Goal: Complete application form

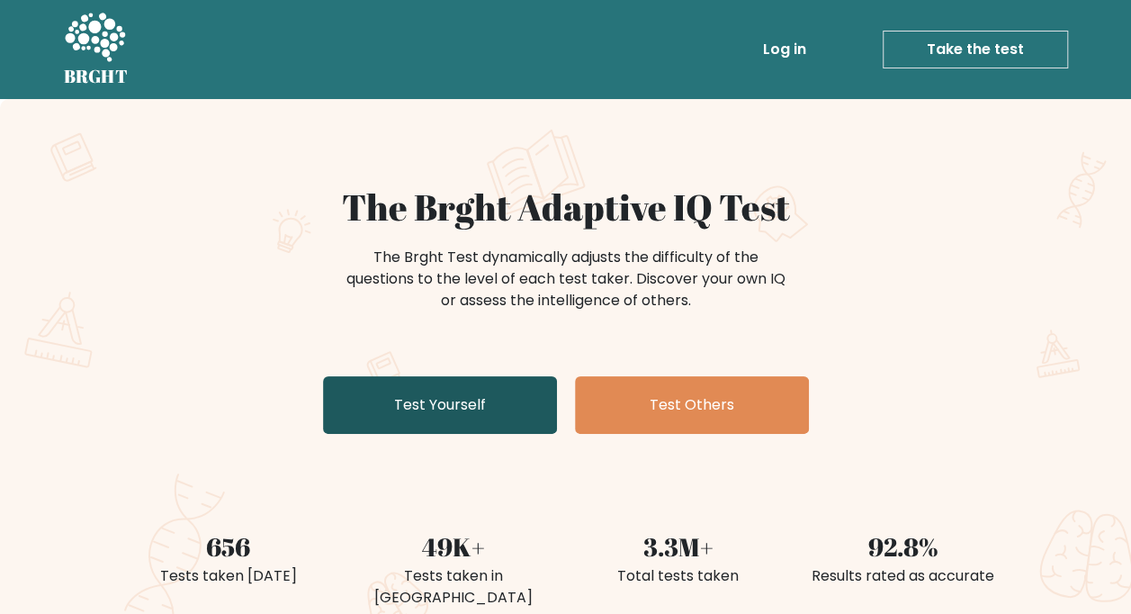
click at [465, 404] on link "Test Yourself" at bounding box center [440, 405] width 234 height 58
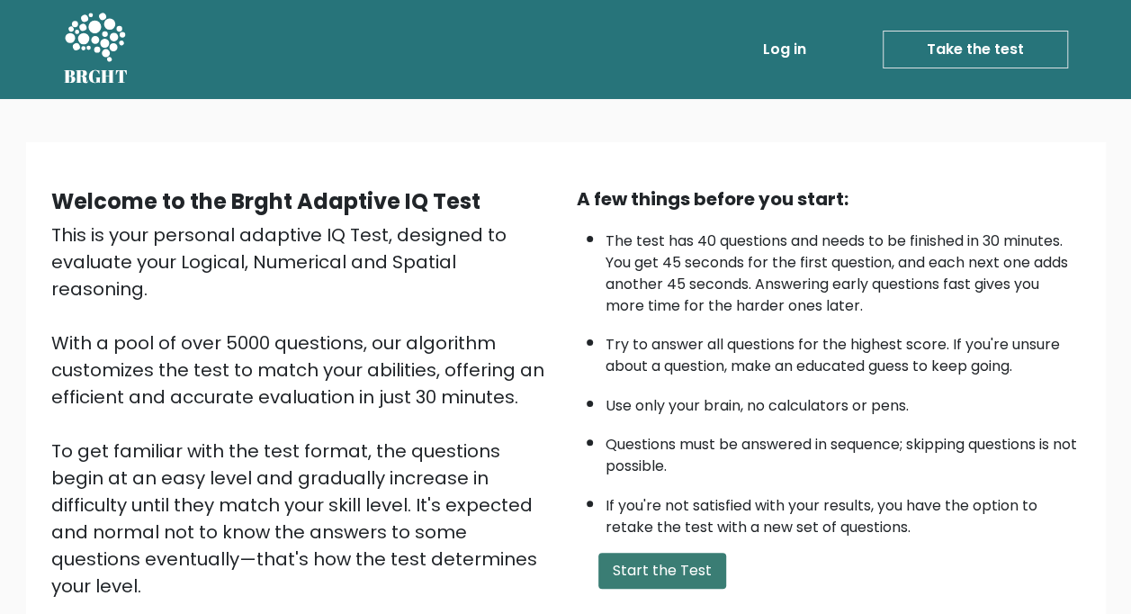
click at [648, 561] on button "Start the Test" at bounding box center [662, 570] width 128 height 36
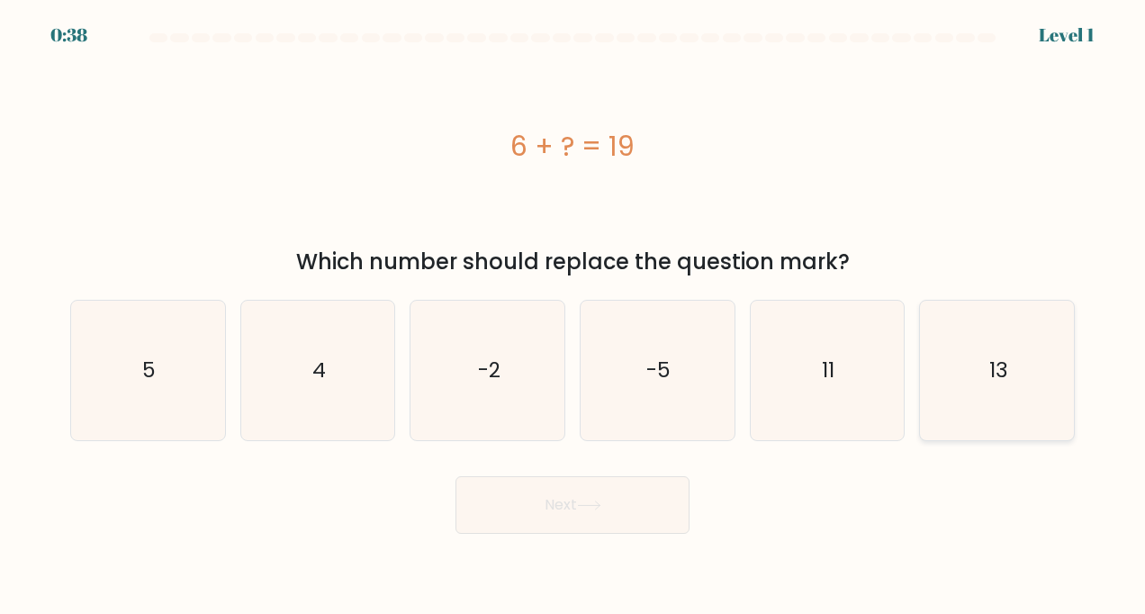
click at [966, 365] on icon "13" at bounding box center [997, 371] width 140 height 140
click at [573, 316] on input "f. 13" at bounding box center [572, 311] width 1 height 9
radio input "true"
click at [543, 497] on button "Next" at bounding box center [572, 505] width 234 height 58
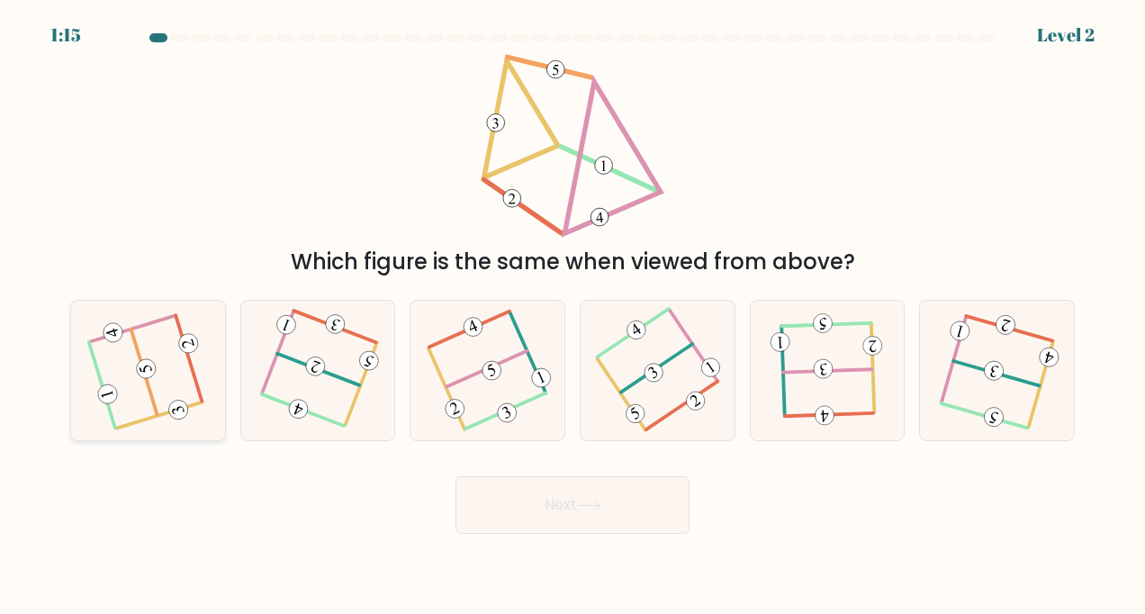
click at [161, 411] on icon at bounding box center [148, 370] width 112 height 112
click at [572, 316] on input "a." at bounding box center [572, 311] width 1 height 9
radio input "true"
click at [607, 514] on button "Next" at bounding box center [572, 505] width 234 height 58
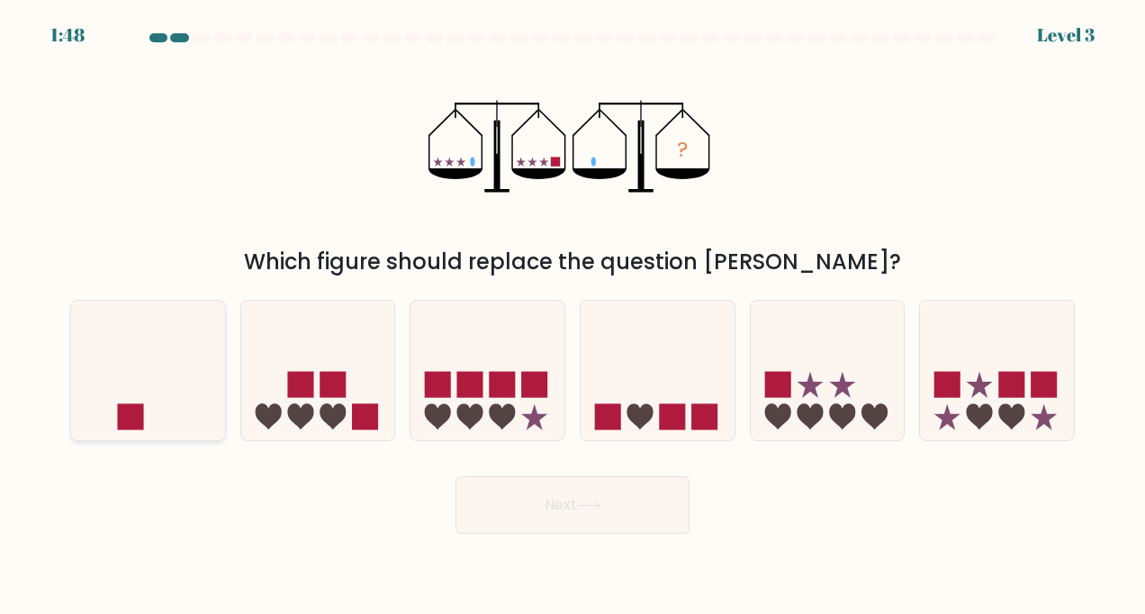
click at [153, 397] on icon at bounding box center [148, 370] width 154 height 127
click at [572, 316] on input "a." at bounding box center [572, 311] width 1 height 9
radio input "true"
click at [601, 509] on icon at bounding box center [589, 505] width 24 height 10
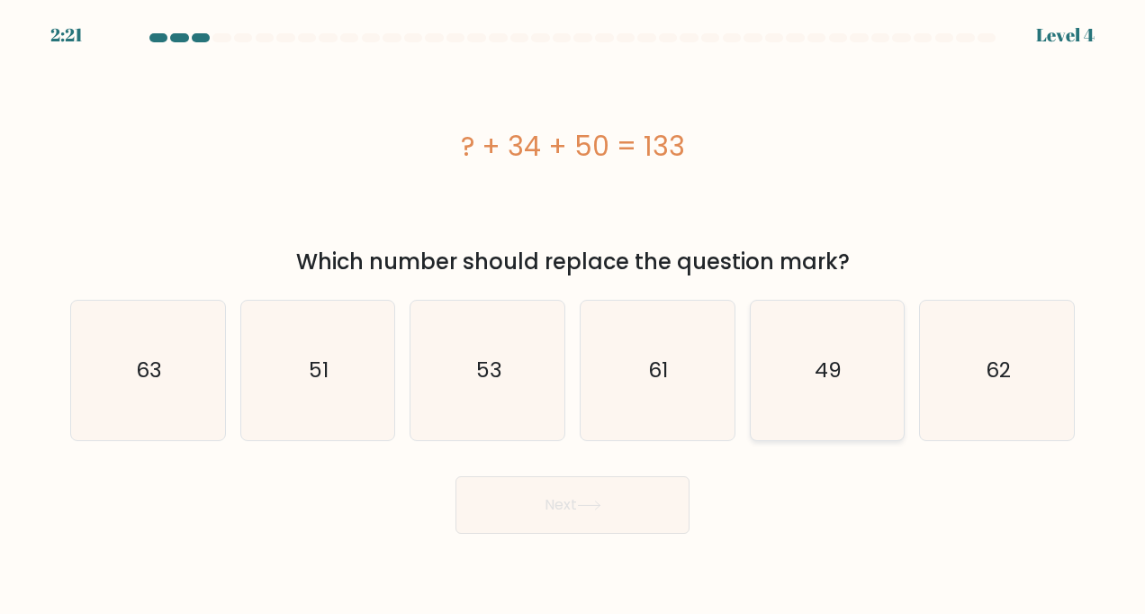
click at [818, 401] on icon "49" at bounding box center [827, 371] width 140 height 140
click at [573, 316] on input "e. 49" at bounding box center [572, 311] width 1 height 9
radio input "true"
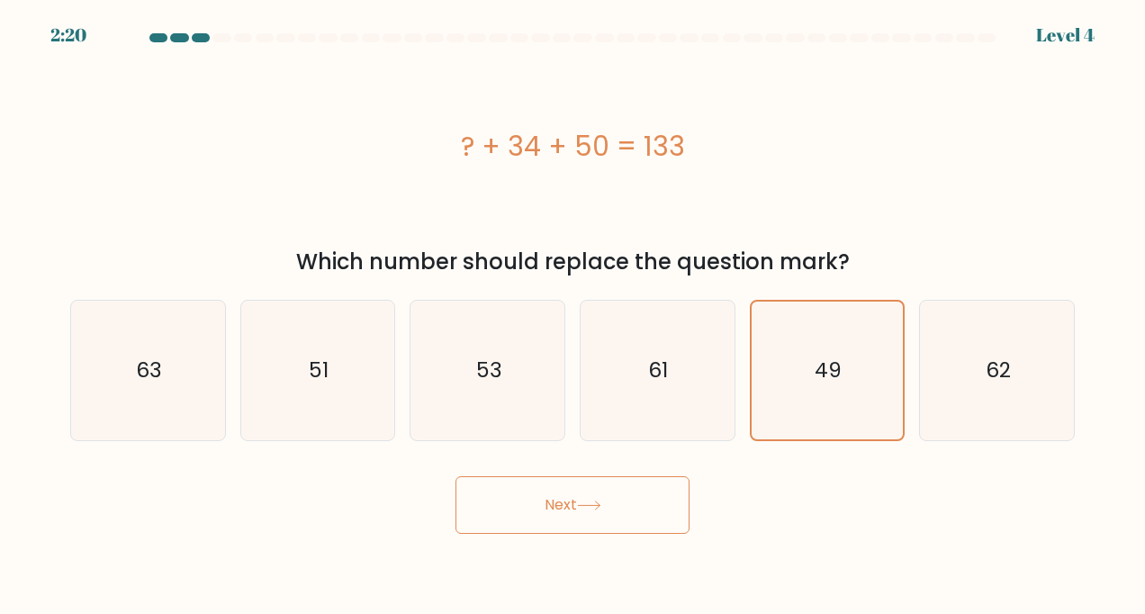
click at [601, 509] on icon at bounding box center [589, 505] width 24 height 10
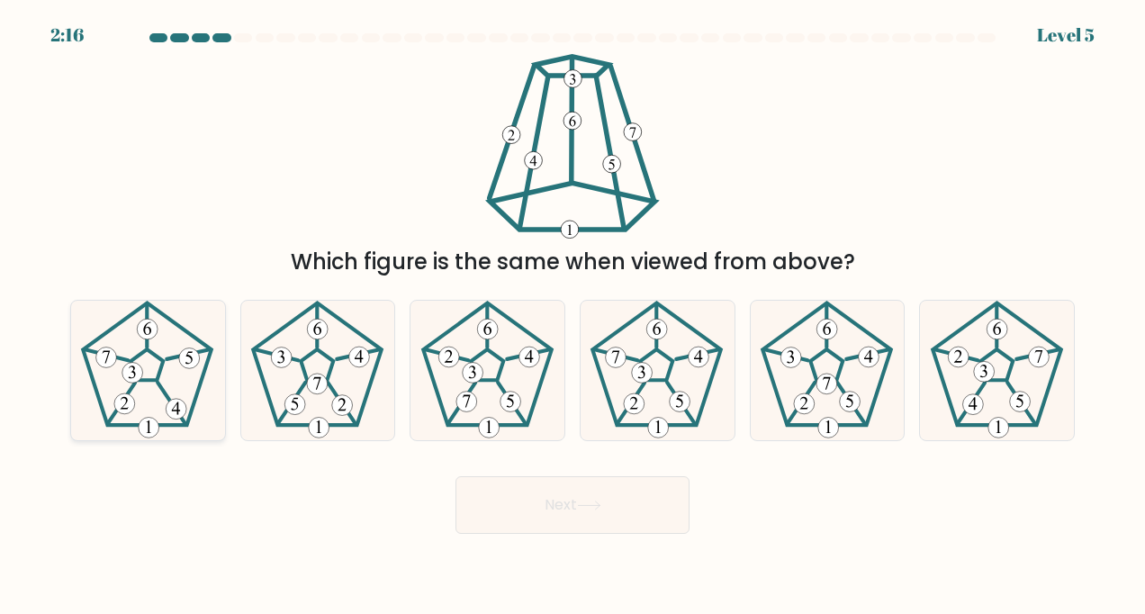
click at [166, 391] on 460 at bounding box center [172, 403] width 29 height 42
click at [572, 316] on input "a." at bounding box center [572, 311] width 1 height 9
radio input "true"
click at [518, 518] on button "Next" at bounding box center [572, 505] width 234 height 58
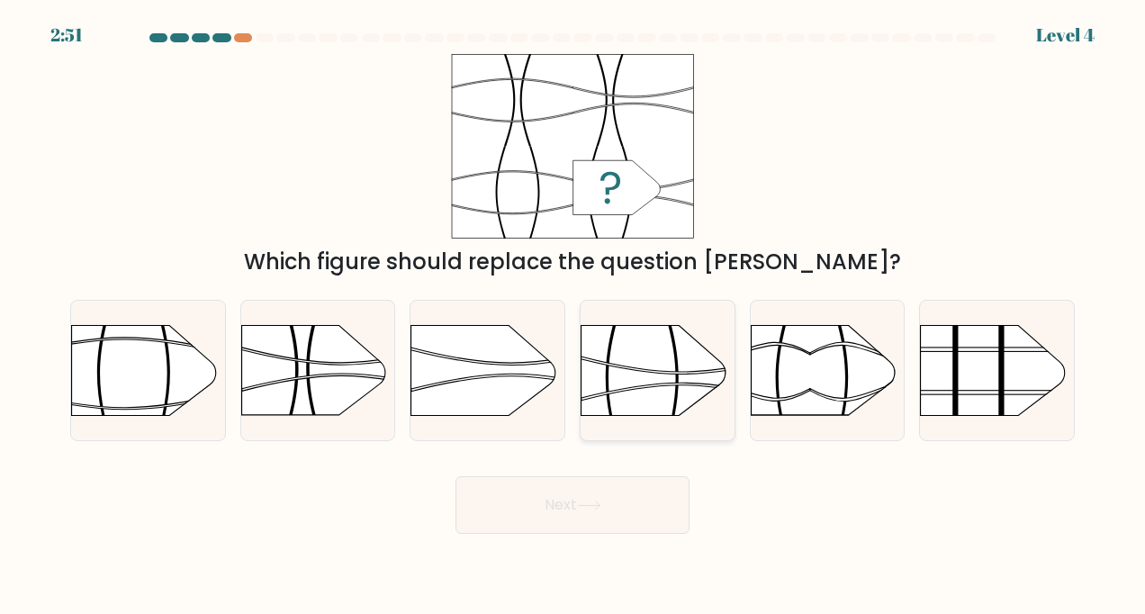
click at [668, 391] on rect at bounding box center [581, 302] width 400 height 304
click at [573, 316] on input "d." at bounding box center [572, 311] width 1 height 9
radio input "true"
click at [626, 515] on button "Next" at bounding box center [572, 505] width 234 height 58
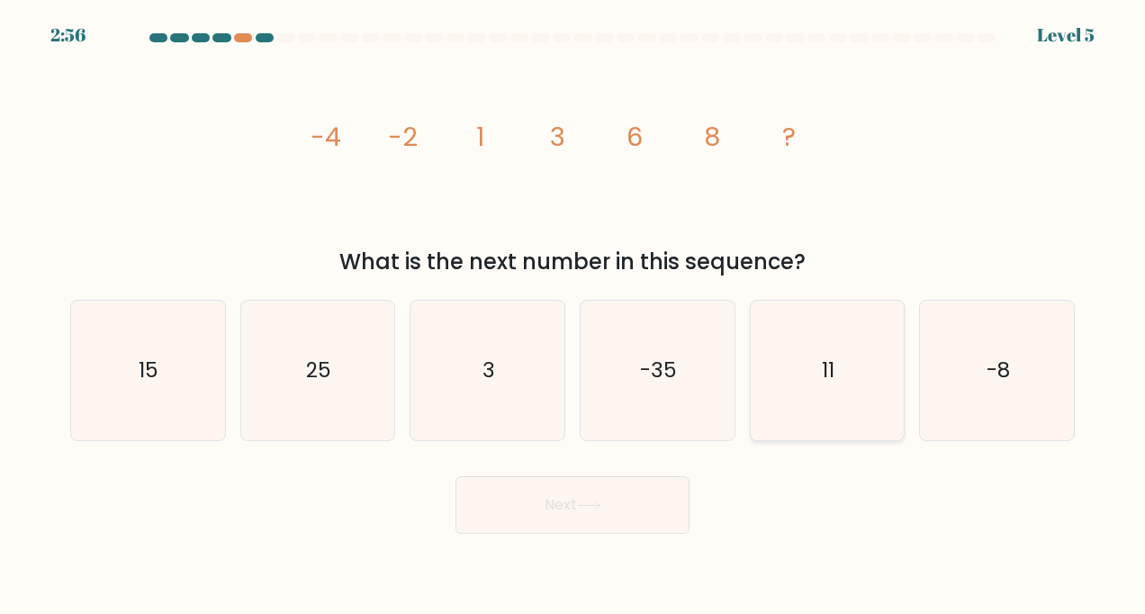
click at [869, 409] on icon "11" at bounding box center [827, 371] width 140 height 140
click at [573, 316] on input "e. 11" at bounding box center [572, 311] width 1 height 9
radio input "true"
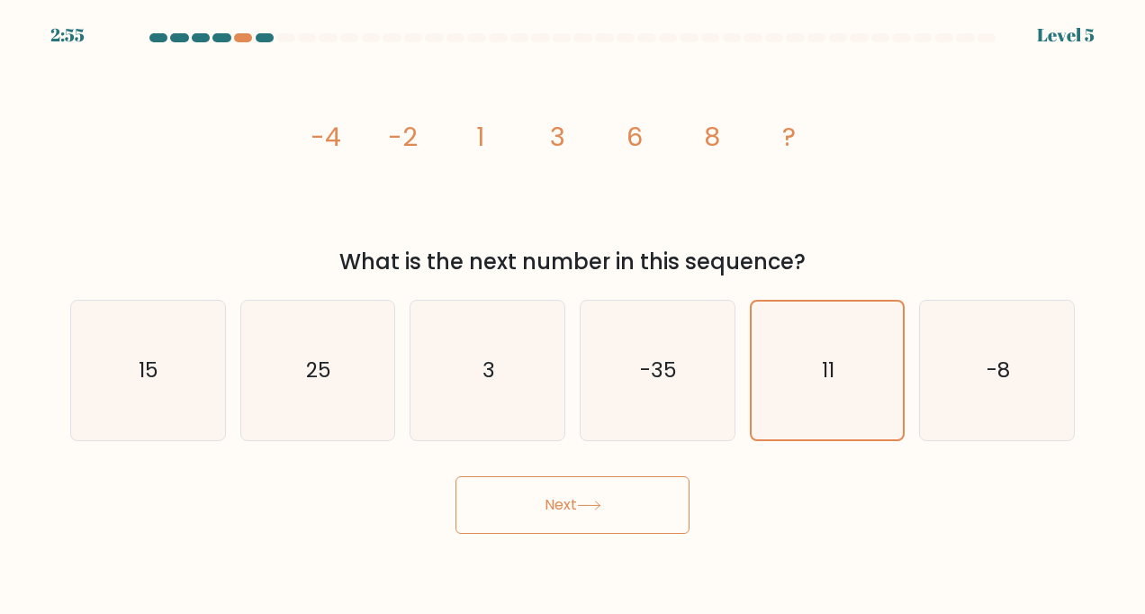
click at [626, 529] on button "Next" at bounding box center [572, 505] width 234 height 58
click at [583, 511] on button "Next" at bounding box center [572, 505] width 234 height 58
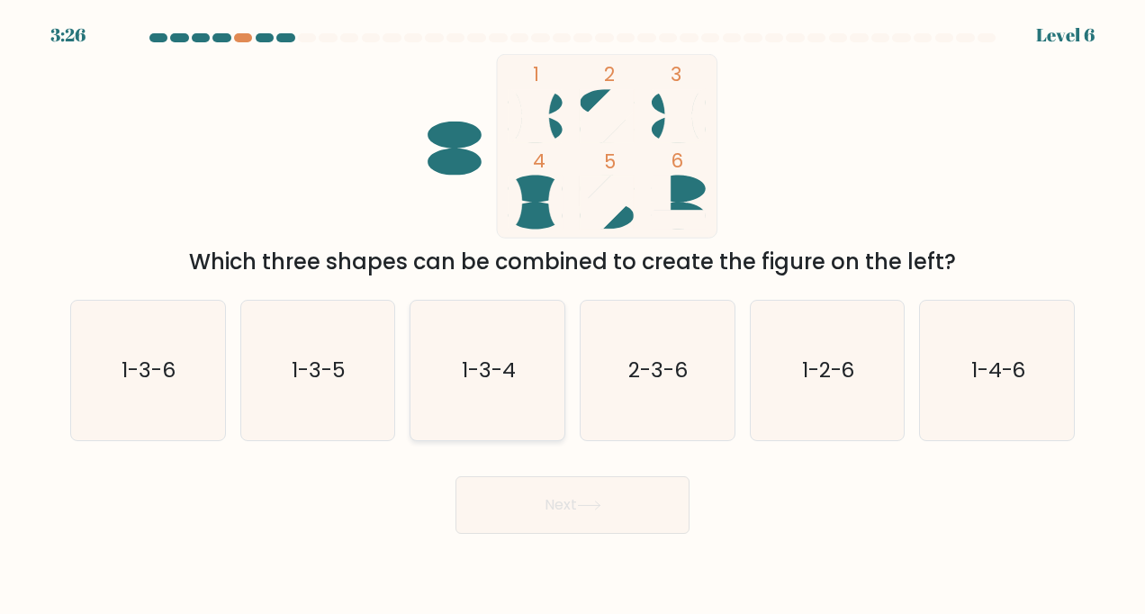
click at [488, 381] on text "1-3-4" at bounding box center [489, 369] width 54 height 29
click at [572, 316] on input "c. 1-3-4" at bounding box center [572, 311] width 1 height 9
radio input "true"
click at [592, 513] on button "Next" at bounding box center [572, 505] width 234 height 58
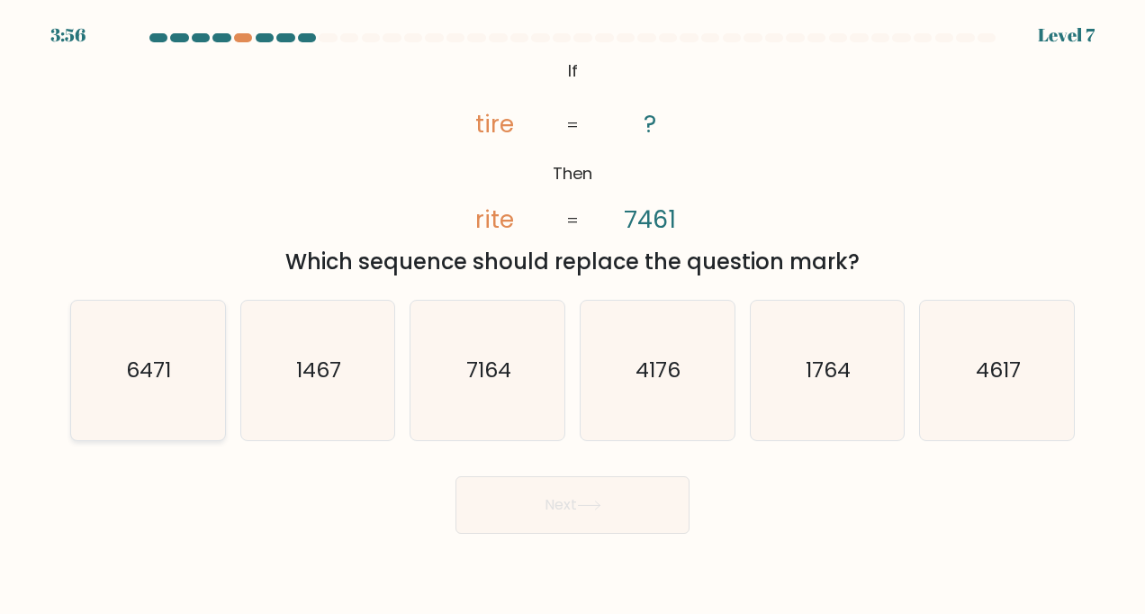
click at [136, 383] on text "6471" at bounding box center [149, 369] width 45 height 29
click at [572, 316] on input "a. 6471" at bounding box center [572, 311] width 1 height 9
radio input "true"
click at [624, 525] on button "Next" at bounding box center [572, 505] width 234 height 58
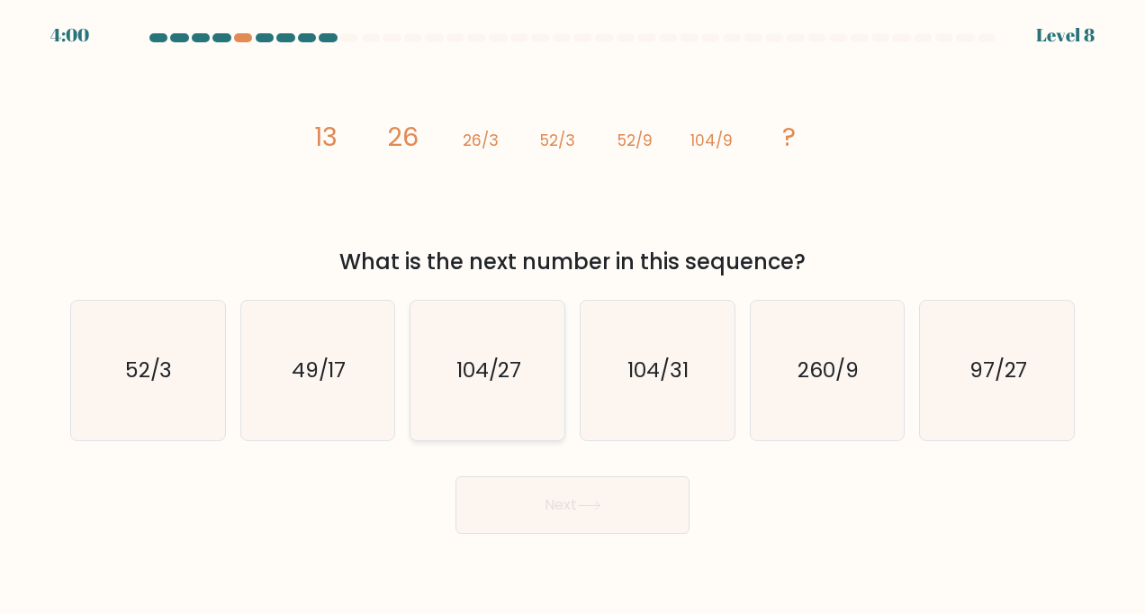
click at [526, 401] on icon "104/27" at bounding box center [488, 371] width 140 height 140
click at [572, 316] on input "c. 104/27" at bounding box center [572, 311] width 1 height 9
radio input "true"
click at [570, 510] on button "Next" at bounding box center [572, 505] width 234 height 58
click at [561, 512] on button "Next" at bounding box center [572, 505] width 234 height 58
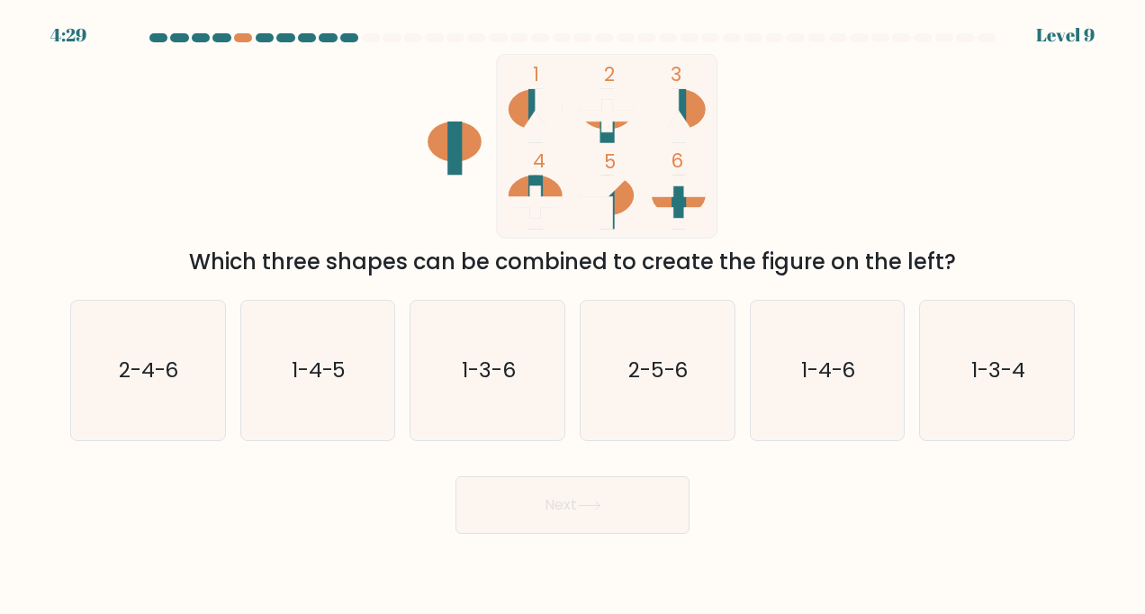
click at [682, 202] on rect at bounding box center [678, 202] width 14 height 54
click at [466, 383] on text "1-3-6" at bounding box center [489, 369] width 54 height 29
click at [572, 316] on input "c. 1-3-6" at bounding box center [572, 311] width 1 height 9
radio input "true"
click at [558, 513] on button "Next" at bounding box center [572, 505] width 234 height 58
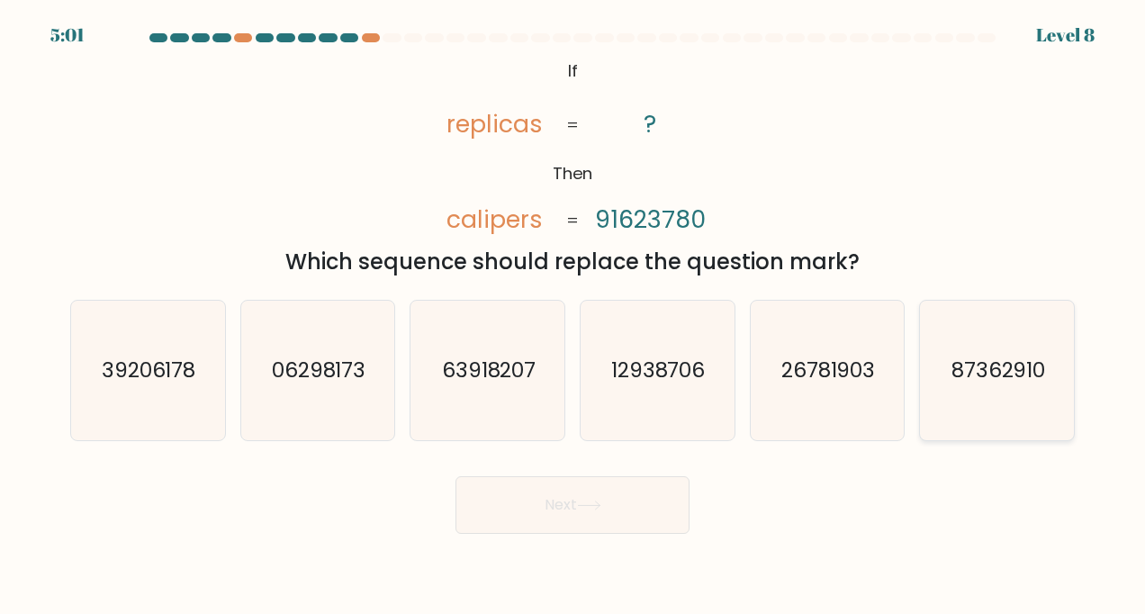
click at [1022, 392] on icon "87362910" at bounding box center [997, 371] width 140 height 140
click at [573, 316] on input "f. 87362910" at bounding box center [572, 311] width 1 height 9
radio input "true"
click at [544, 506] on button "Next" at bounding box center [572, 505] width 234 height 58
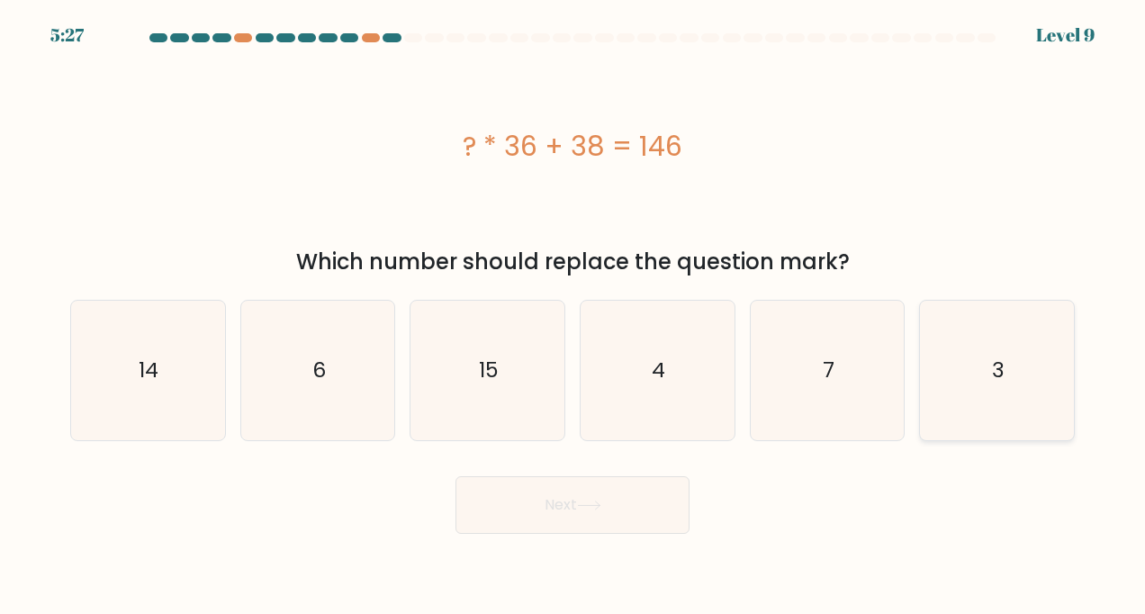
click at [985, 376] on icon "3" at bounding box center [997, 371] width 140 height 140
click at [573, 316] on input "f. 3" at bounding box center [572, 311] width 1 height 9
radio input "true"
click at [559, 509] on button "Next" at bounding box center [572, 505] width 234 height 58
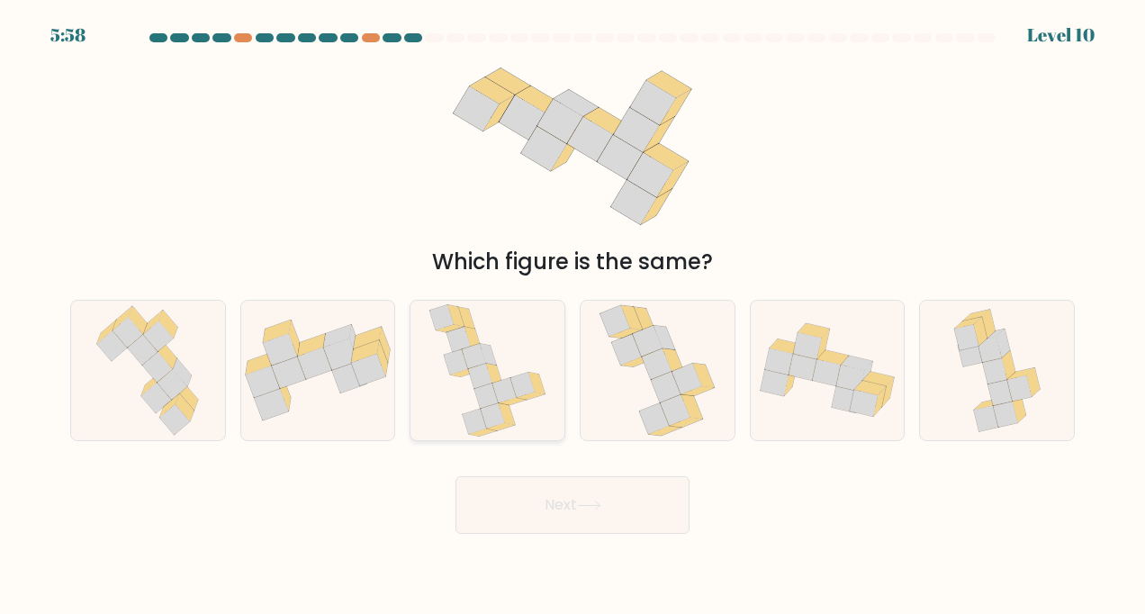
click at [503, 421] on icon at bounding box center [492, 415] width 24 height 25
click at [572, 316] on input "c." at bounding box center [572, 311] width 1 height 9
radio input "true"
click at [515, 501] on button "Next" at bounding box center [572, 505] width 234 height 58
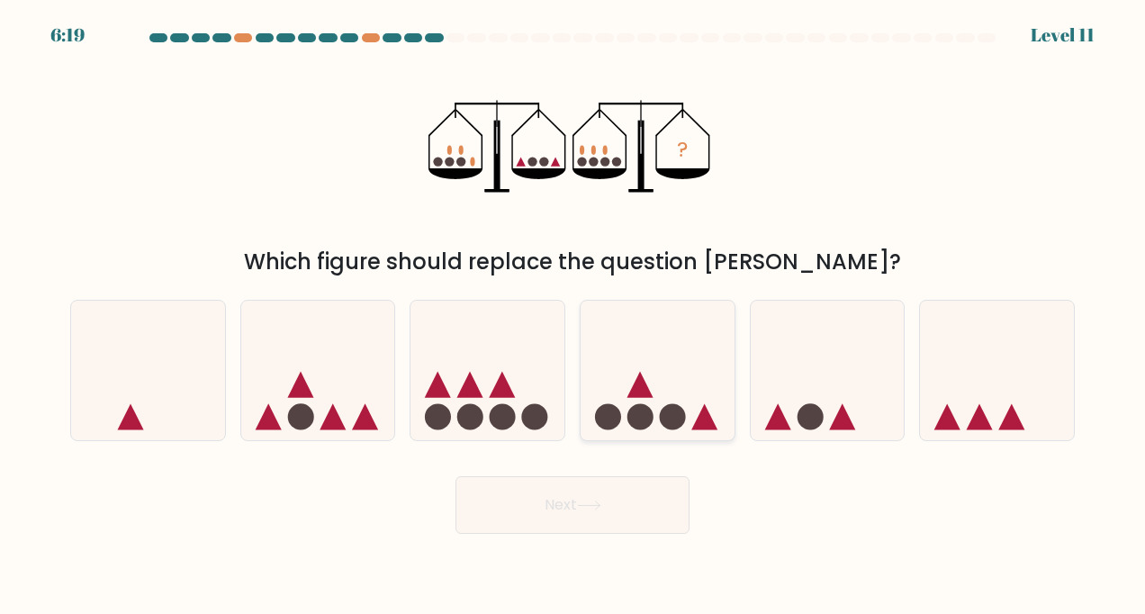
click at [649, 418] on circle at bounding box center [640, 416] width 26 height 26
click at [573, 316] on input "d." at bounding box center [572, 311] width 1 height 9
radio input "true"
click at [543, 507] on button "Next" at bounding box center [572, 505] width 234 height 58
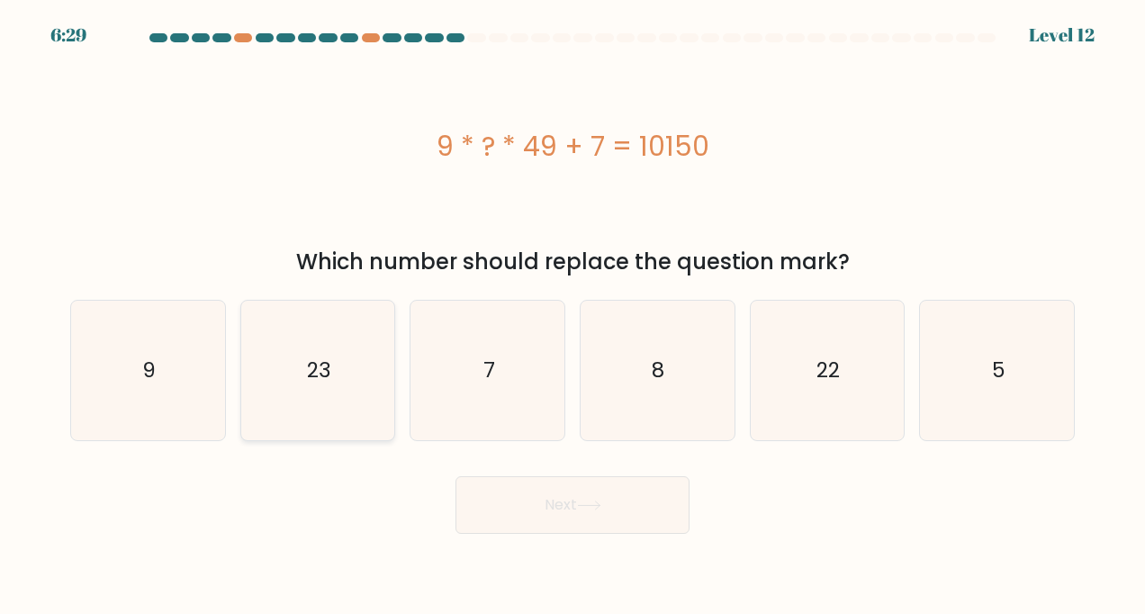
click at [331, 352] on icon "23" at bounding box center [317, 371] width 140 height 140
click at [572, 316] on input "b. 23" at bounding box center [572, 311] width 1 height 9
radio input "true"
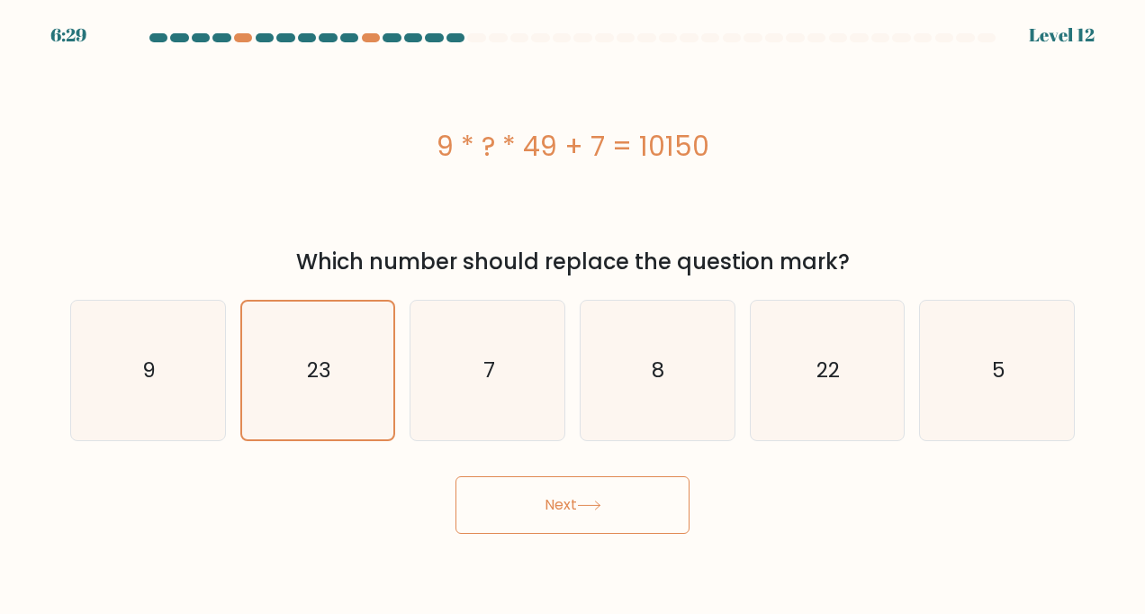
click at [533, 507] on button "Next" at bounding box center [572, 505] width 234 height 58
click at [563, 513] on button "Next" at bounding box center [572, 505] width 234 height 58
click at [580, 503] on button "Next" at bounding box center [572, 505] width 234 height 58
click at [713, 518] on div "Next" at bounding box center [572, 497] width 1026 height 71
click at [606, 509] on button "Next" at bounding box center [572, 505] width 234 height 58
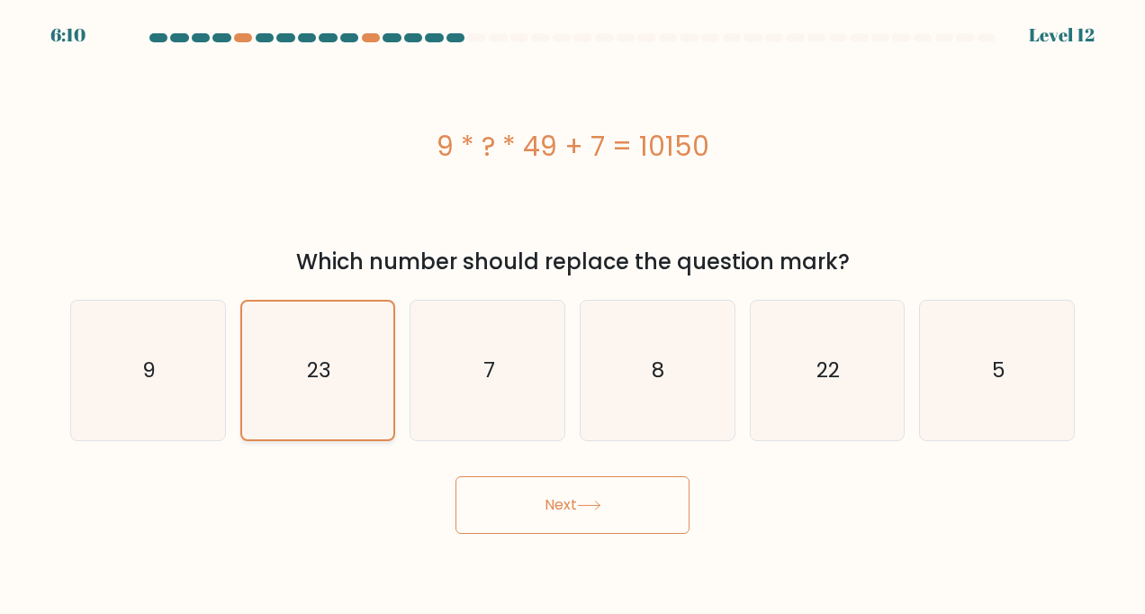
click at [317, 392] on icon "23" at bounding box center [317, 370] width 139 height 139
click at [572, 316] on input "b. 23" at bounding box center [572, 311] width 1 height 9
click at [567, 144] on div "9 * ? * 49 + 7 = 10150" at bounding box center [572, 146] width 1004 height 40
click at [587, 512] on button "Next" at bounding box center [572, 505] width 234 height 58
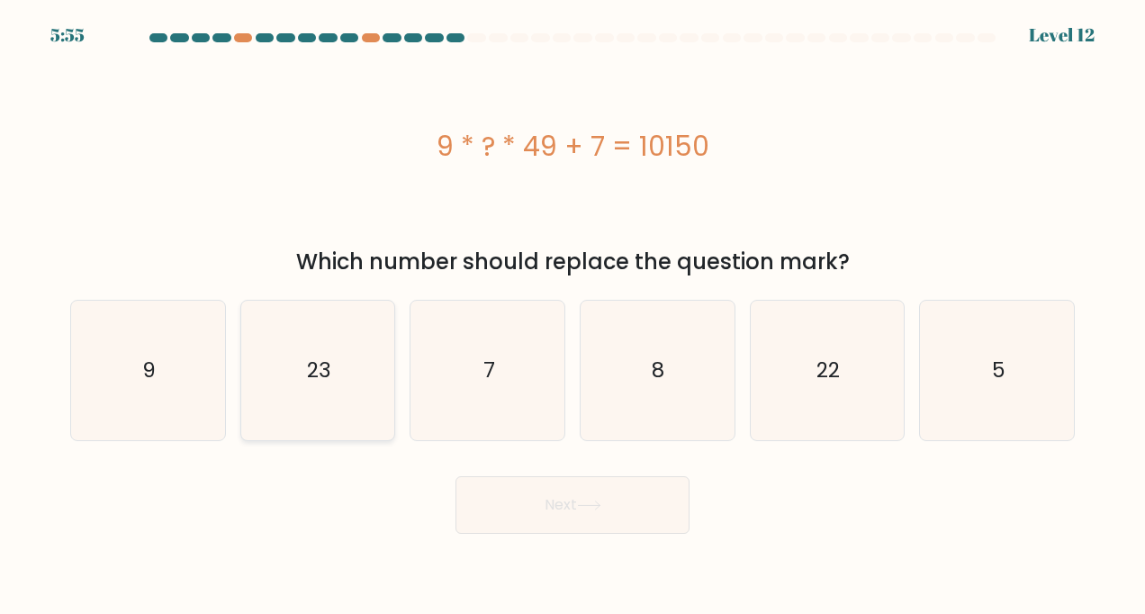
click at [317, 373] on text "23" at bounding box center [319, 369] width 24 height 29
click at [572, 316] on input "b. 23" at bounding box center [572, 311] width 1 height 9
radio input "true"
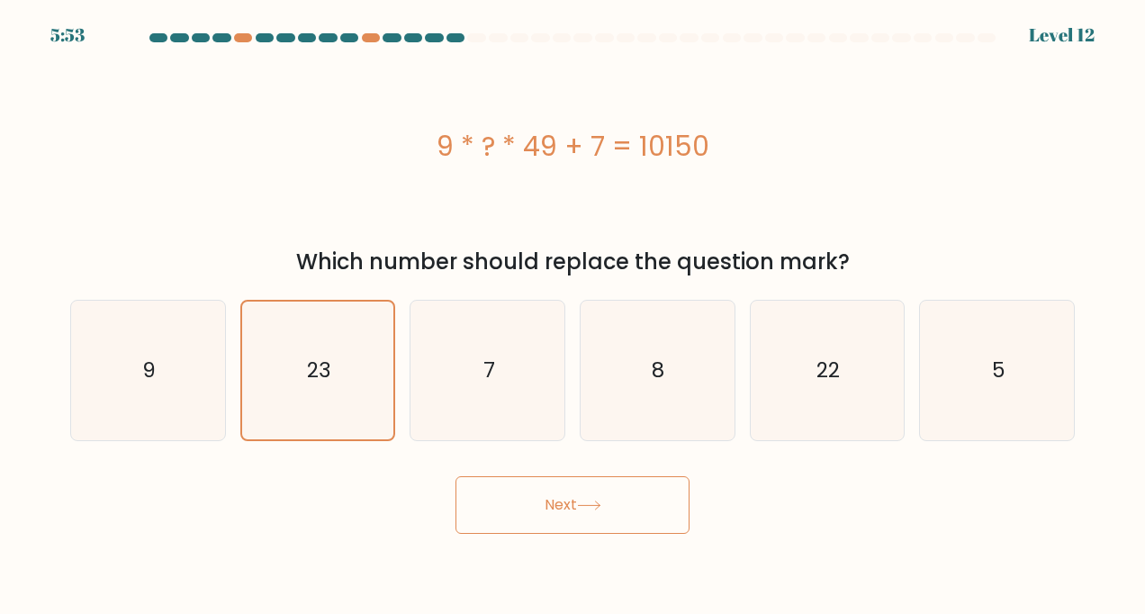
click at [527, 511] on button "Next" at bounding box center [572, 505] width 234 height 58
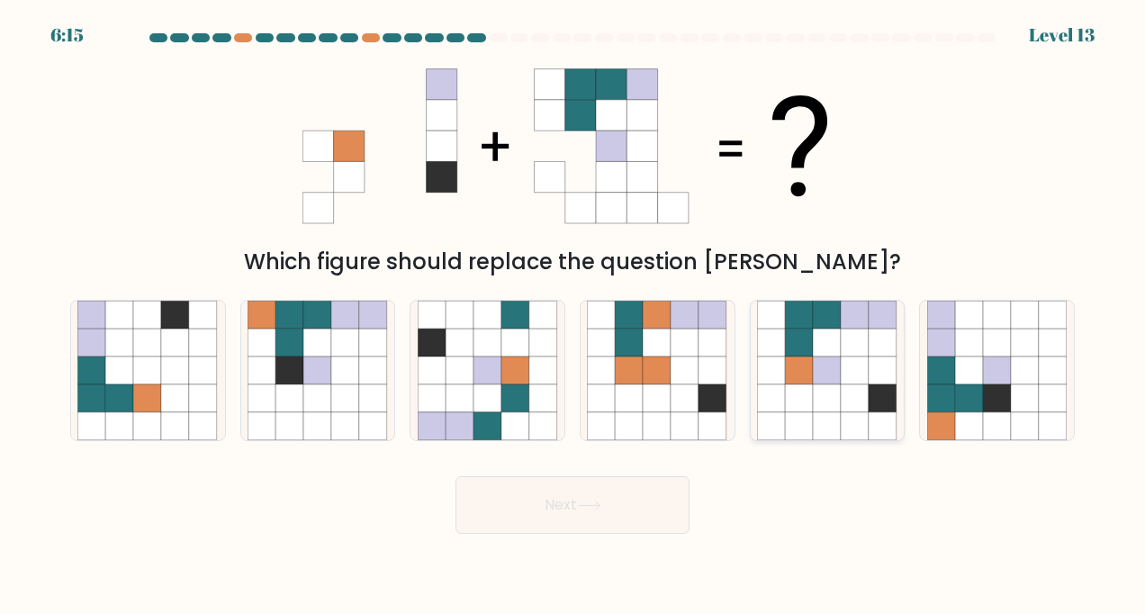
click at [809, 364] on icon at bounding box center [799, 370] width 28 height 28
click at [573, 316] on input "e." at bounding box center [572, 311] width 1 height 9
radio input "true"
click at [561, 511] on button "Next" at bounding box center [572, 505] width 234 height 58
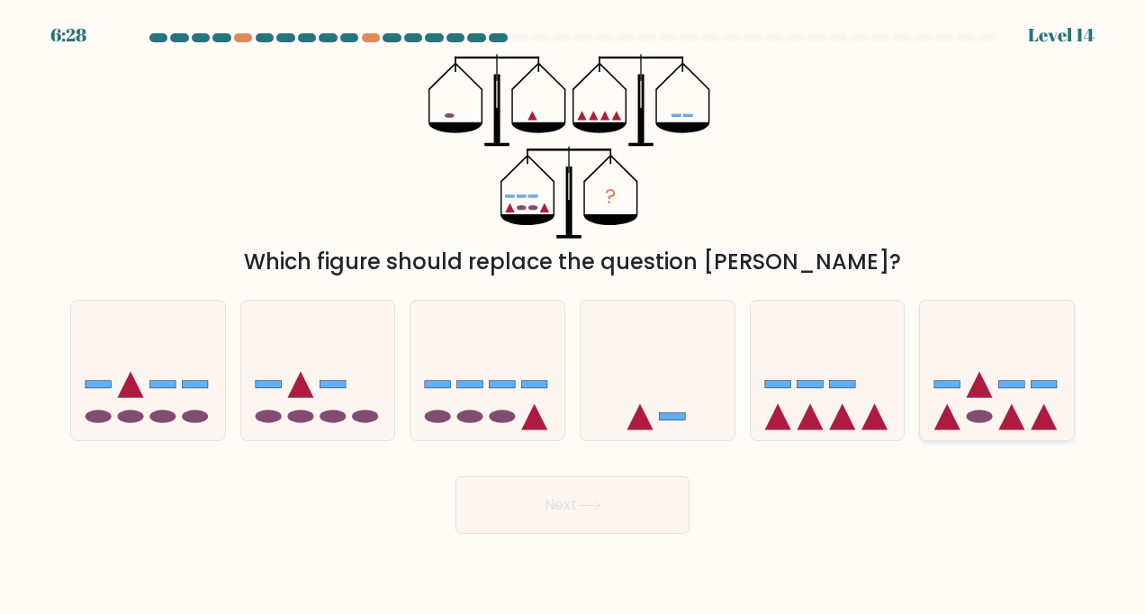
click at [1009, 412] on icon at bounding box center [1012, 416] width 26 height 26
click at [573, 316] on input "f." at bounding box center [572, 311] width 1 height 9
radio input "true"
click at [589, 509] on icon at bounding box center [589, 505] width 24 height 10
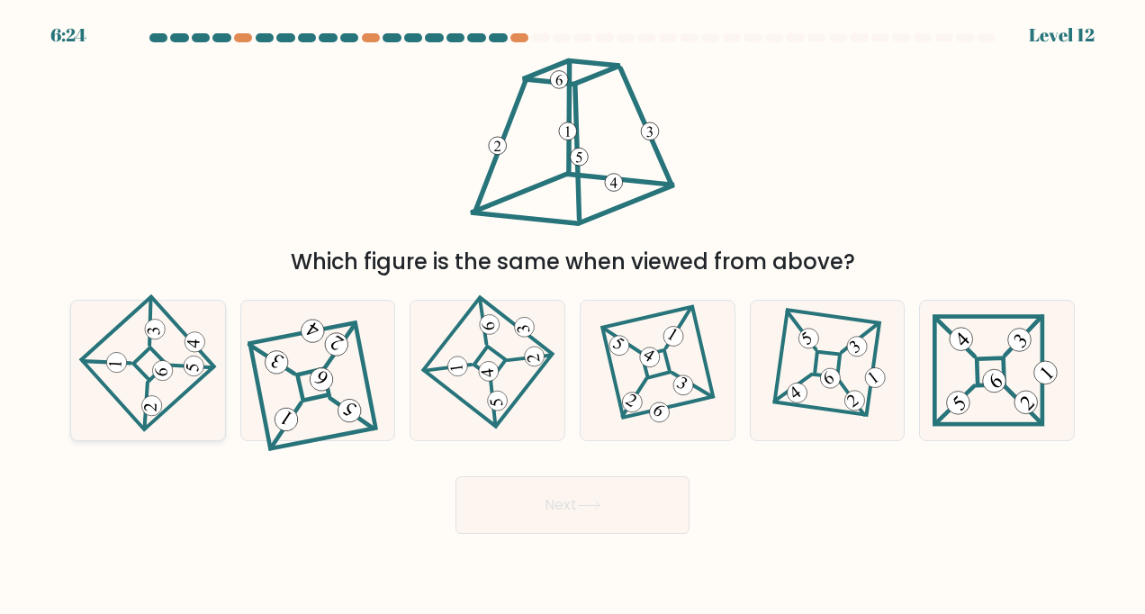
click at [147, 382] on 672 at bounding box center [146, 405] width 46 height 46
click at [572, 316] on input "a." at bounding box center [572, 311] width 1 height 9
radio input "true"
click at [565, 498] on button "Next" at bounding box center [572, 505] width 234 height 58
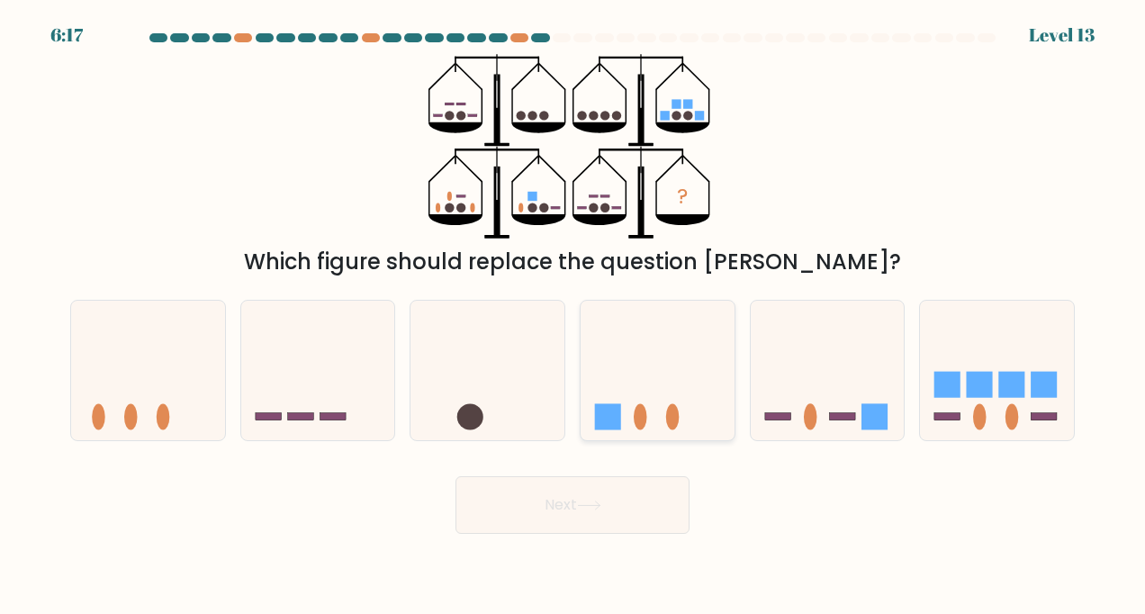
click at [619, 420] on rect at bounding box center [608, 416] width 26 height 26
click at [573, 316] on input "d." at bounding box center [572, 311] width 1 height 9
radio input "true"
click at [787, 412] on icon at bounding box center [827, 370] width 154 height 127
click at [573, 316] on input "e." at bounding box center [572, 311] width 1 height 9
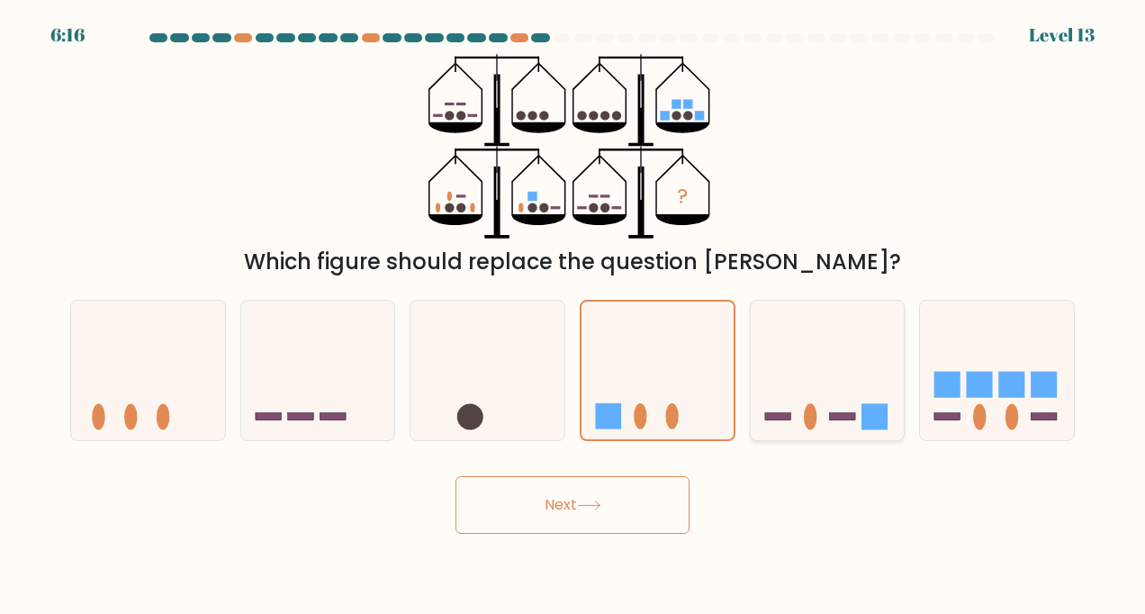
radio input "true"
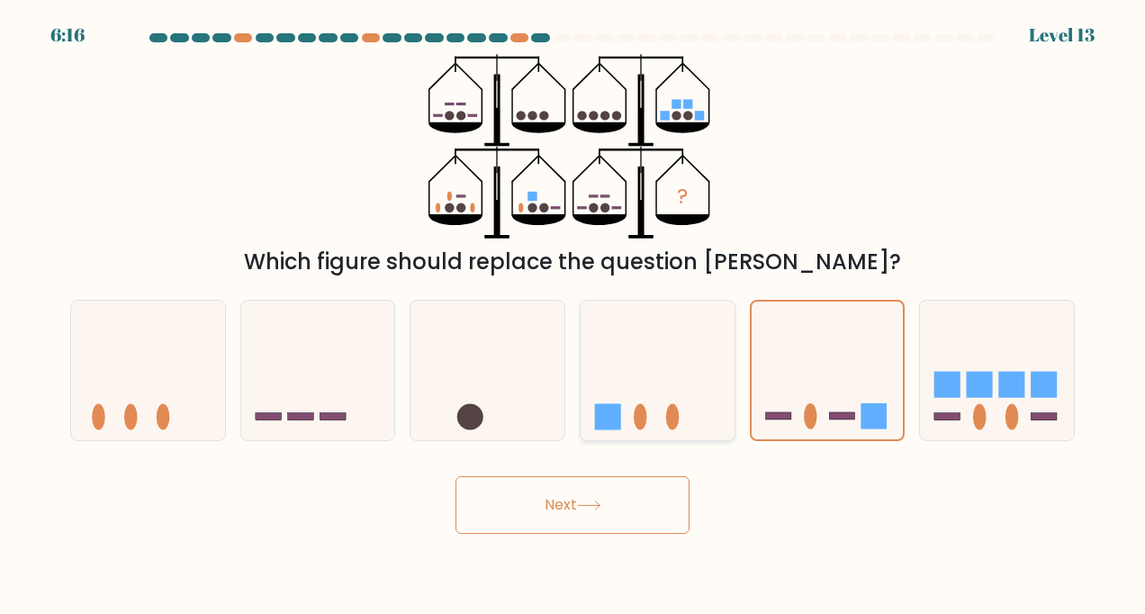
click at [683, 392] on icon at bounding box center [657, 370] width 154 height 127
click at [573, 316] on input "d." at bounding box center [572, 311] width 1 height 9
radio input "true"
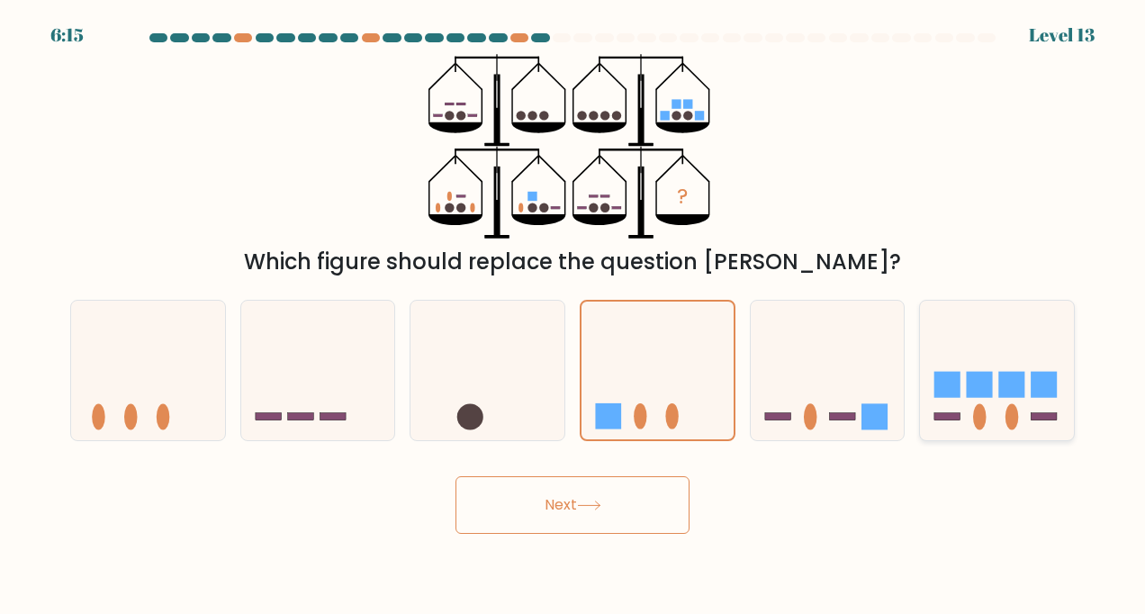
click at [1047, 388] on rect at bounding box center [1044, 385] width 26 height 26
click at [573, 316] on input "f." at bounding box center [572, 311] width 1 height 9
radio input "true"
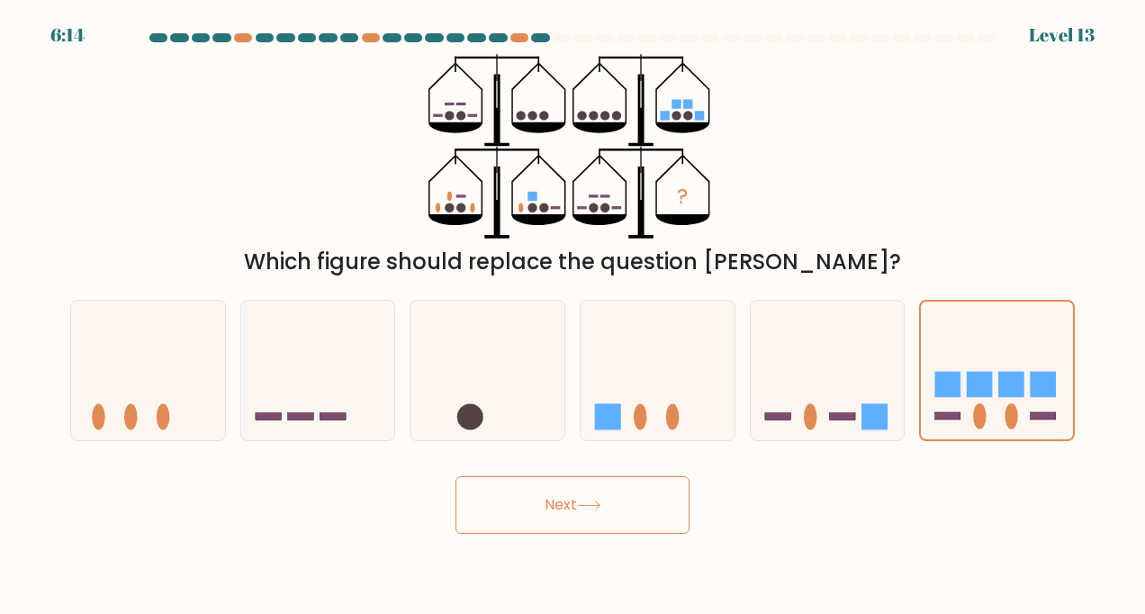
click at [597, 498] on button "Next" at bounding box center [572, 505] width 234 height 58
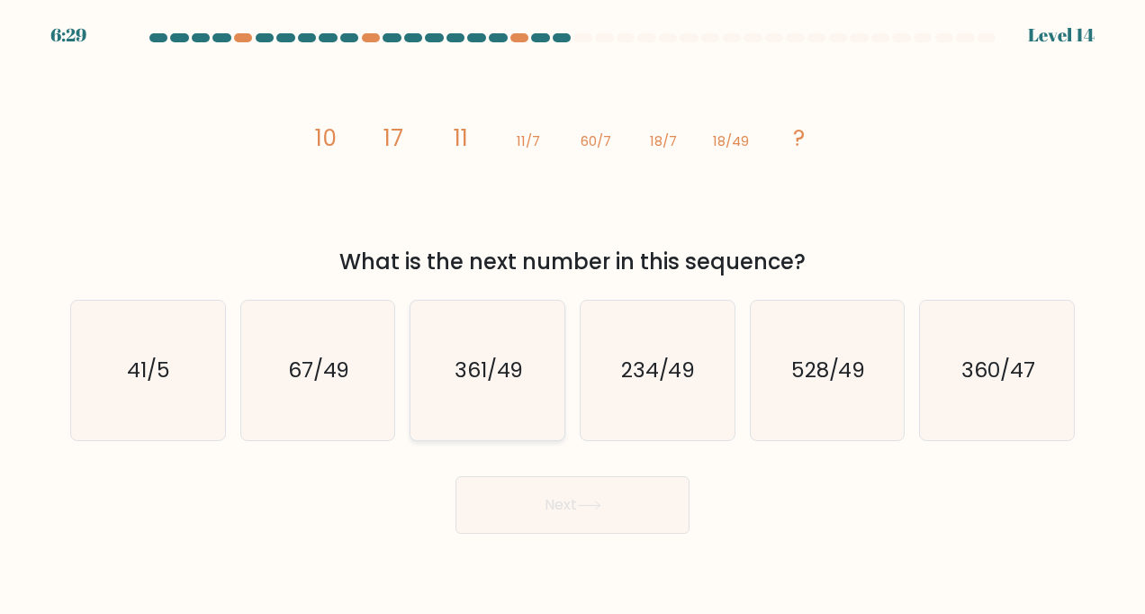
click at [500, 404] on icon "361/49" at bounding box center [488, 371] width 140 height 140
click at [572, 316] on input "c. 361/49" at bounding box center [572, 311] width 1 height 9
radio input "true"
click at [536, 525] on button "Next" at bounding box center [572, 505] width 234 height 58
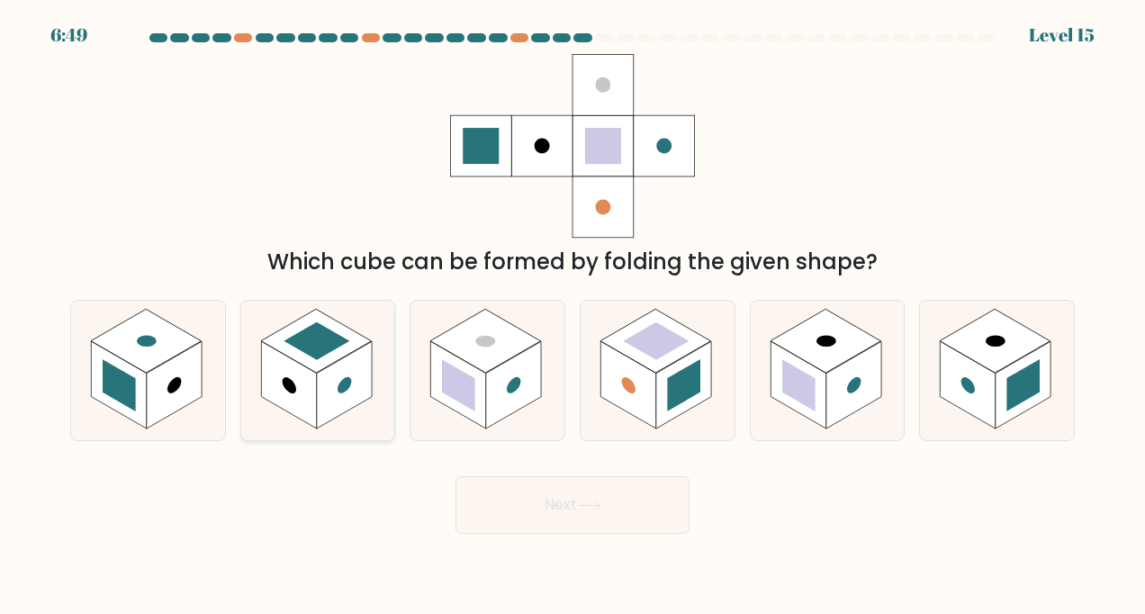
click at [324, 378] on rect at bounding box center [345, 384] width 56 height 87
click at [572, 316] on input "b." at bounding box center [572, 311] width 1 height 9
radio input "true"
click at [548, 527] on button "Next" at bounding box center [572, 505] width 234 height 58
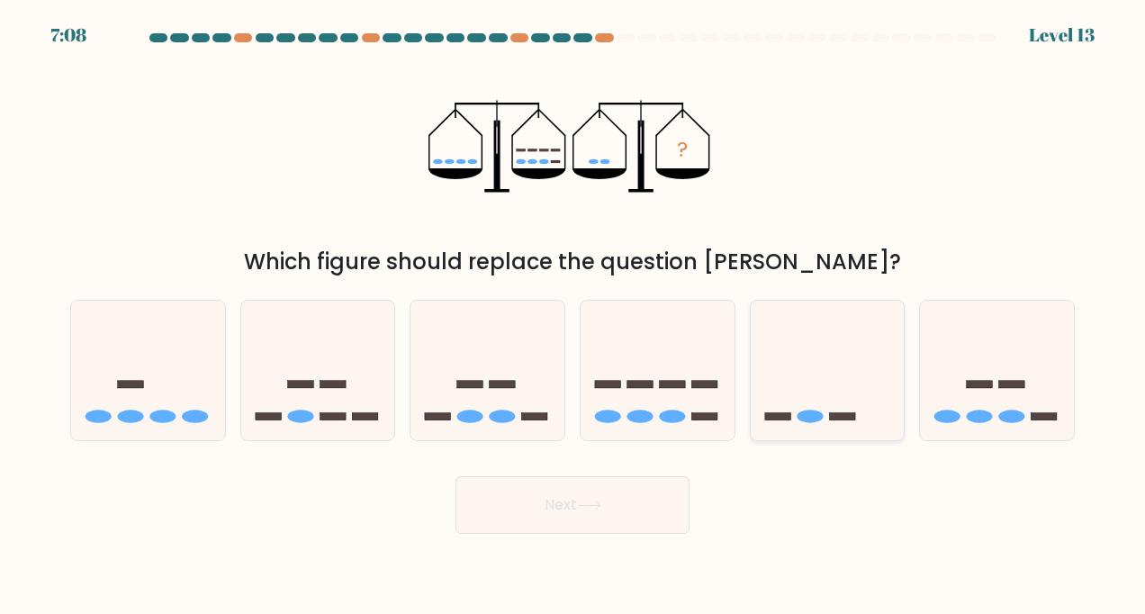
click at [837, 428] on icon at bounding box center [827, 370] width 154 height 127
click at [573, 316] on input "e." at bounding box center [572, 311] width 1 height 9
radio input "true"
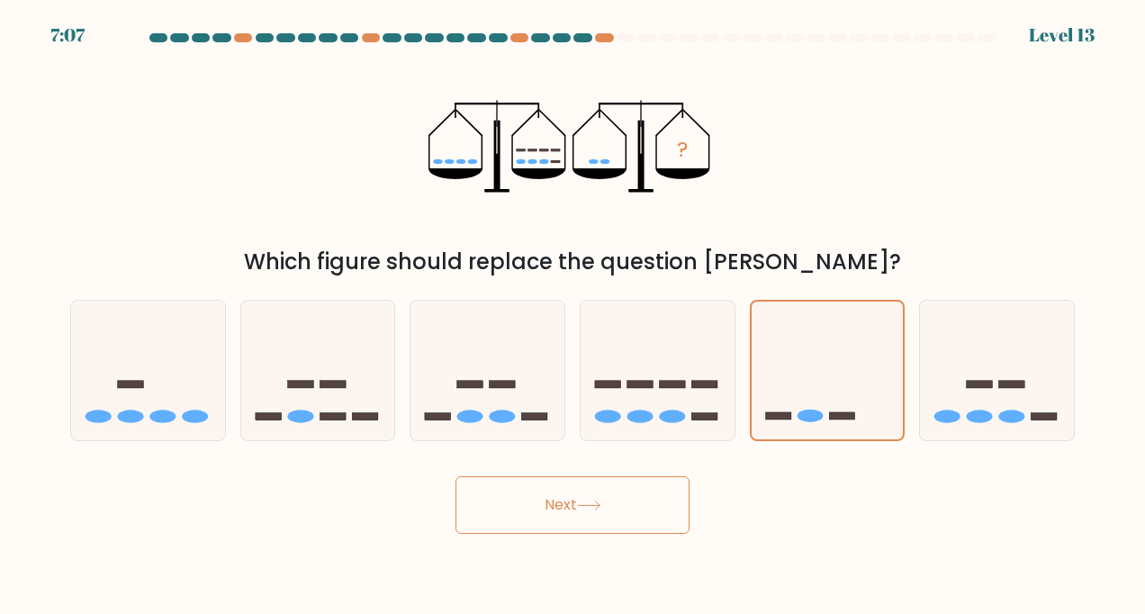
click at [578, 513] on button "Next" at bounding box center [572, 505] width 234 height 58
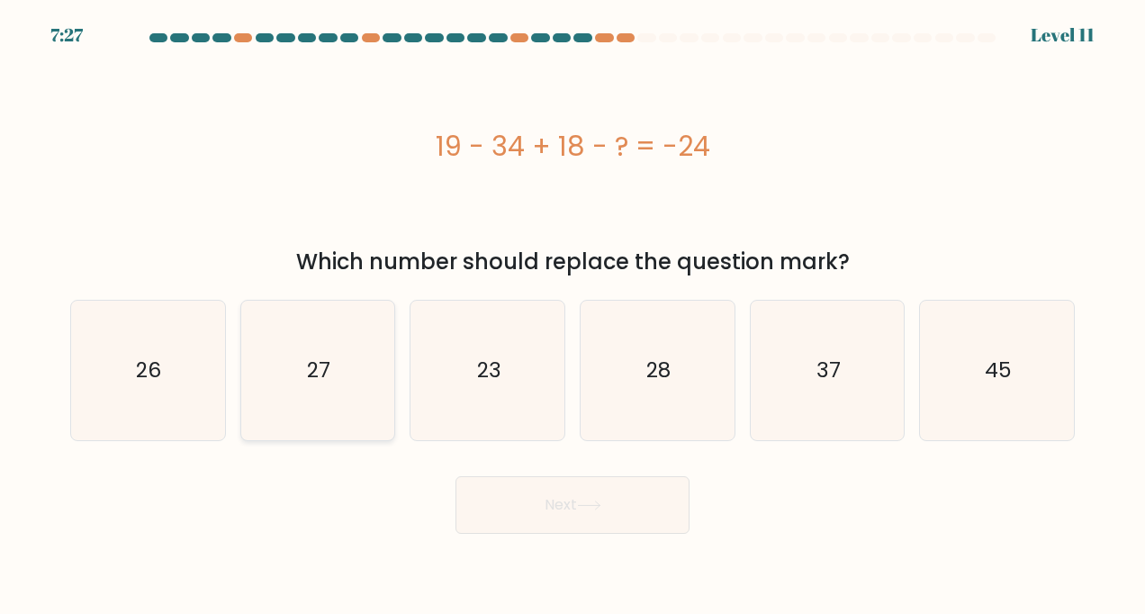
click at [387, 389] on icon "27" at bounding box center [317, 371] width 140 height 140
click at [572, 316] on input "b. 27" at bounding box center [572, 311] width 1 height 9
radio input "true"
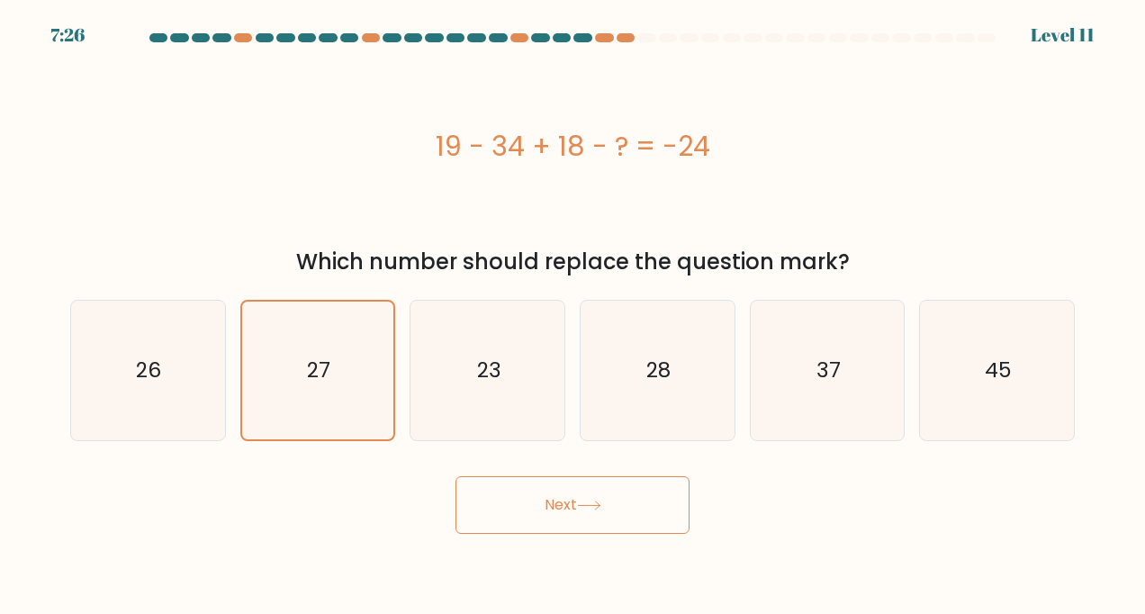
click at [557, 511] on button "Next" at bounding box center [572, 505] width 234 height 58
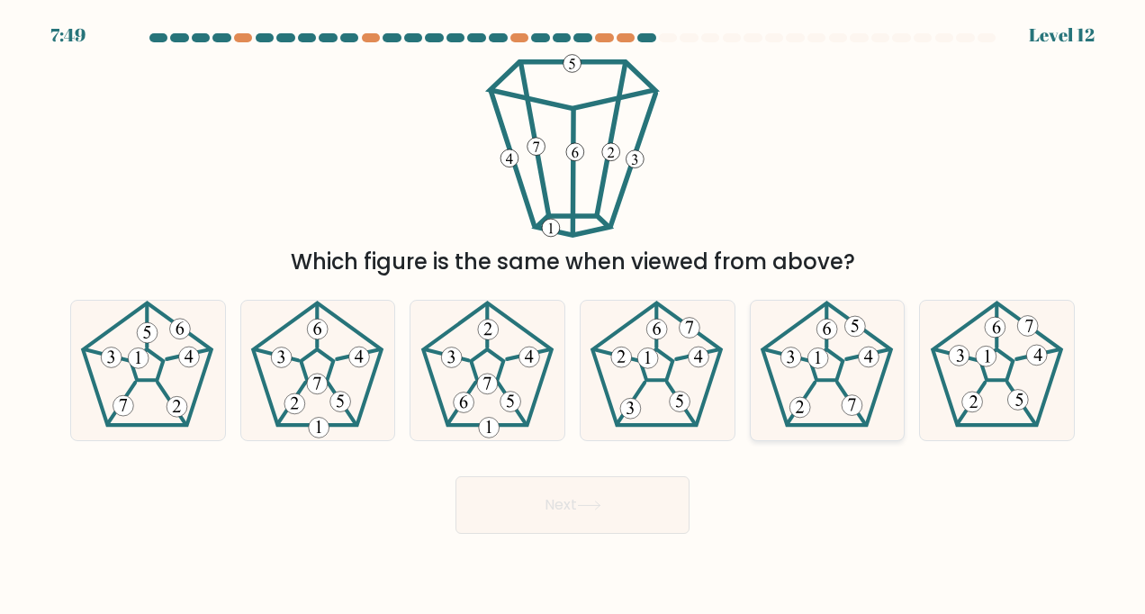
click at [806, 360] on 567 at bounding box center [786, 354] width 44 height 11
click at [573, 316] on input "e." at bounding box center [572, 311] width 1 height 9
radio input "true"
click at [542, 513] on button "Next" at bounding box center [572, 505] width 234 height 58
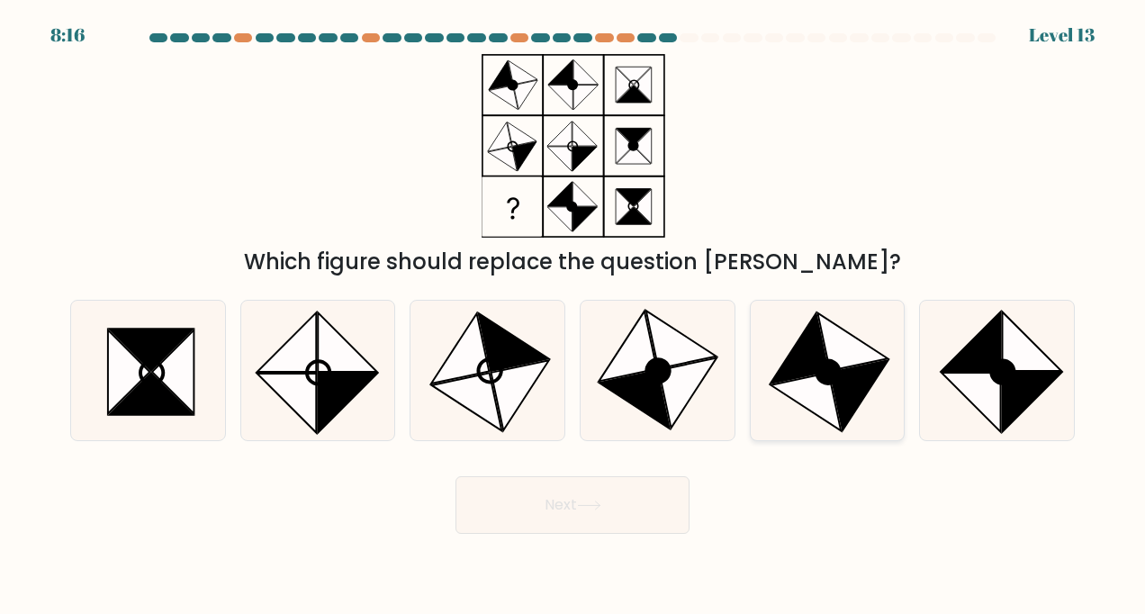
click at [806, 387] on icon at bounding box center [806, 402] width 70 height 58
click at [573, 316] on input "e." at bounding box center [572, 311] width 1 height 9
radio input "true"
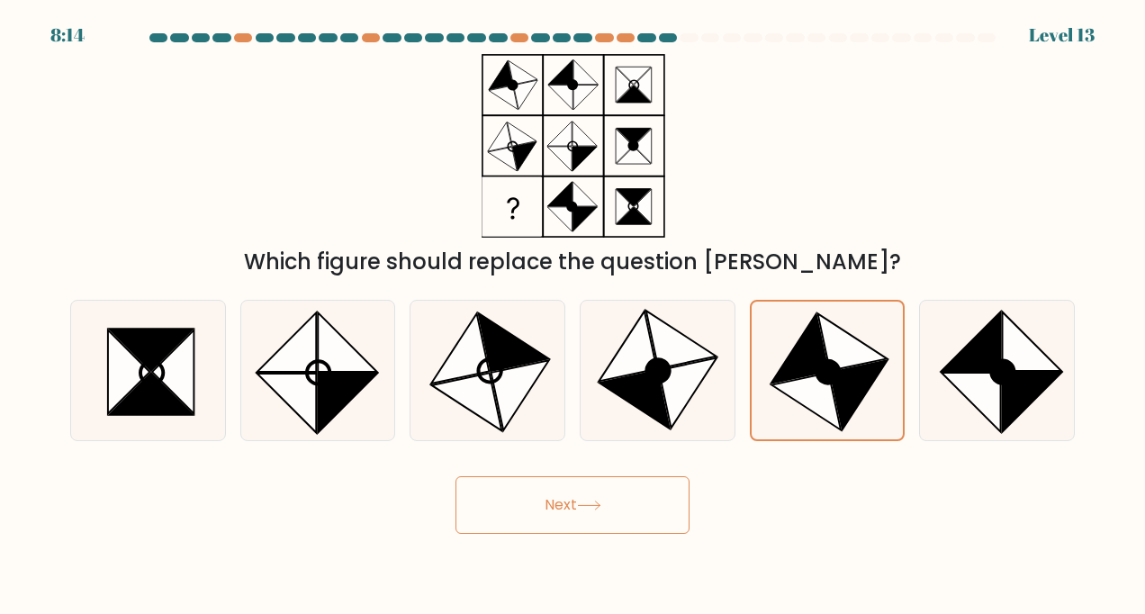
click at [580, 504] on button "Next" at bounding box center [572, 505] width 234 height 58
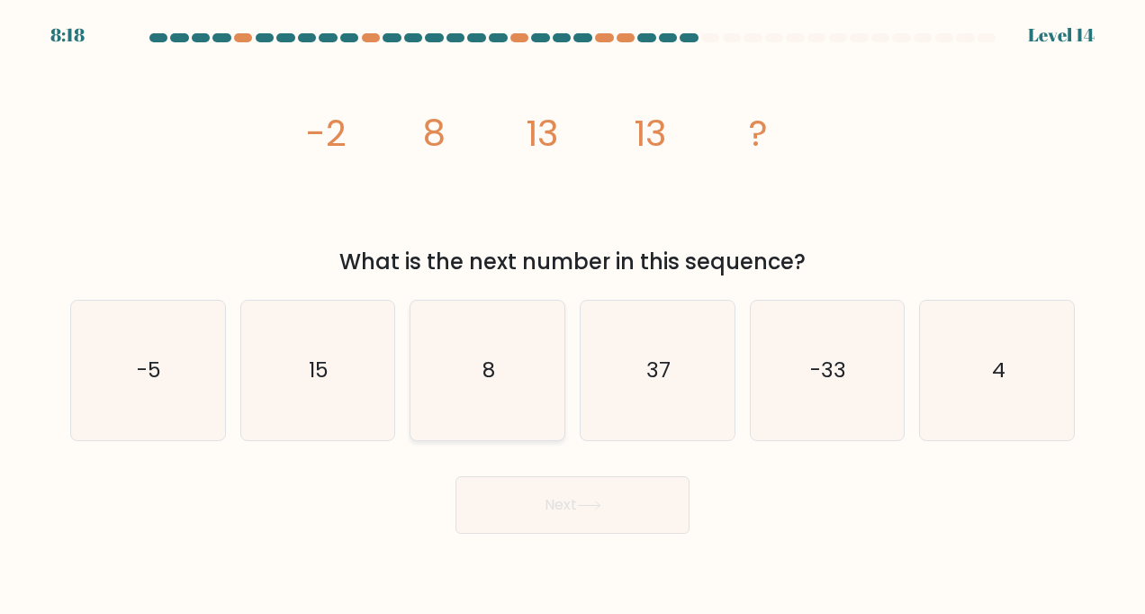
click at [466, 400] on icon "8" at bounding box center [488, 371] width 140 height 140
click at [572, 316] on input "c. 8" at bounding box center [572, 311] width 1 height 9
radio input "true"
click at [554, 513] on button "Next" at bounding box center [572, 505] width 234 height 58
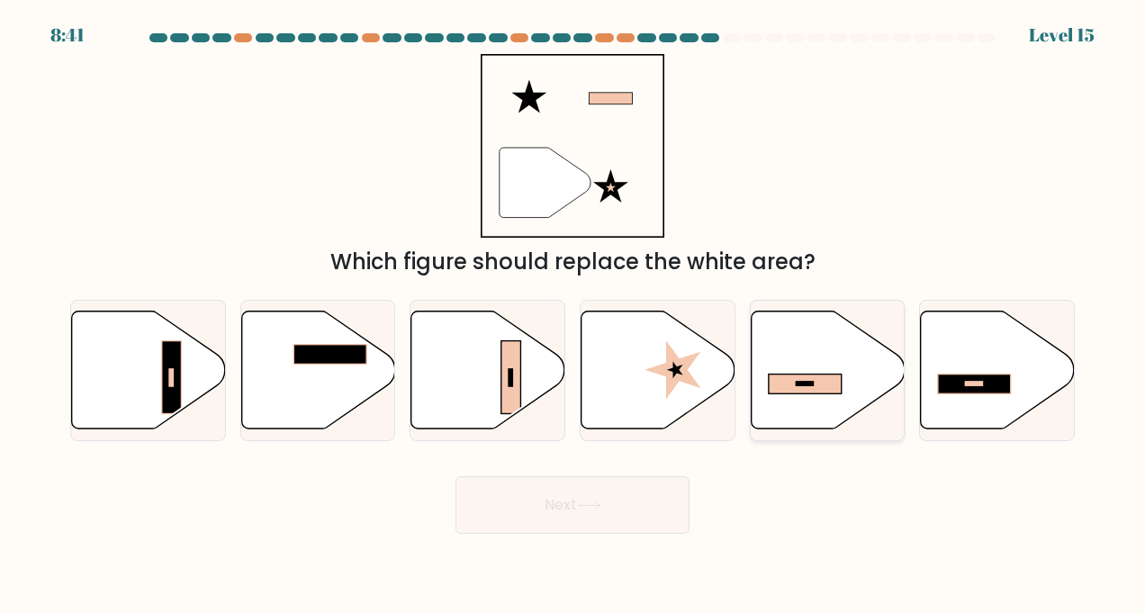
click at [809, 371] on icon at bounding box center [827, 369] width 154 height 118
click at [573, 316] on input "e." at bounding box center [572, 311] width 1 height 9
radio input "true"
click at [583, 506] on icon at bounding box center [589, 505] width 22 height 8
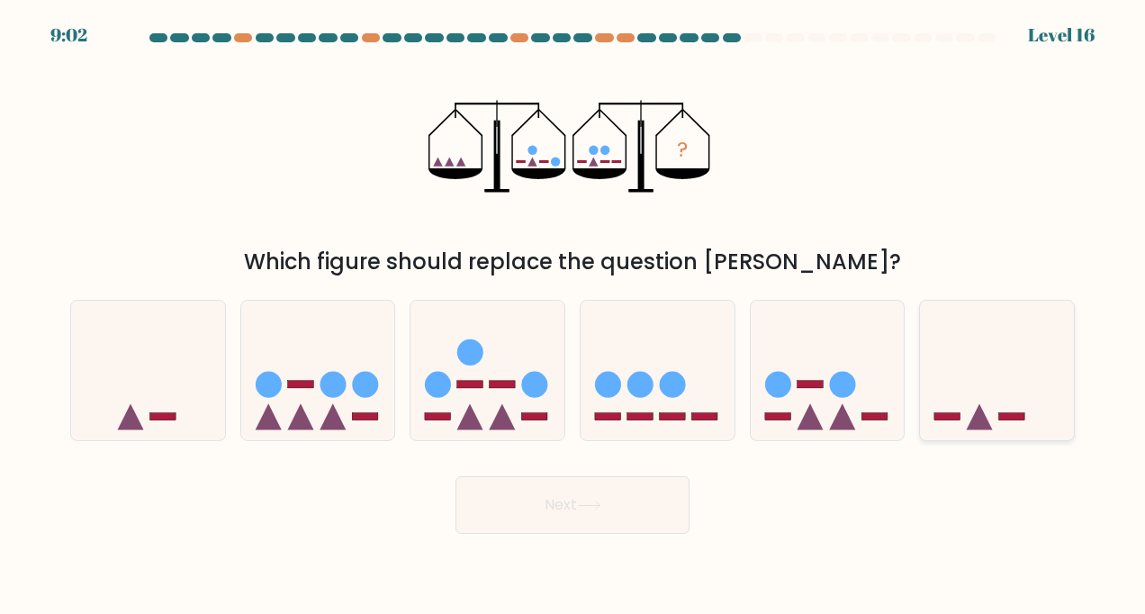
click at [971, 410] on icon at bounding box center [997, 370] width 154 height 127
click at [573, 316] on input "f." at bounding box center [572, 311] width 1 height 9
radio input "true"
click at [566, 510] on button "Next" at bounding box center [572, 505] width 234 height 58
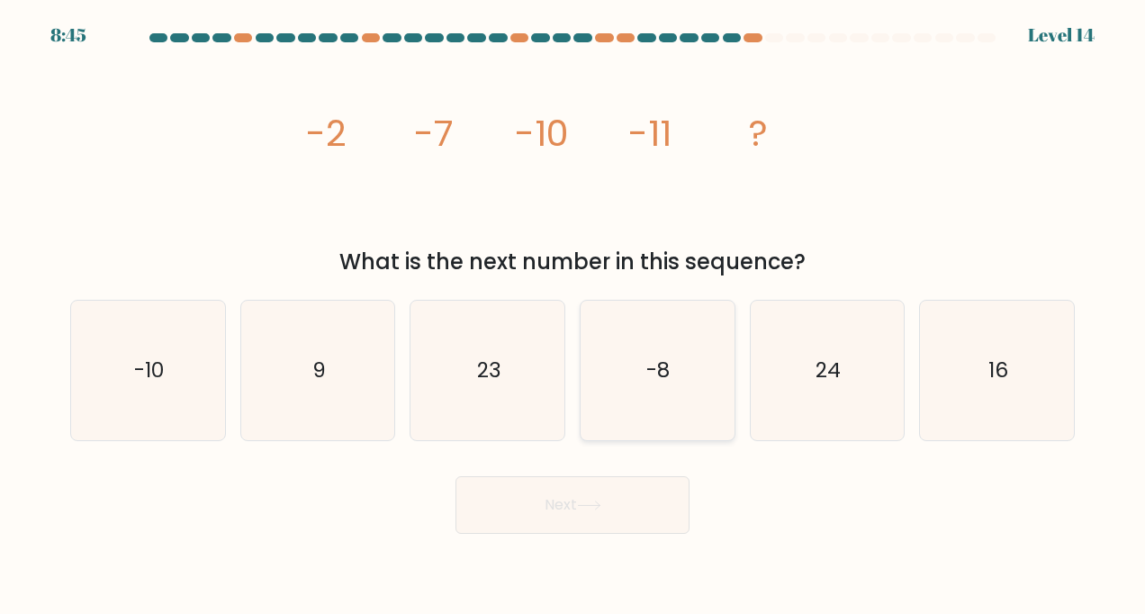
click at [632, 401] on icon "-8" at bounding box center [657, 371] width 140 height 140
click at [573, 316] on input "d. -8" at bounding box center [572, 311] width 1 height 9
radio input "true"
click at [626, 503] on button "Next" at bounding box center [572, 505] width 234 height 58
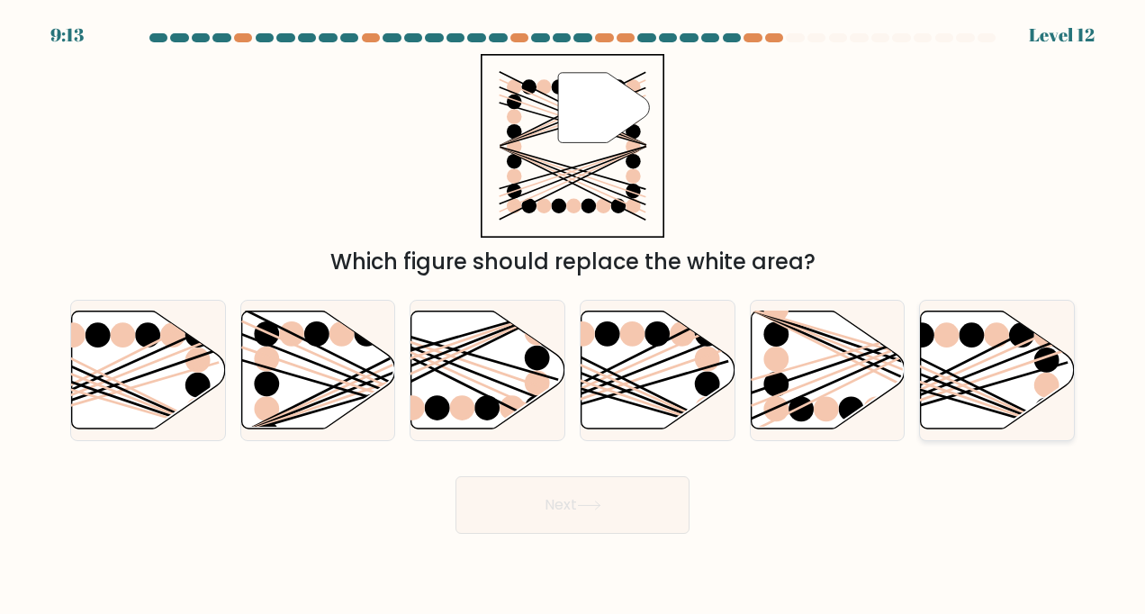
click at [985, 391] on line at bounding box center [945, 370] width 247 height 123
click at [573, 316] on input "f." at bounding box center [572, 311] width 1 height 9
radio input "true"
click at [579, 512] on button "Next" at bounding box center [572, 505] width 234 height 58
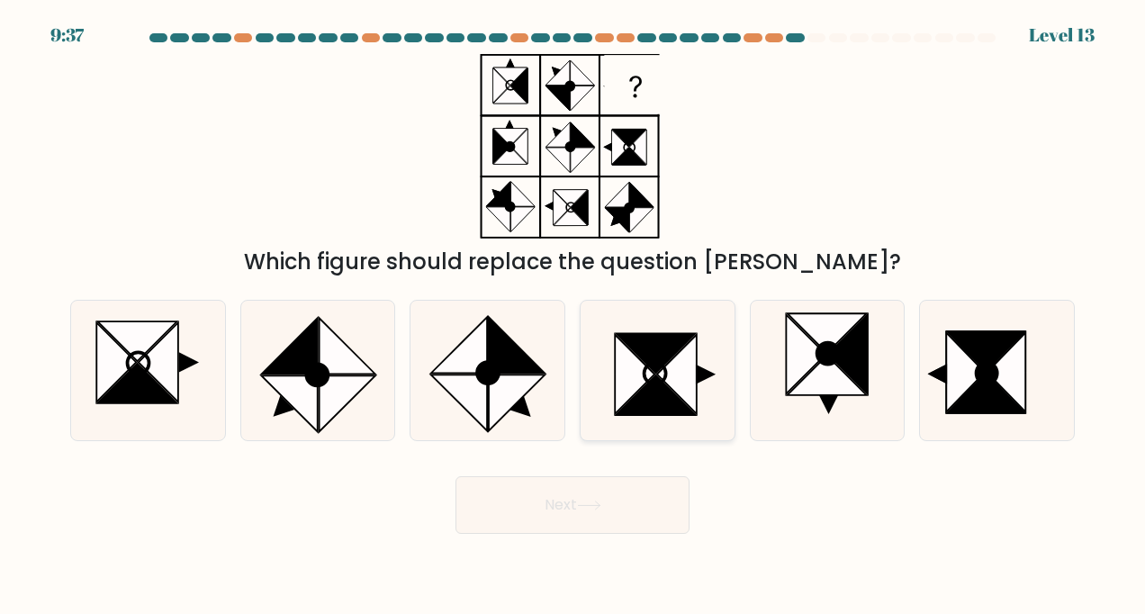
click at [646, 395] on icon at bounding box center [655, 395] width 79 height 40
click at [573, 316] on input "d." at bounding box center [572, 311] width 1 height 9
radio input "true"
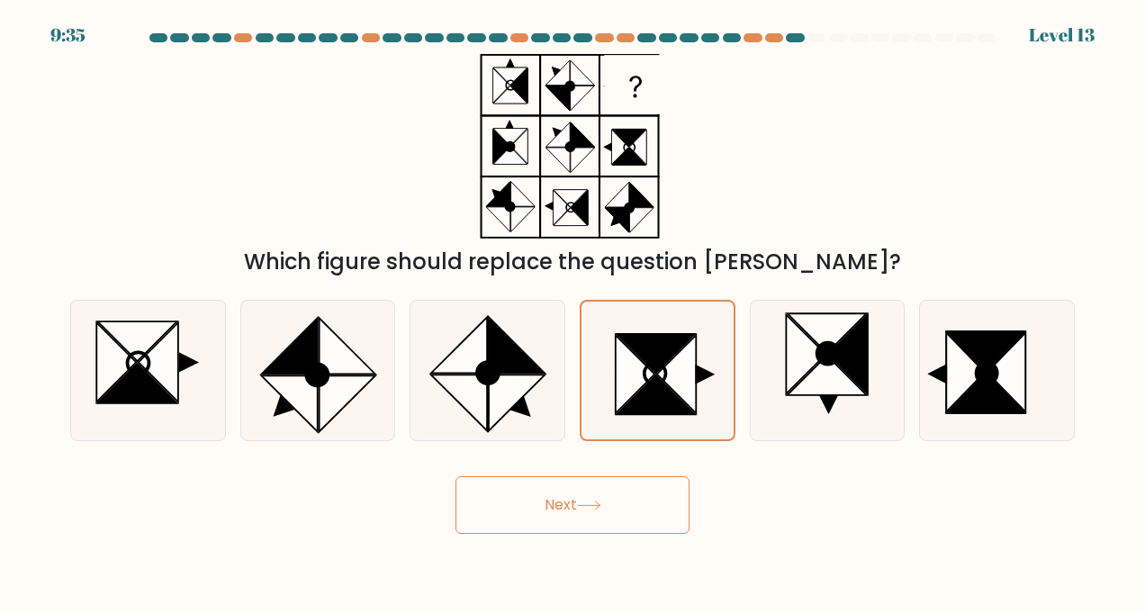
click at [583, 511] on button "Next" at bounding box center [572, 505] width 234 height 58
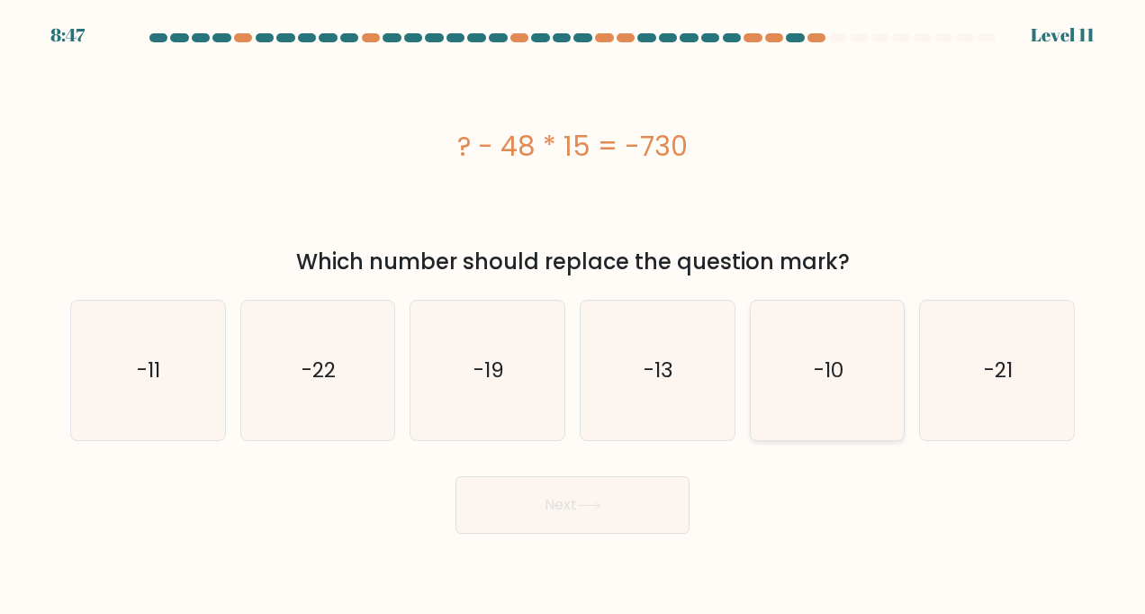
click at [808, 373] on icon "-10" at bounding box center [827, 371] width 140 height 140
click at [573, 316] on input "e. -10" at bounding box center [572, 311] width 1 height 9
radio input "true"
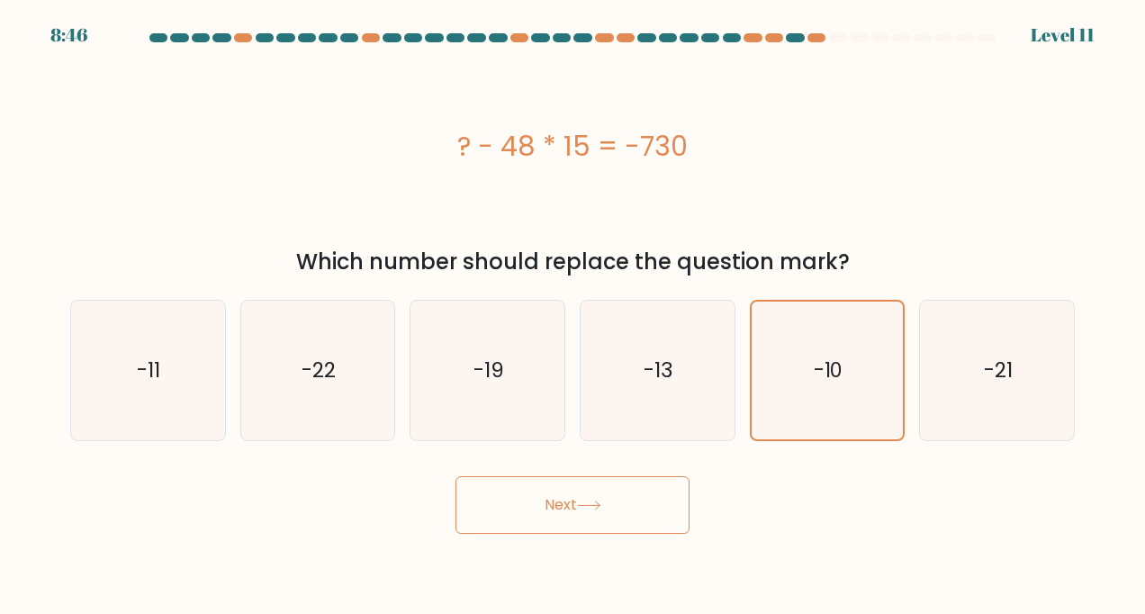
click at [574, 515] on button "Next" at bounding box center [572, 505] width 234 height 58
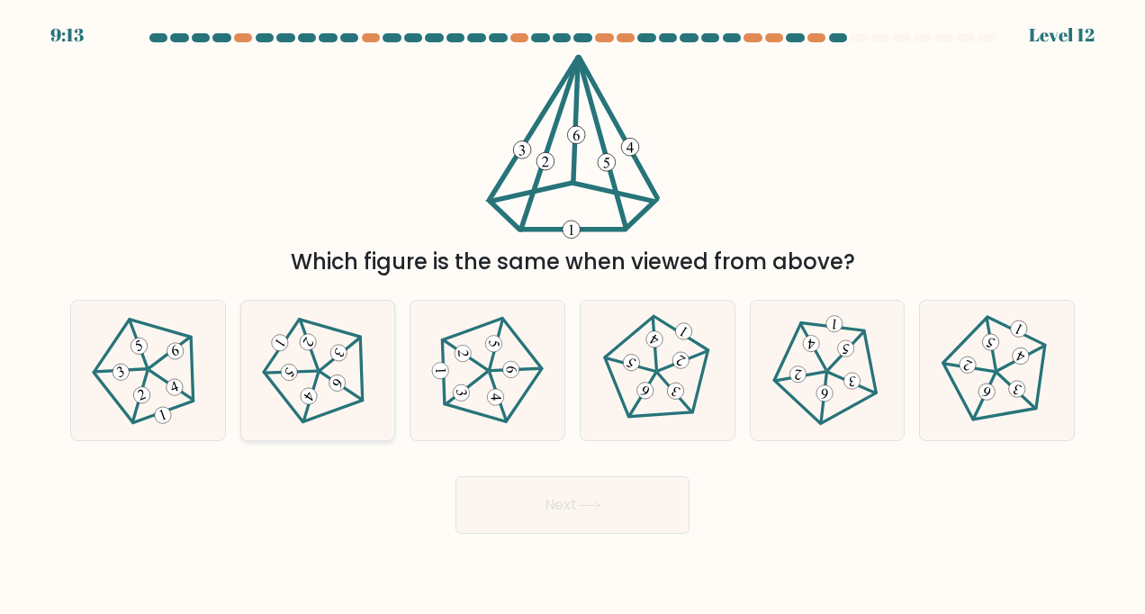
click at [314, 364] on 142 at bounding box center [309, 343] width 53 height 49
click at [572, 316] on input "b." at bounding box center [572, 311] width 1 height 9
radio input "true"
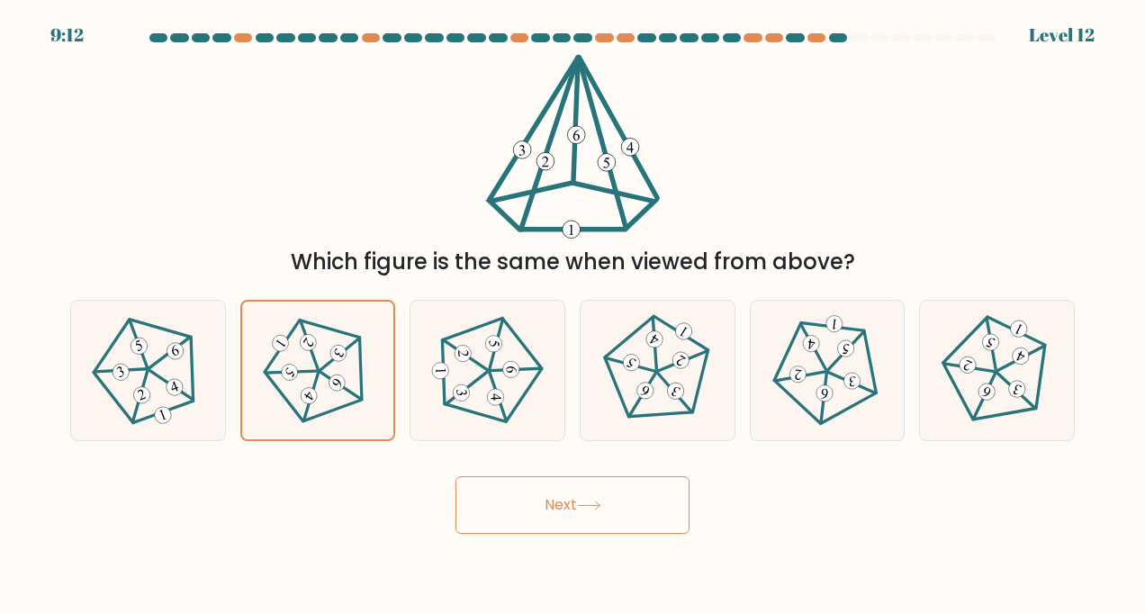
click at [580, 513] on button "Next" at bounding box center [572, 505] width 234 height 58
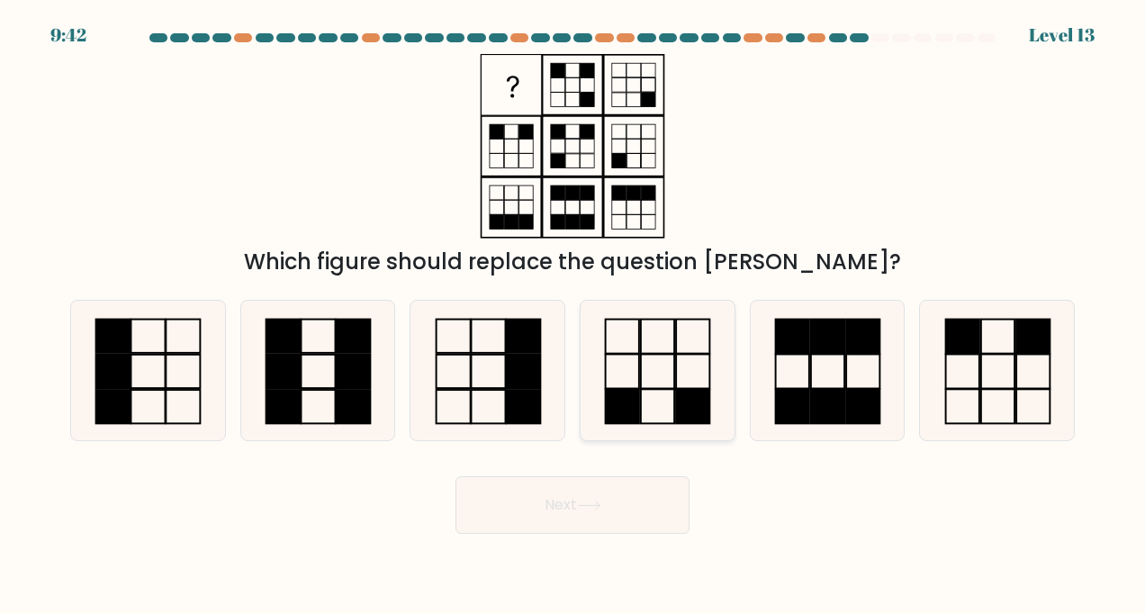
click at [678, 371] on icon at bounding box center [657, 371] width 140 height 140
click at [573, 316] on input "d." at bounding box center [572, 311] width 1 height 9
radio input "true"
click at [590, 506] on icon at bounding box center [589, 505] width 22 height 8
click at [564, 502] on button "Next" at bounding box center [572, 505] width 234 height 58
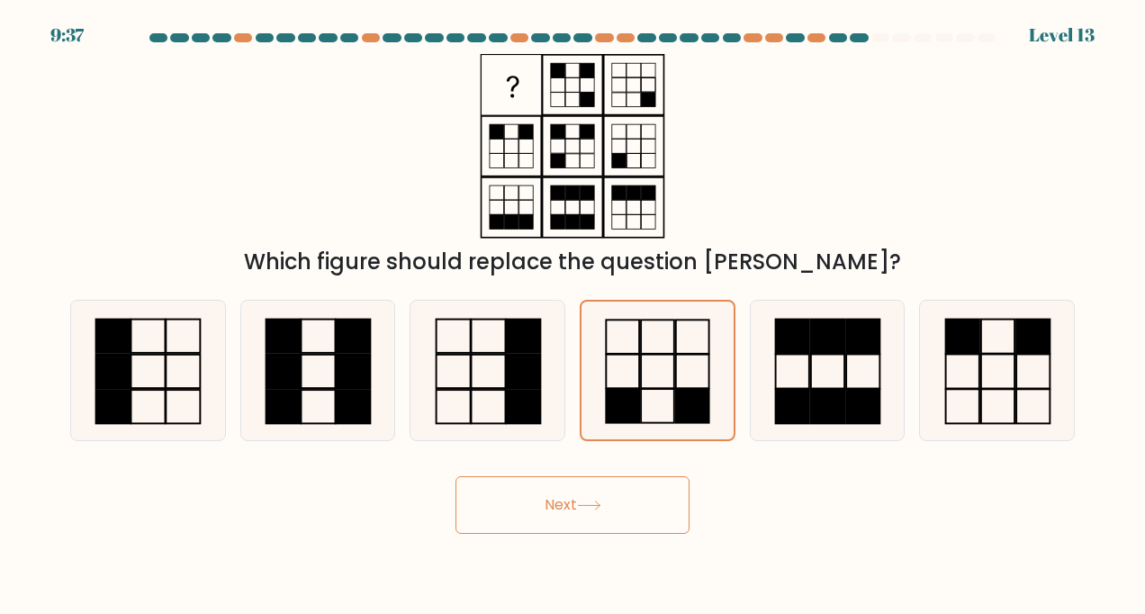
click at [587, 500] on icon at bounding box center [589, 505] width 24 height 10
click at [732, 542] on body "9:34 Level 13" at bounding box center [572, 307] width 1145 height 614
click at [684, 405] on rect at bounding box center [693, 406] width 33 height 34
click at [573, 316] on input "d." at bounding box center [572, 311] width 1 height 9
click at [574, 495] on button "Next" at bounding box center [572, 505] width 234 height 58
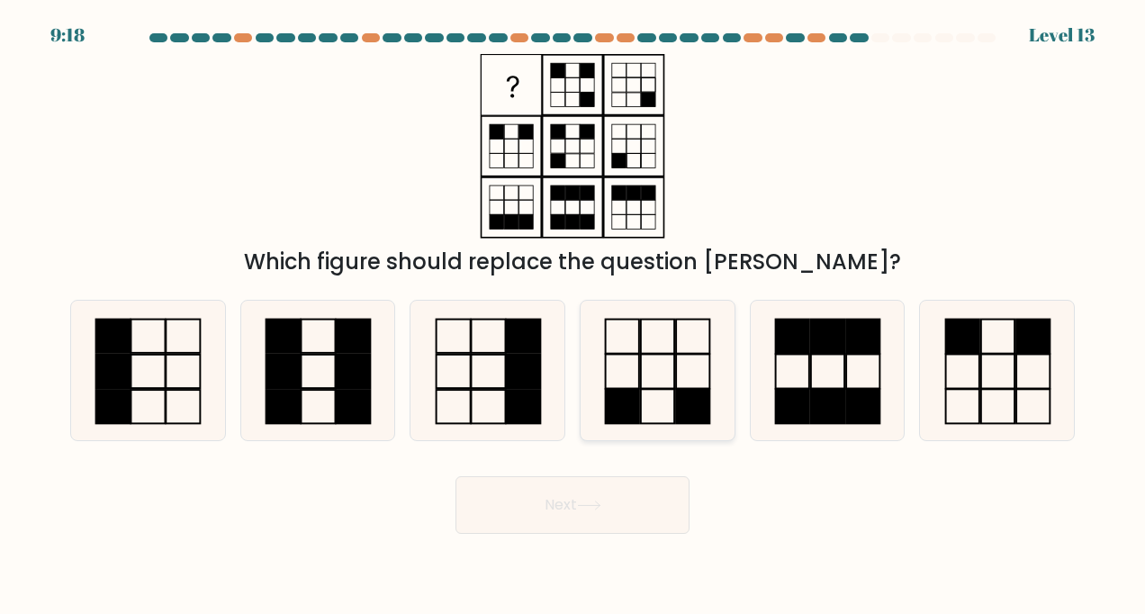
click at [685, 373] on icon at bounding box center [657, 371] width 140 height 140
click at [573, 316] on input "d." at bounding box center [572, 311] width 1 height 9
radio input "true"
click at [585, 518] on button "Next" at bounding box center [572, 505] width 234 height 58
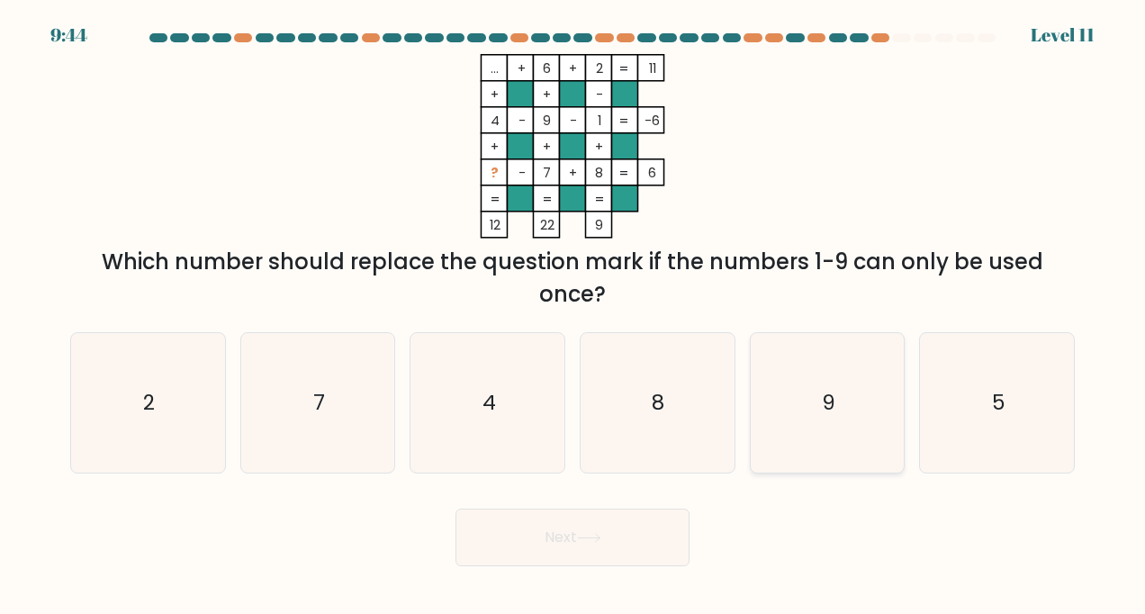
click at [791, 401] on icon "9" at bounding box center [827, 403] width 140 height 140
click at [573, 316] on input "e. 9" at bounding box center [572, 311] width 1 height 9
radio input "true"
click at [1010, 405] on icon "5" at bounding box center [997, 403] width 140 height 140
click at [573, 316] on input "f. 5" at bounding box center [572, 311] width 1 height 9
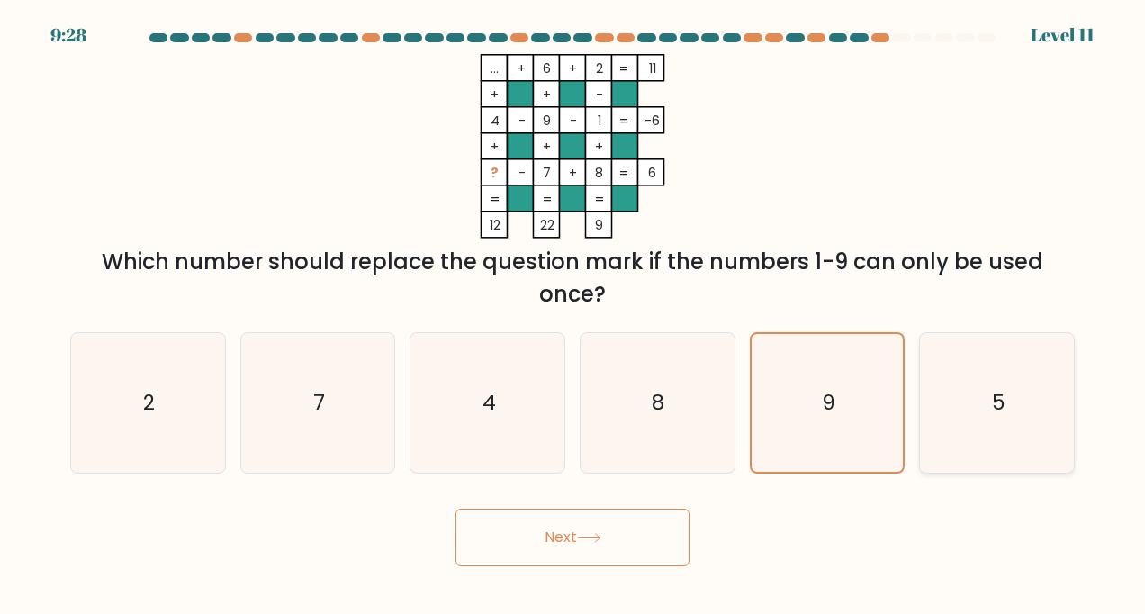
radio input "true"
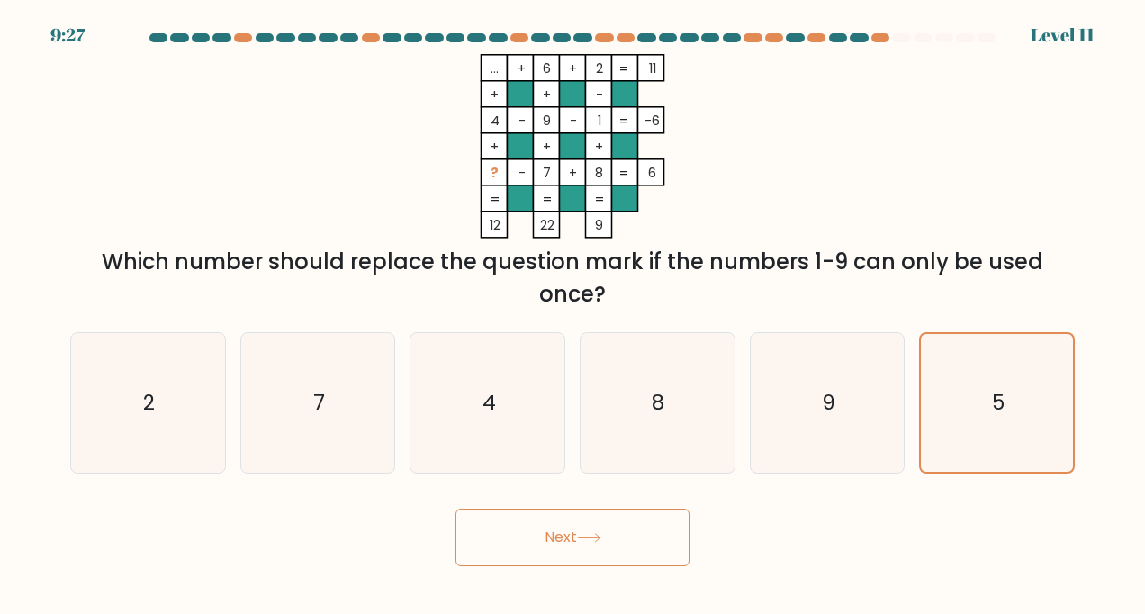
click at [560, 536] on button "Next" at bounding box center [572, 537] width 234 height 58
click at [606, 533] on button "Next" at bounding box center [572, 537] width 234 height 58
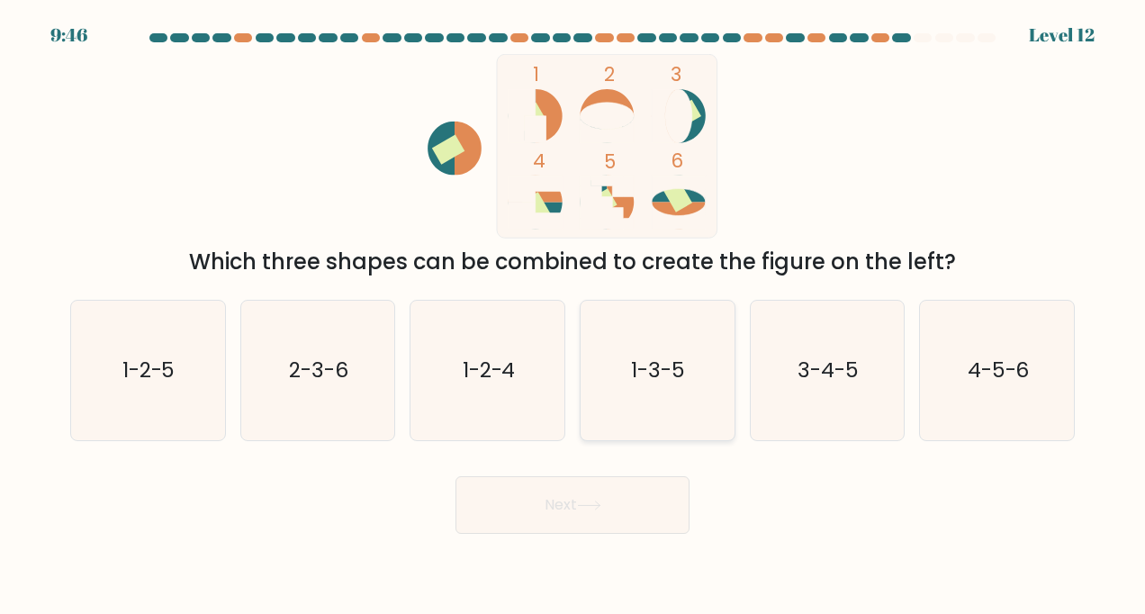
click at [681, 374] on text "1-3-5" at bounding box center [659, 369] width 54 height 29
click at [573, 316] on input "d. 1-3-5" at bounding box center [572, 311] width 1 height 9
radio input "true"
click at [538, 515] on button "Next" at bounding box center [572, 505] width 234 height 58
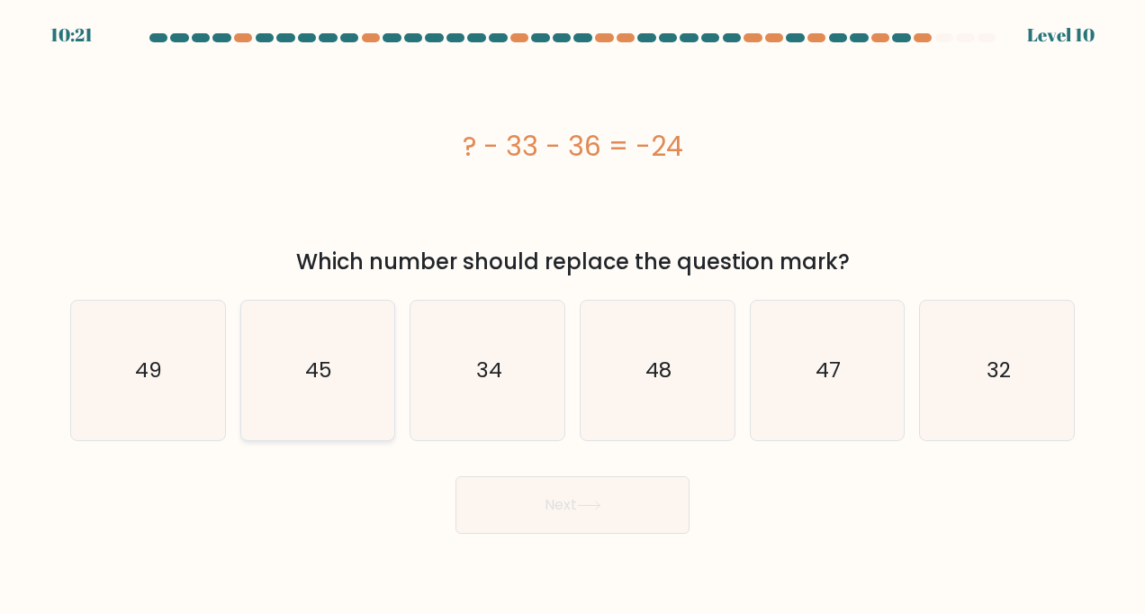
click at [288, 364] on icon "45" at bounding box center [317, 371] width 140 height 140
click at [572, 316] on input "b. 45" at bounding box center [572, 311] width 1 height 9
radio input "true"
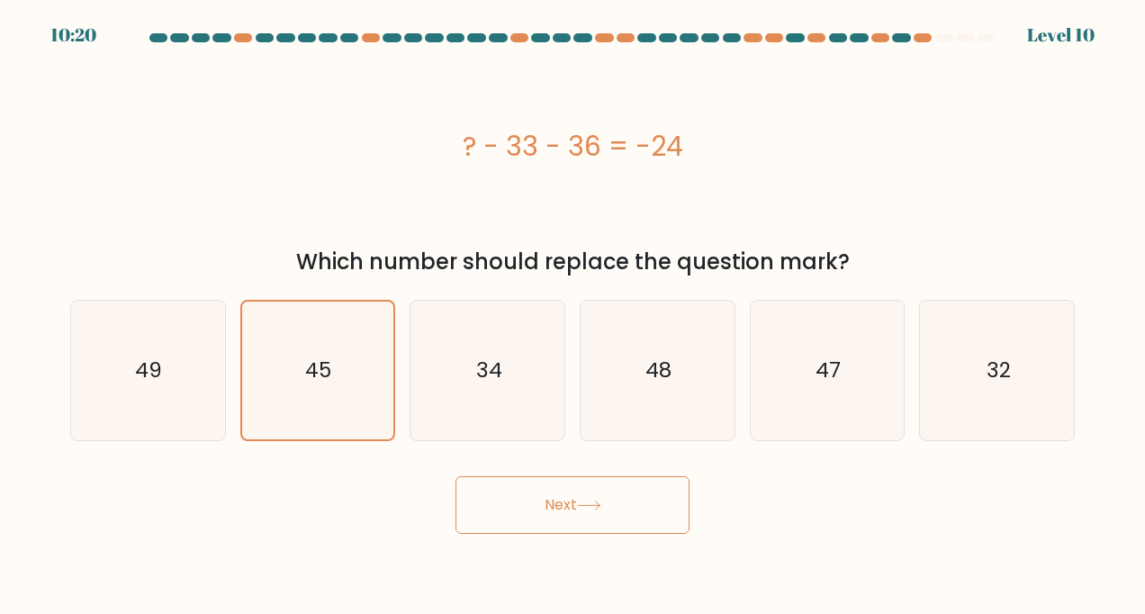
click at [552, 517] on button "Next" at bounding box center [572, 505] width 234 height 58
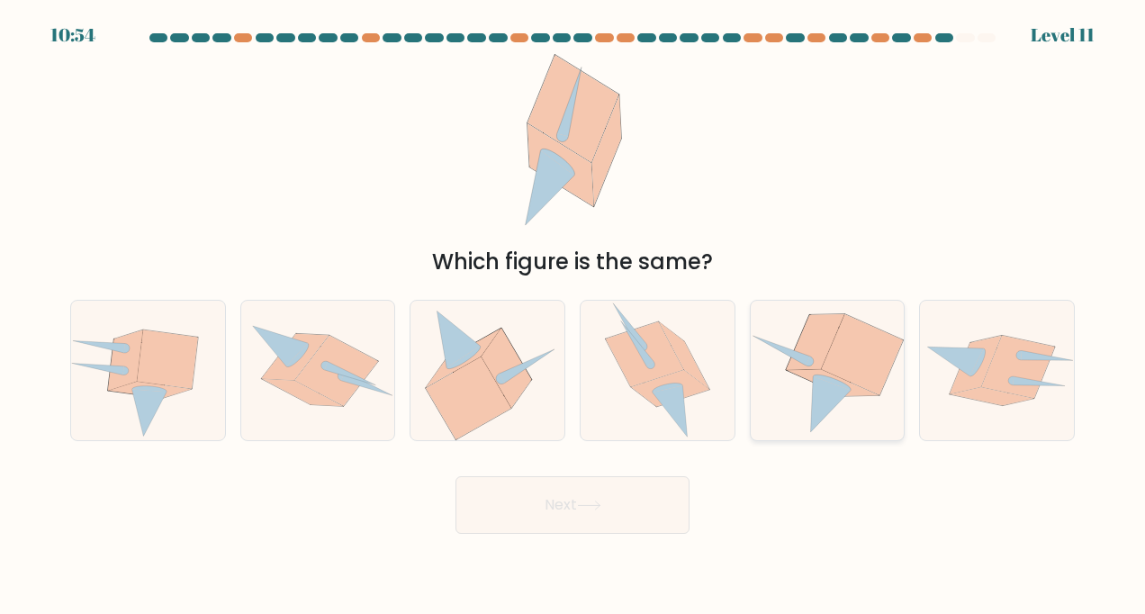
click at [832, 376] on icon at bounding box center [833, 383] width 92 height 26
click at [573, 316] on input "e." at bounding box center [572, 311] width 1 height 9
radio input "true"
click at [537, 510] on button "Next" at bounding box center [572, 505] width 234 height 58
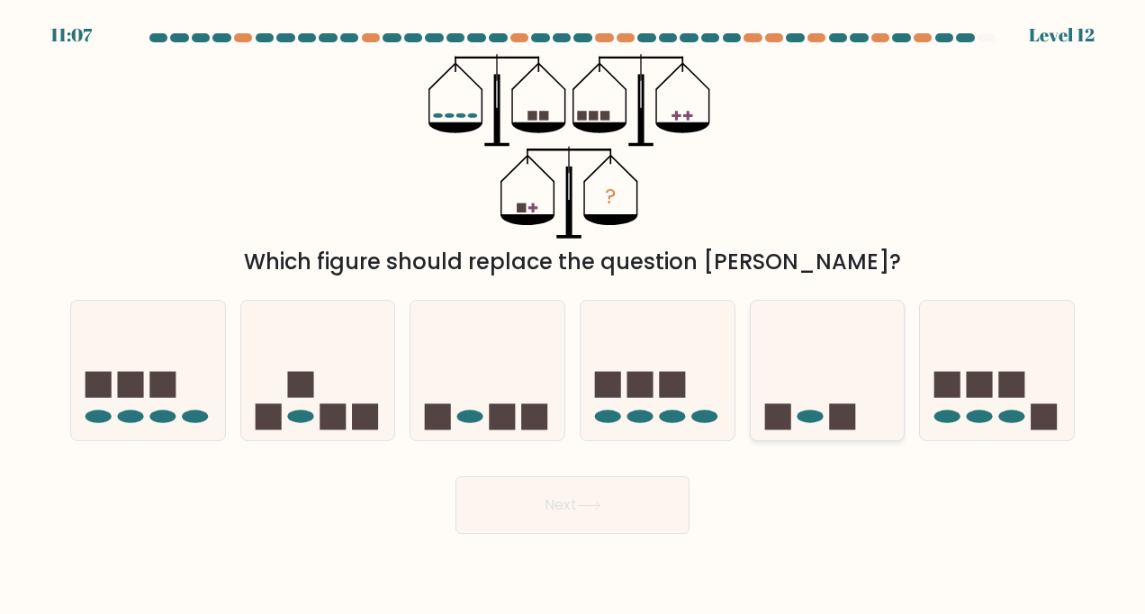
click at [798, 414] on ellipse at bounding box center [809, 415] width 26 height 13
click at [573, 316] on input "e." at bounding box center [572, 311] width 1 height 9
radio input "true"
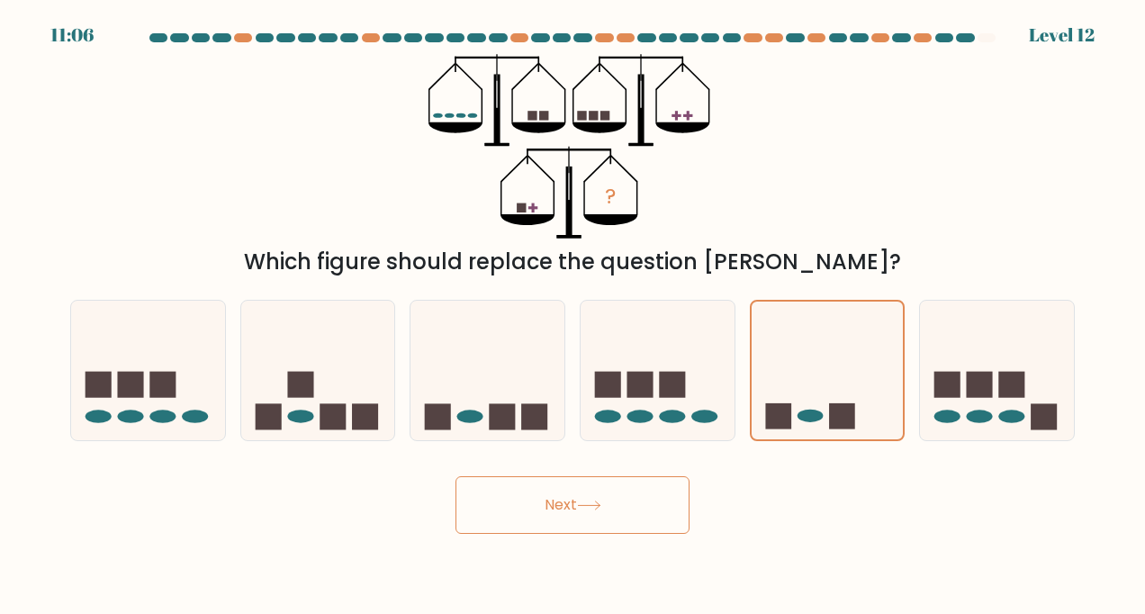
click at [534, 507] on button "Next" at bounding box center [572, 505] width 234 height 58
click at [581, 506] on icon at bounding box center [589, 505] width 24 height 10
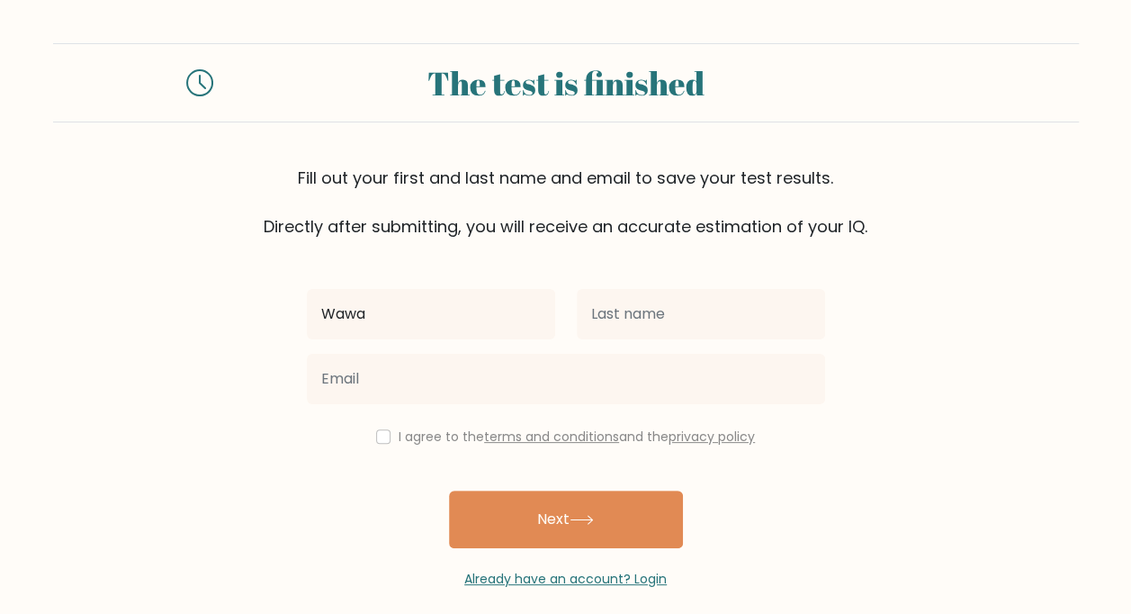
type input "Wawa"
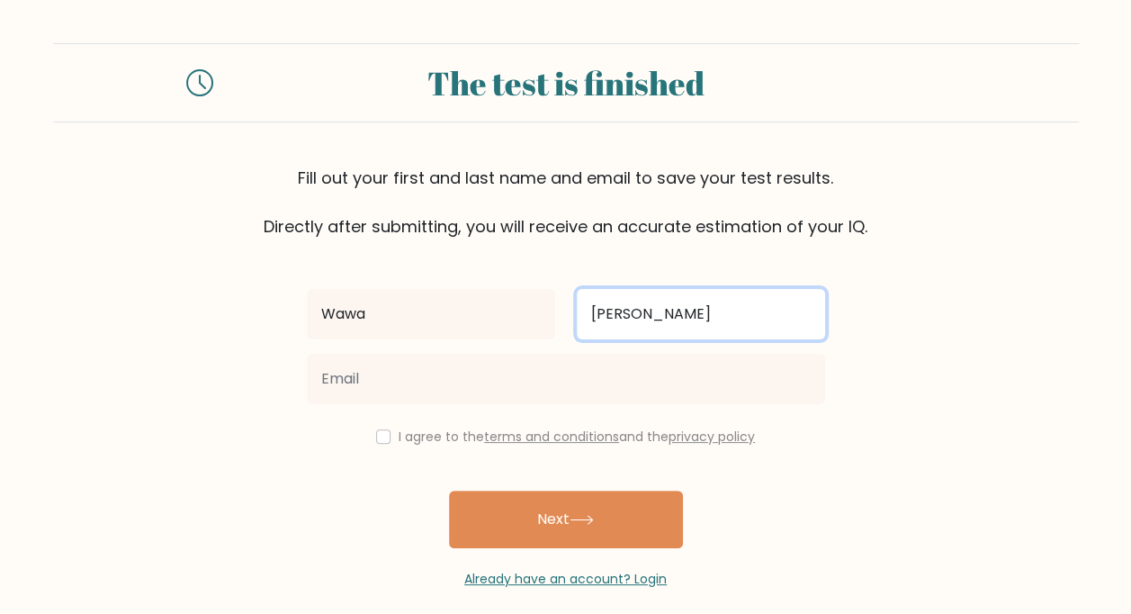
type input "[PERSON_NAME]"
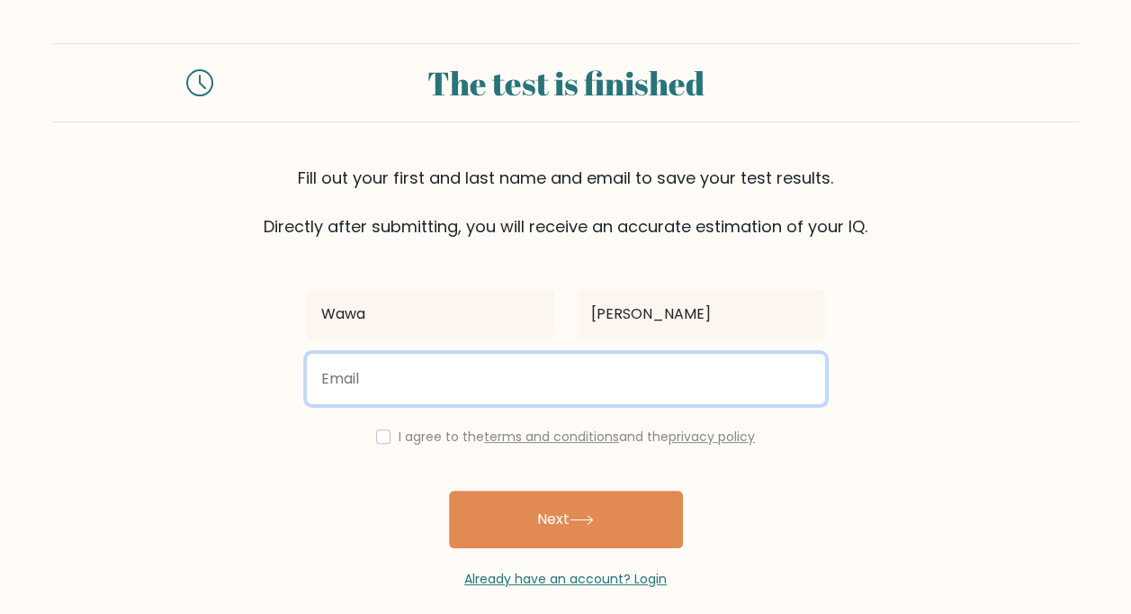
click at [337, 378] on input "email" at bounding box center [566, 379] width 518 height 50
type input "[EMAIL_ADDRESS][DOMAIN_NAME]"
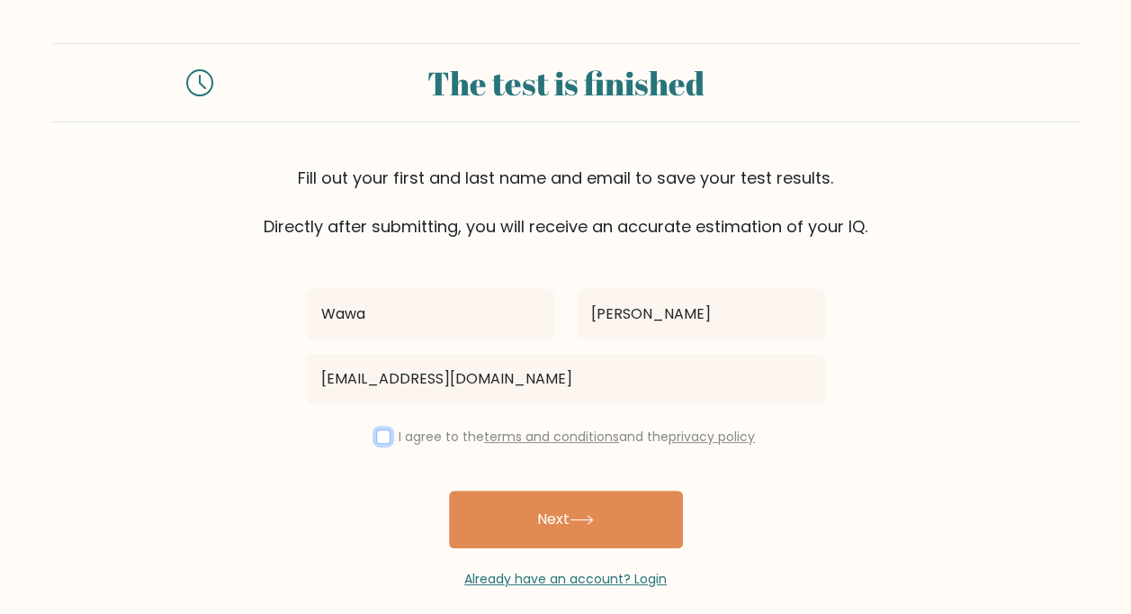
click at [378, 437] on input "checkbox" at bounding box center [383, 436] width 14 height 14
checkbox input "true"
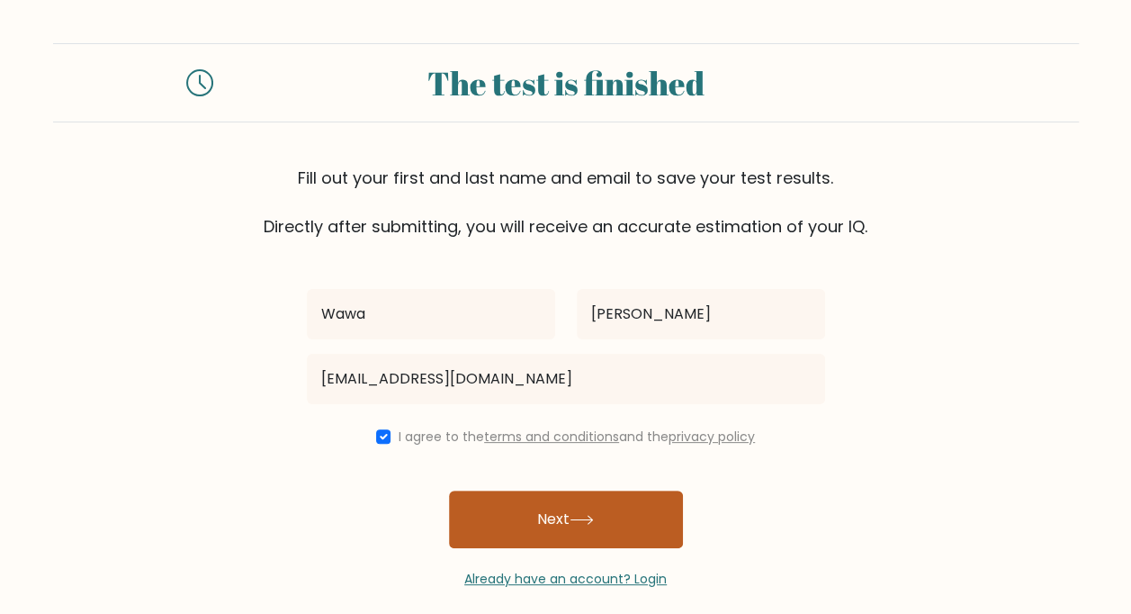
click at [539, 519] on button "Next" at bounding box center [566, 519] width 234 height 58
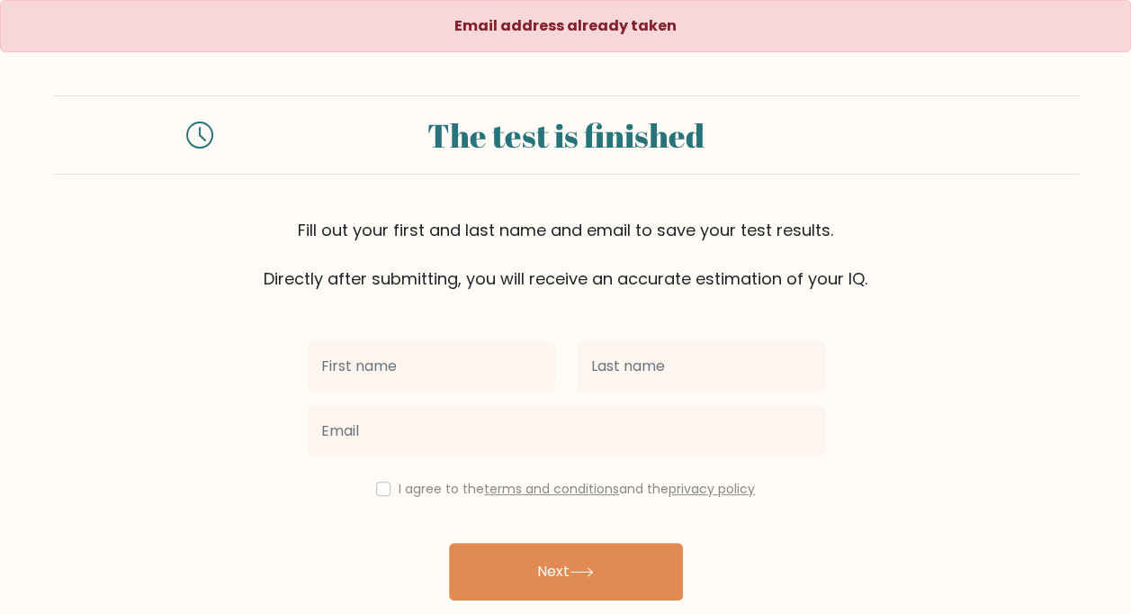
click at [449, 369] on input "text" at bounding box center [431, 366] width 248 height 50
type input "Wawa"
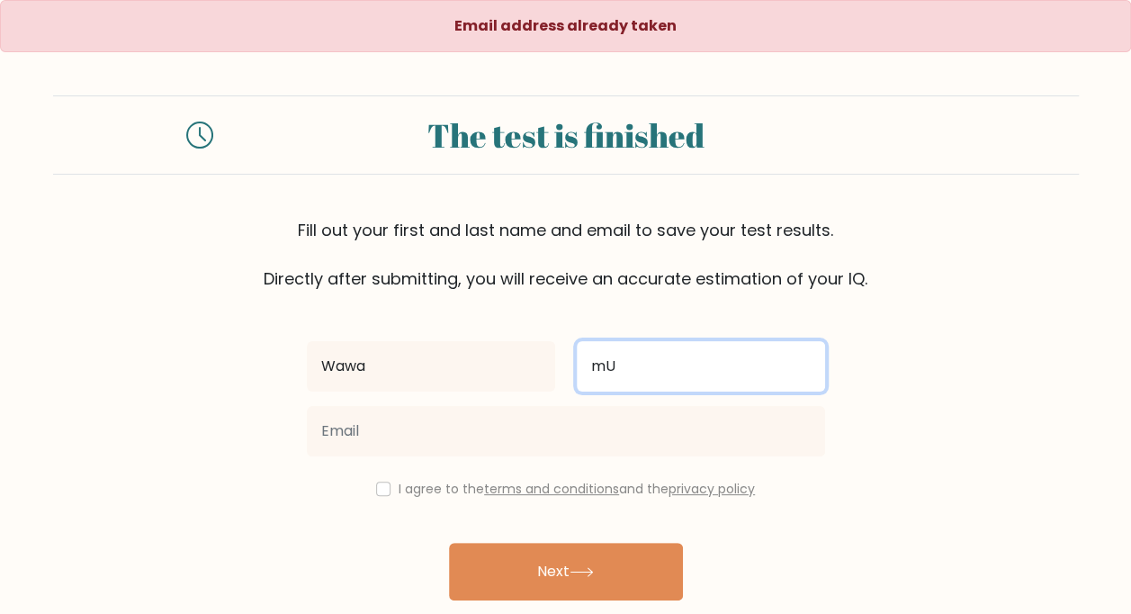
type input "m"
type input "[PERSON_NAME]"
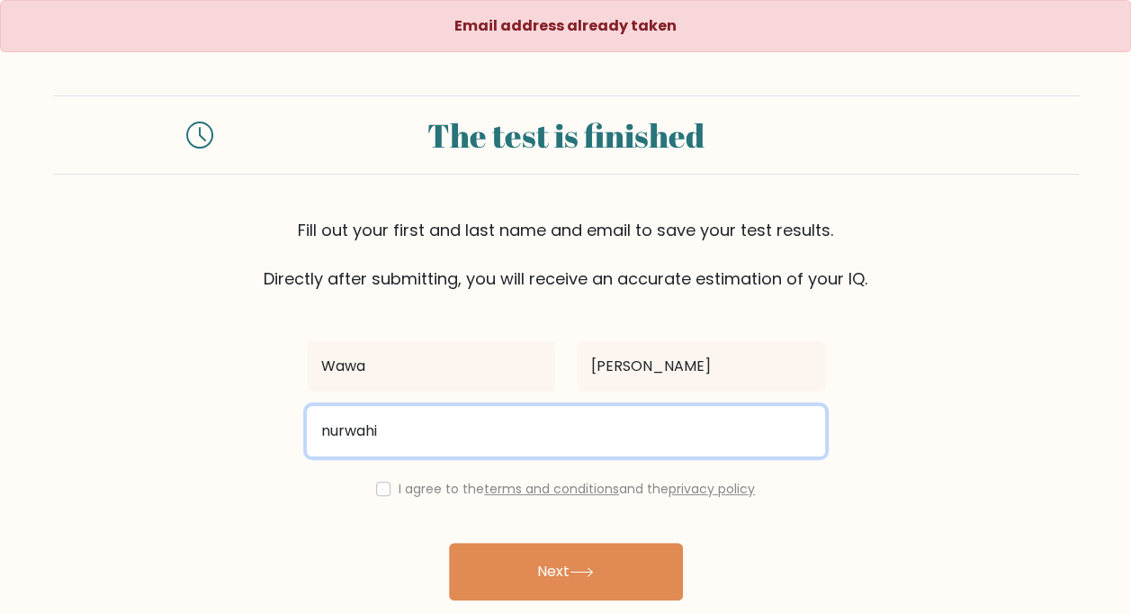
type input "[EMAIL_ADDRESS][DOMAIN_NAME]"
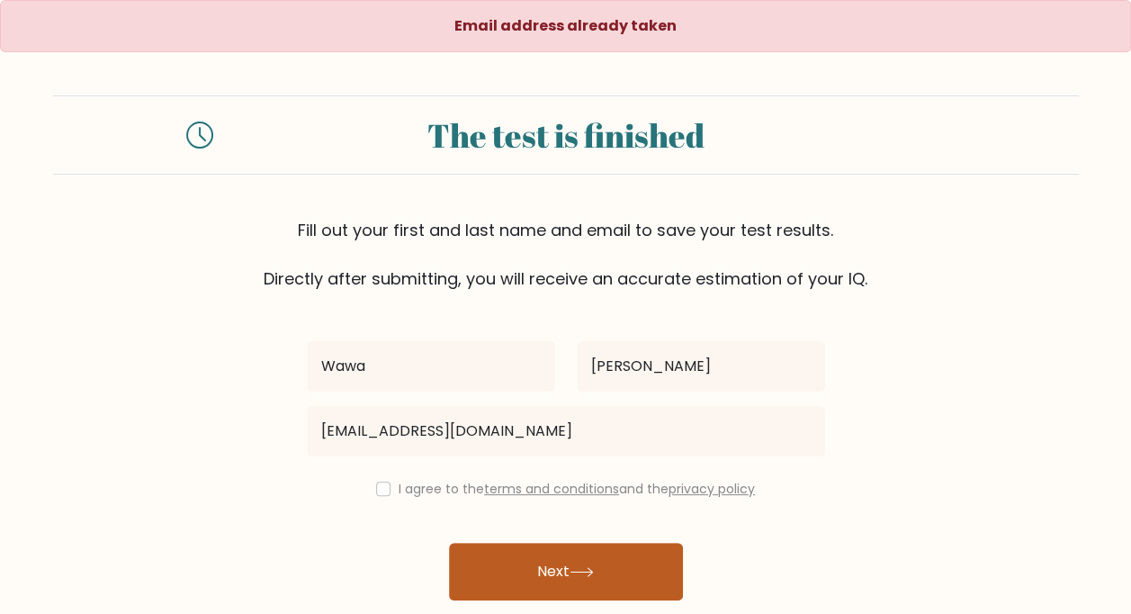
click at [504, 576] on button "Next" at bounding box center [566, 572] width 234 height 58
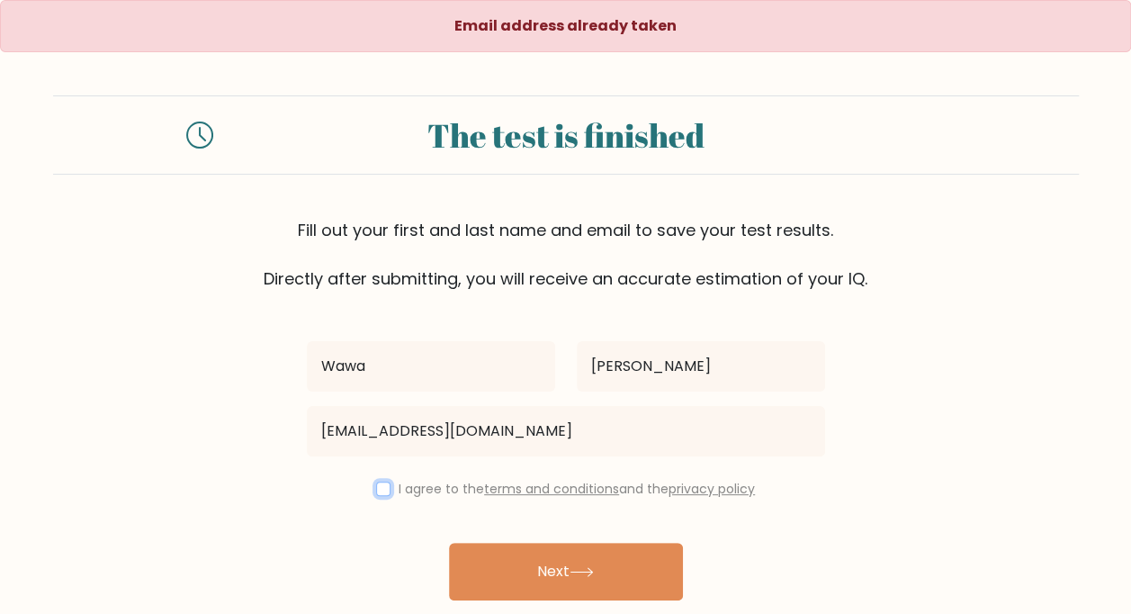
click at [379, 493] on input "checkbox" at bounding box center [383, 488] width 14 height 14
checkbox input "true"
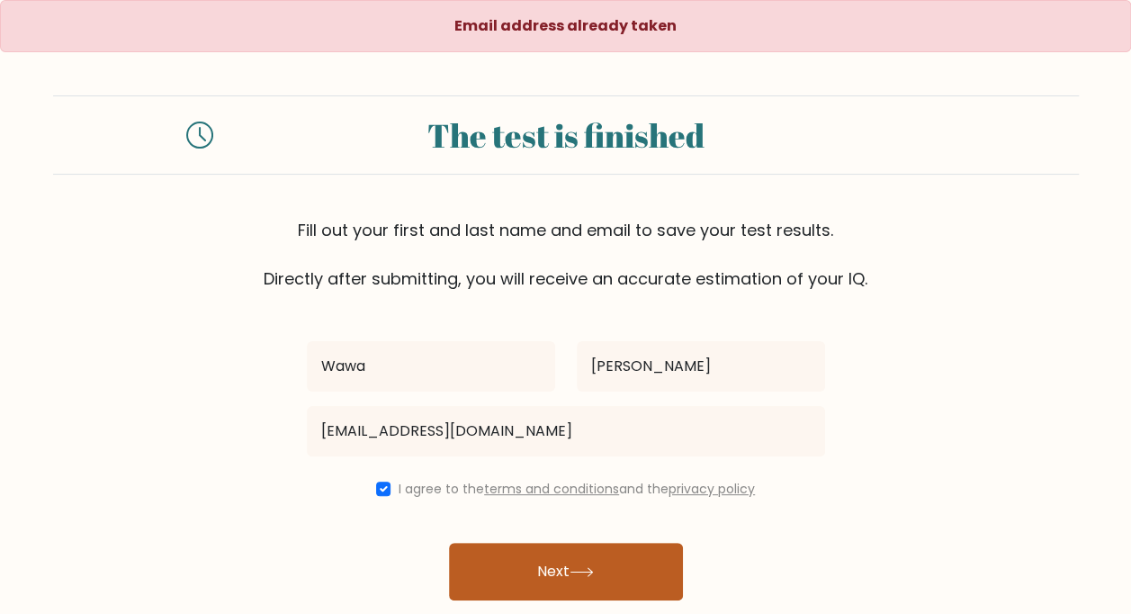
click at [510, 579] on button "Next" at bounding box center [566, 572] width 234 height 58
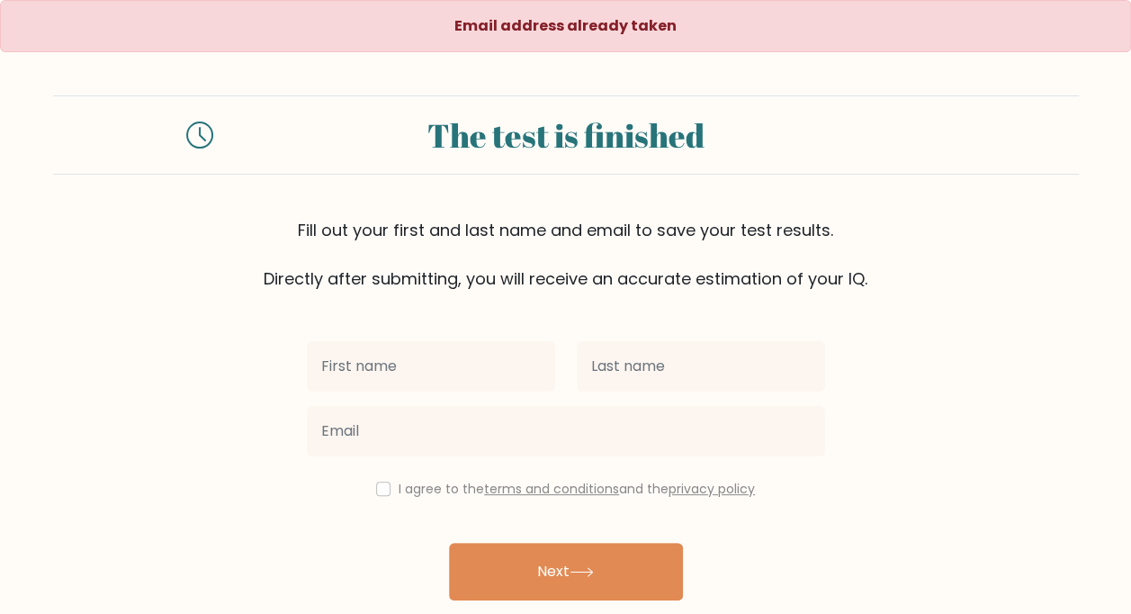
click at [424, 387] on input "text" at bounding box center [431, 366] width 248 height 50
type input "N"
type input "nurwahidda"
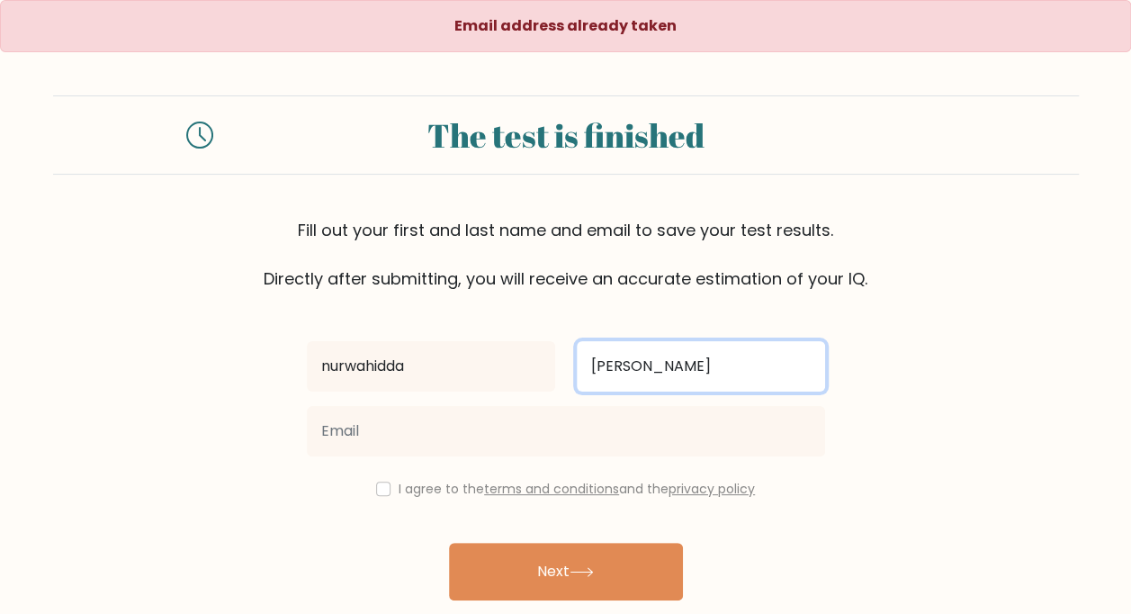
type input "[PERSON_NAME]"
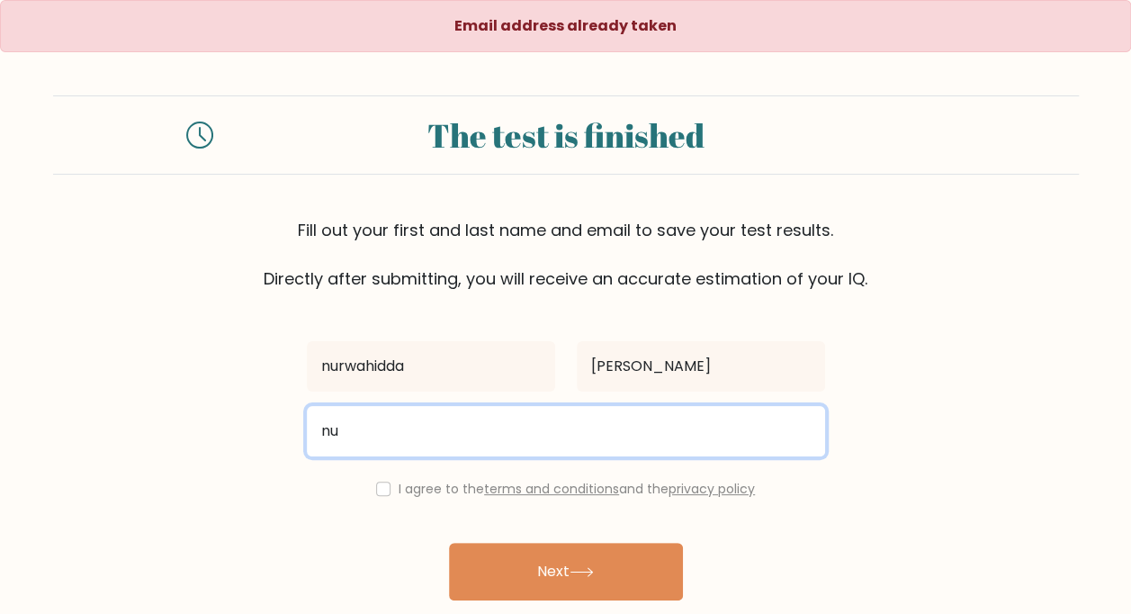
type input "[EMAIL_ADDRESS][DOMAIN_NAME]"
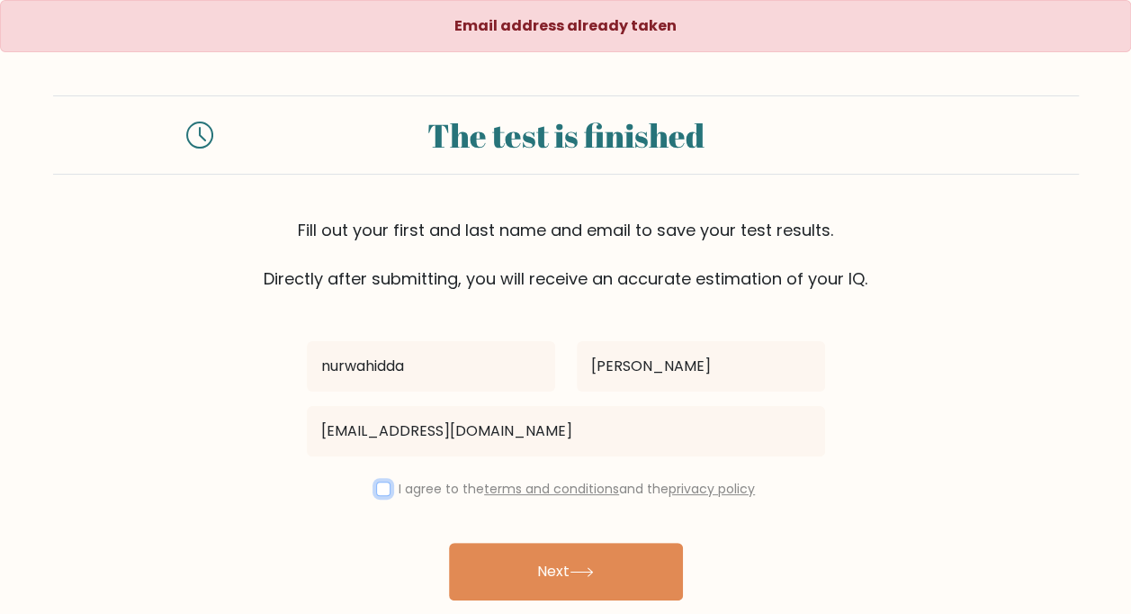
click at [378, 493] on input "checkbox" at bounding box center [383, 488] width 14 height 14
checkbox input "true"
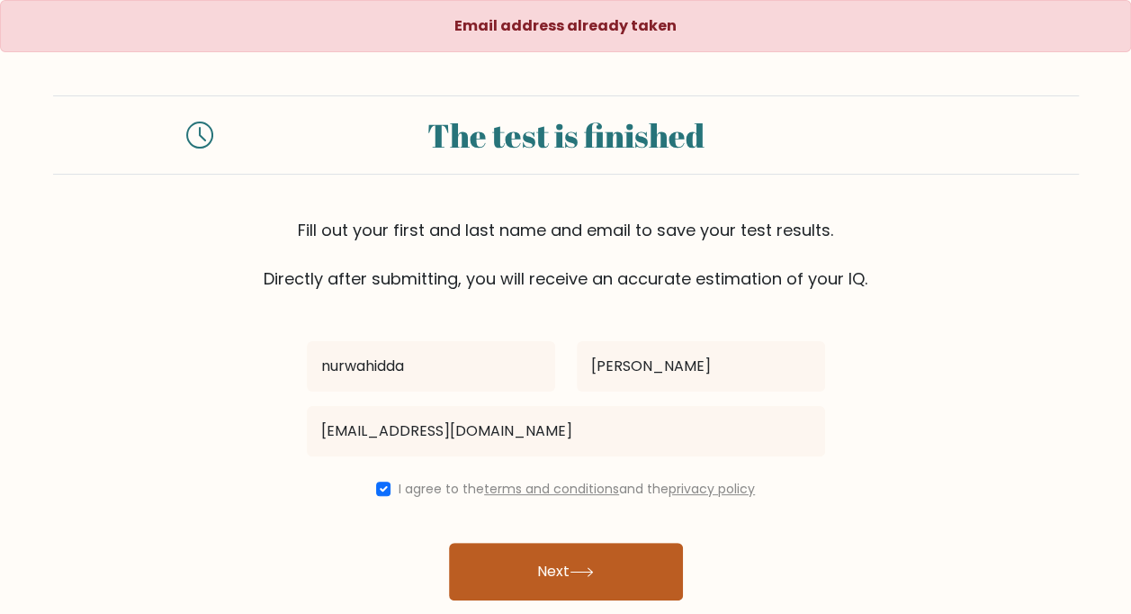
click at [493, 575] on button "Next" at bounding box center [566, 572] width 234 height 58
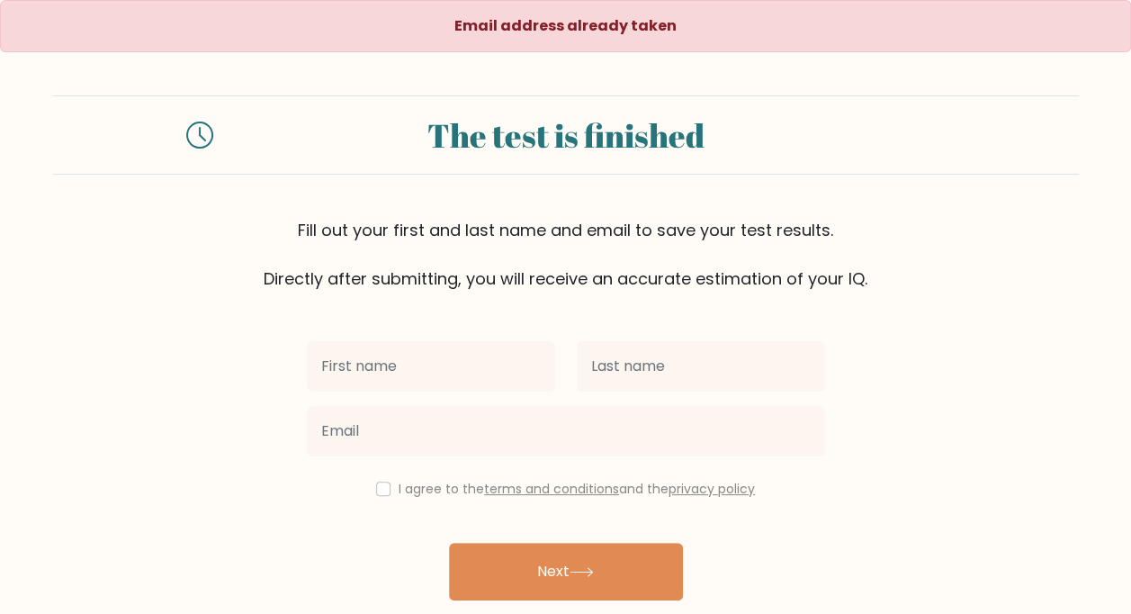
click at [471, 394] on div at bounding box center [431, 366] width 270 height 65
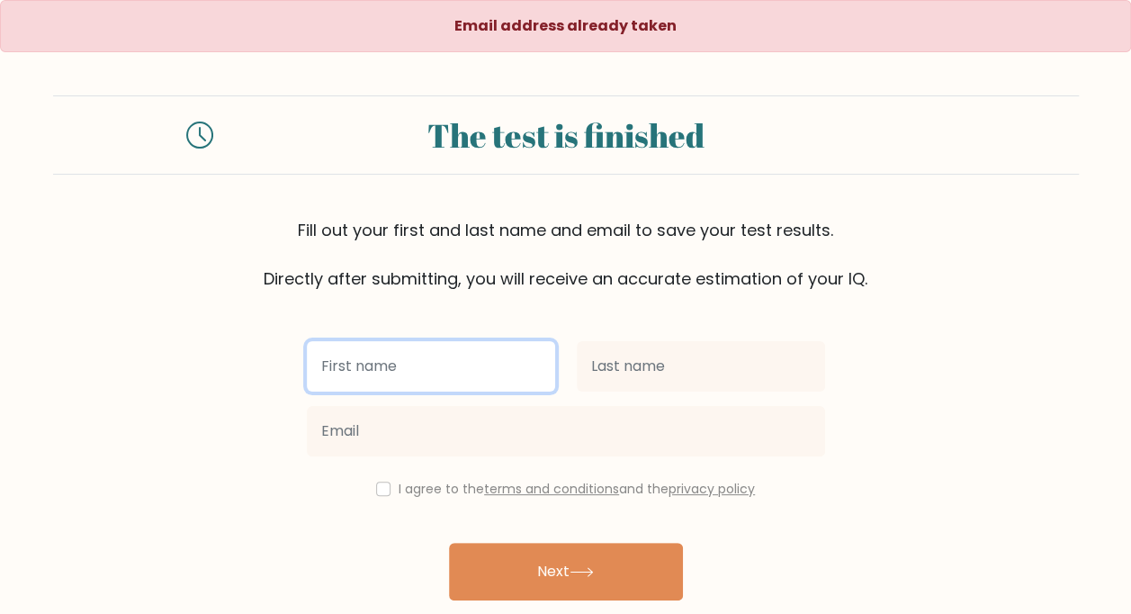
click at [473, 361] on input "text" at bounding box center [431, 366] width 248 height 50
type input "[PERSON_NAME]"
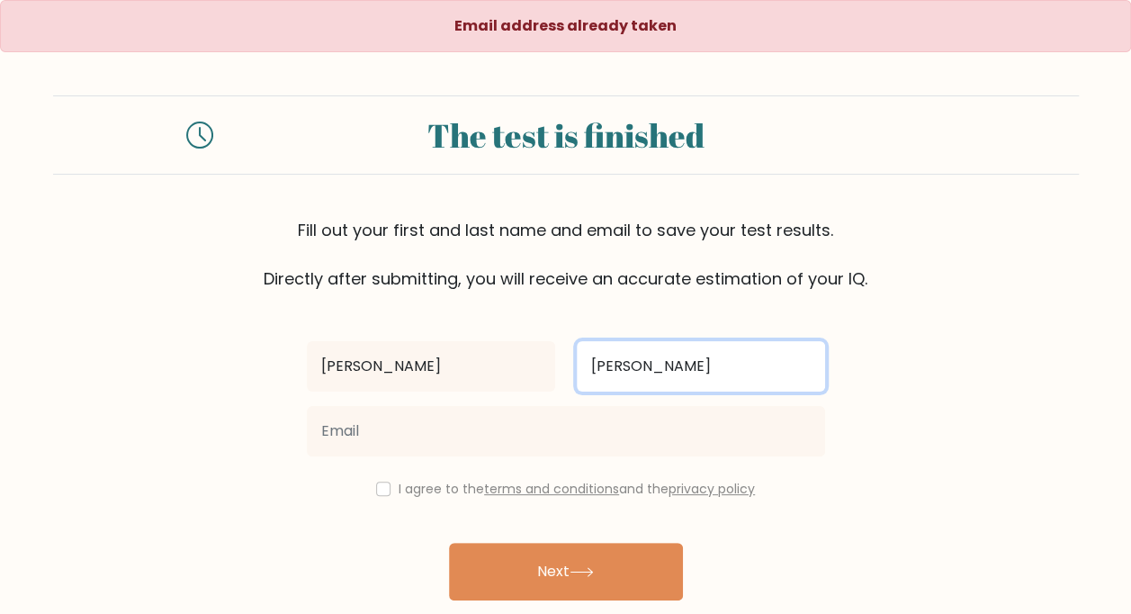
type input "[PERSON_NAME]"
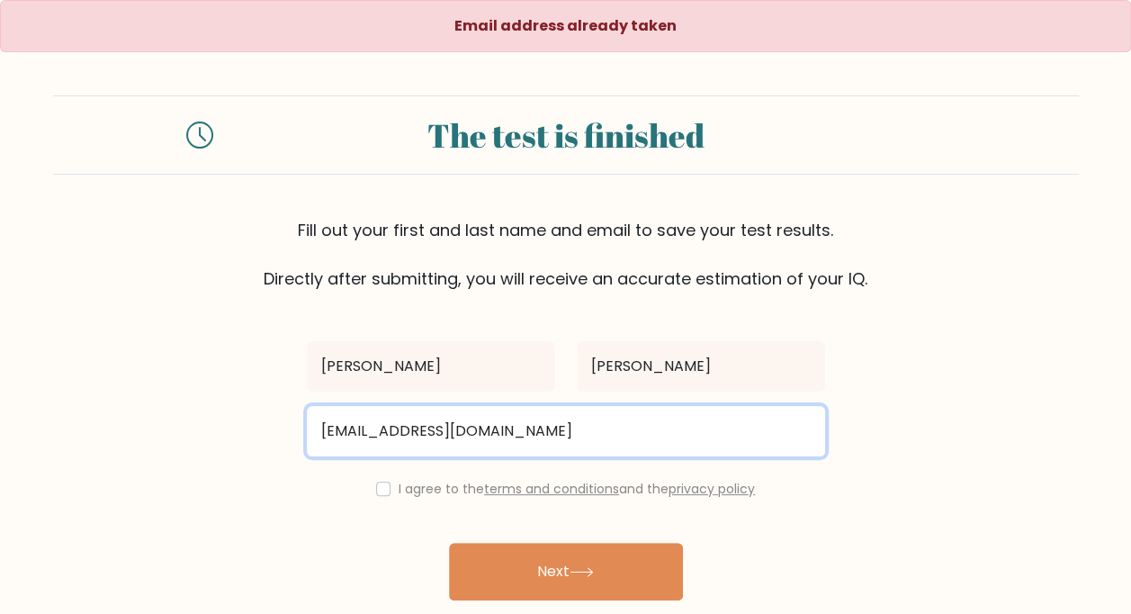
type input "[EMAIL_ADDRESS][DOMAIN_NAME]"
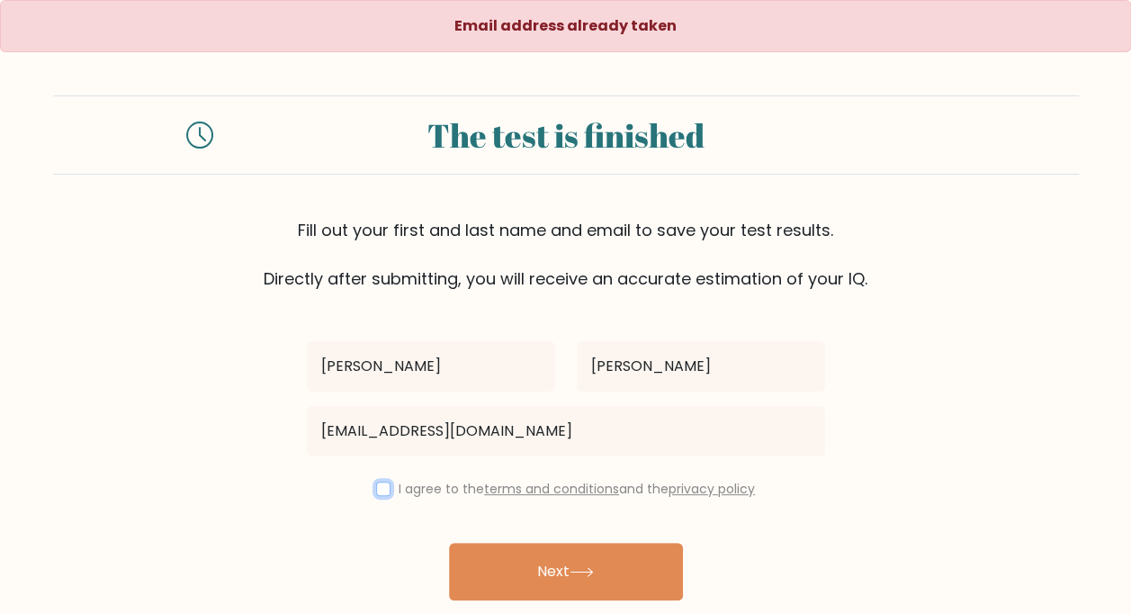
click at [378, 492] on input "checkbox" at bounding box center [383, 488] width 14 height 14
checkbox input "true"
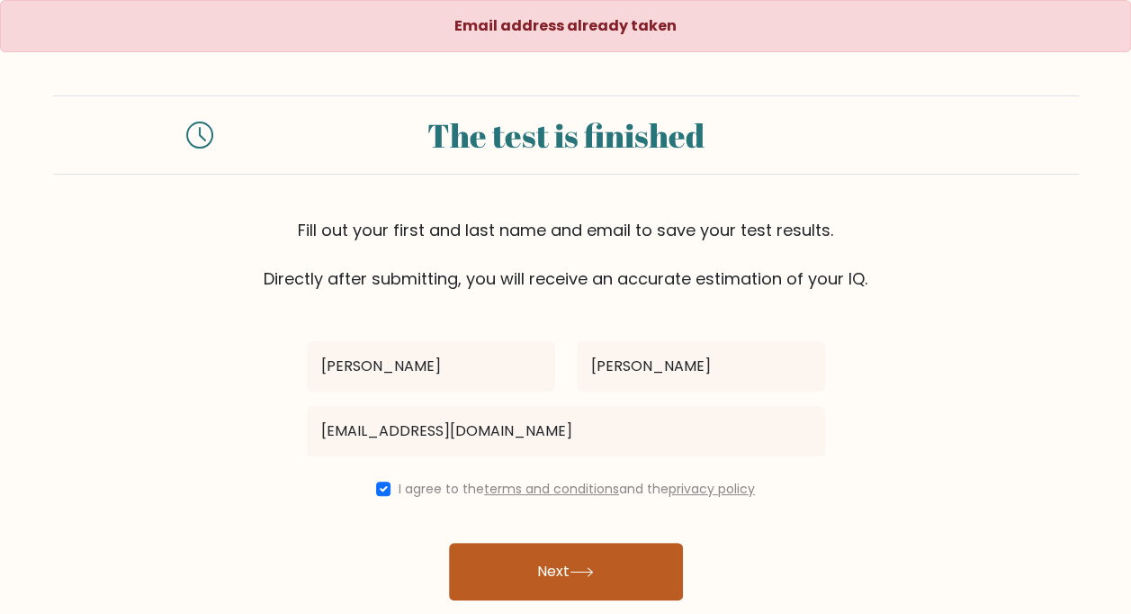
click at [548, 587] on button "Next" at bounding box center [566, 572] width 234 height 58
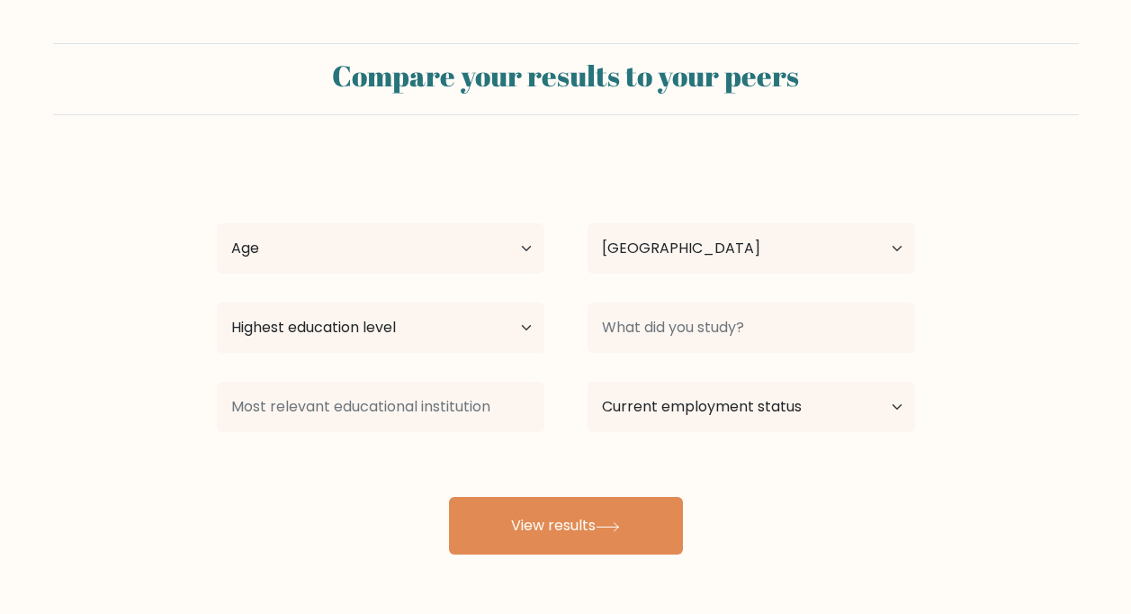
select select "MY"
click at [469, 272] on select "Age Under [DEMOGRAPHIC_DATA] [DEMOGRAPHIC_DATA] [DEMOGRAPHIC_DATA] [DEMOGRAPHIC…" at bounding box center [381, 248] width 328 height 50
select select "35_44"
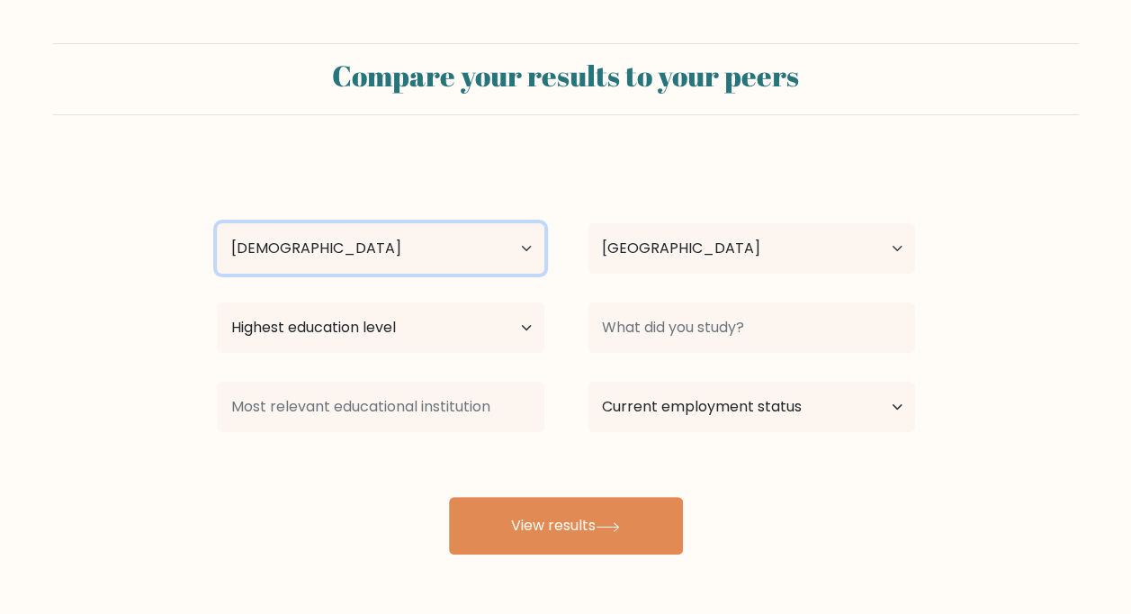
click at [217, 223] on select "Age Under [DEMOGRAPHIC_DATA] [DEMOGRAPHIC_DATA] [DEMOGRAPHIC_DATA] [DEMOGRAPHIC…" at bounding box center [381, 248] width 328 height 50
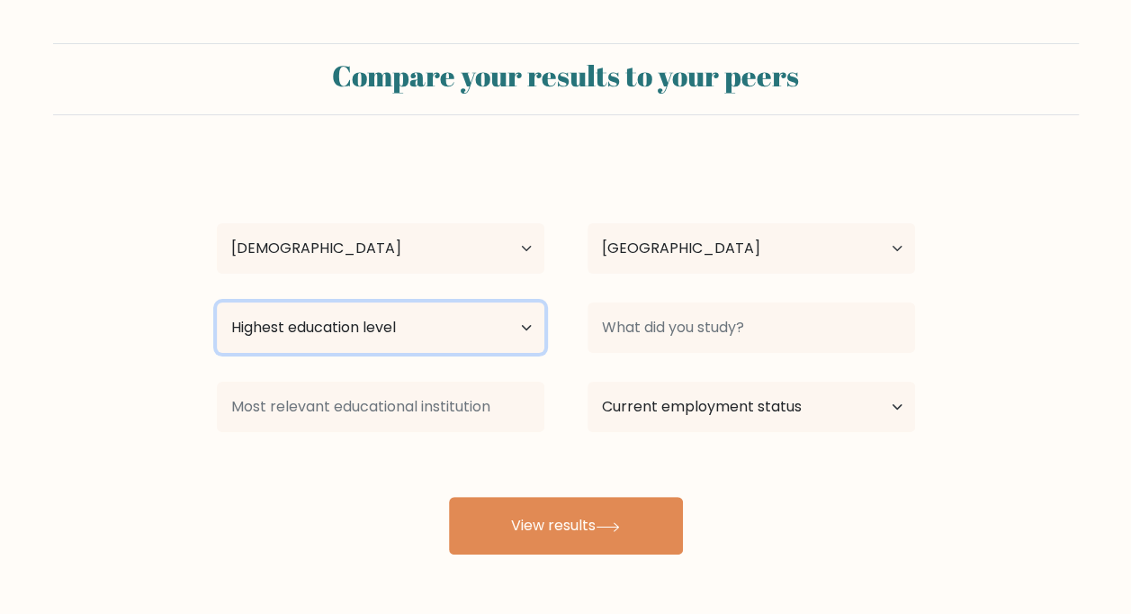
click at [337, 333] on select "Highest education level No schooling Primary Lower Secondary Upper Secondary Oc…" at bounding box center [381, 327] width 328 height 50
select select "bachelors_degree"
click at [217, 302] on select "Highest education level No schooling Primary Lower Secondary Upper Secondary Oc…" at bounding box center [381, 327] width 328 height 50
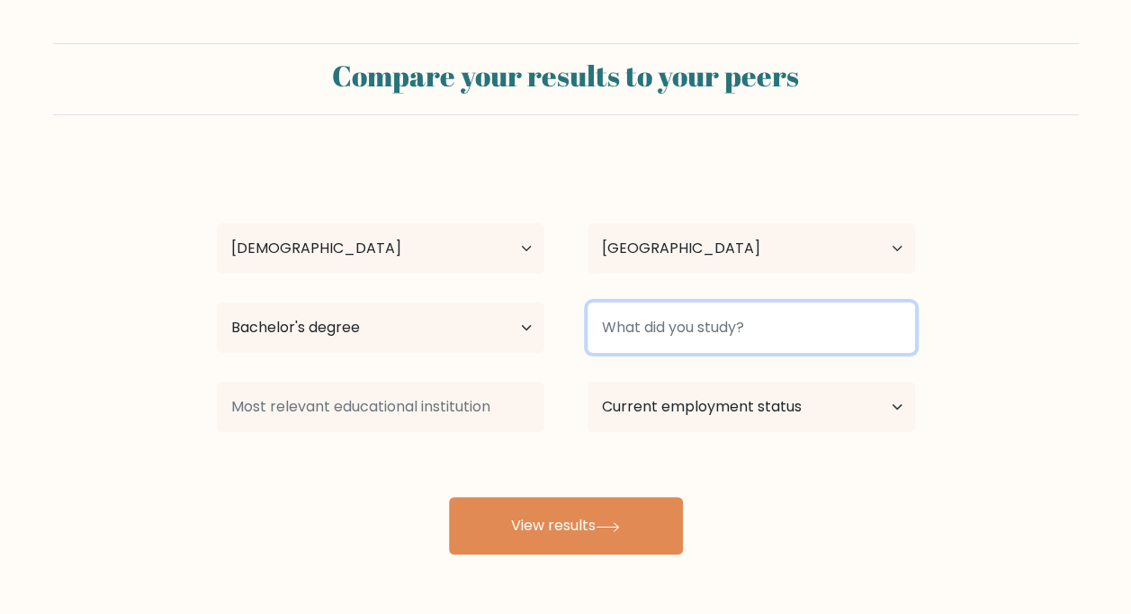
click at [641, 332] on input at bounding box center [752, 327] width 328 height 50
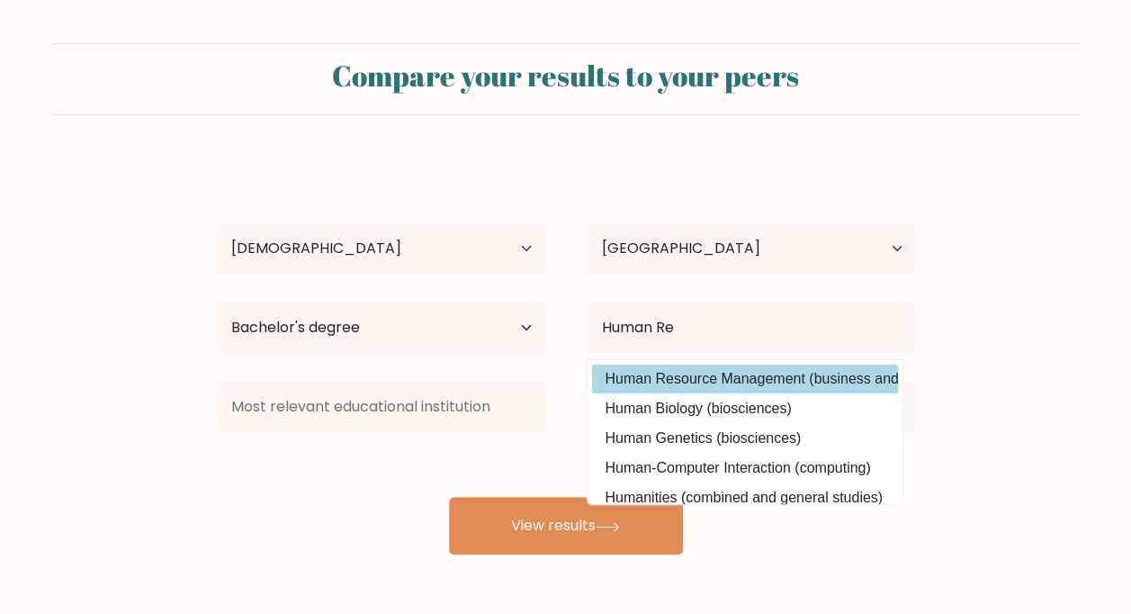
click at [687, 379] on option "Human Resource Management (business and management)" at bounding box center [745, 378] width 306 height 29
type input "Human Resource Management"
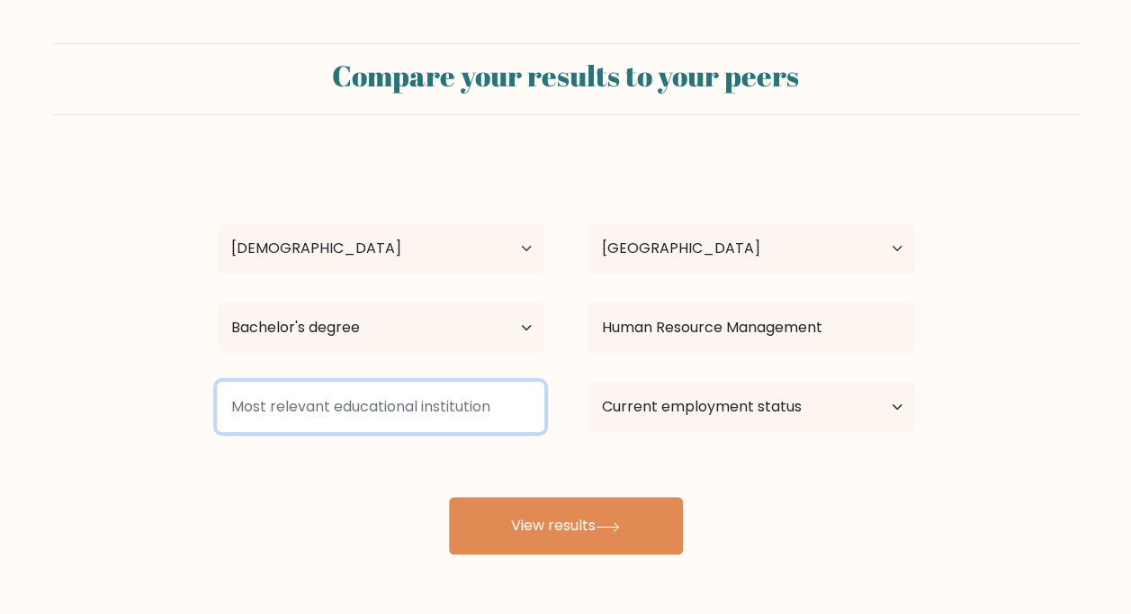
click at [504, 403] on input at bounding box center [381, 407] width 328 height 50
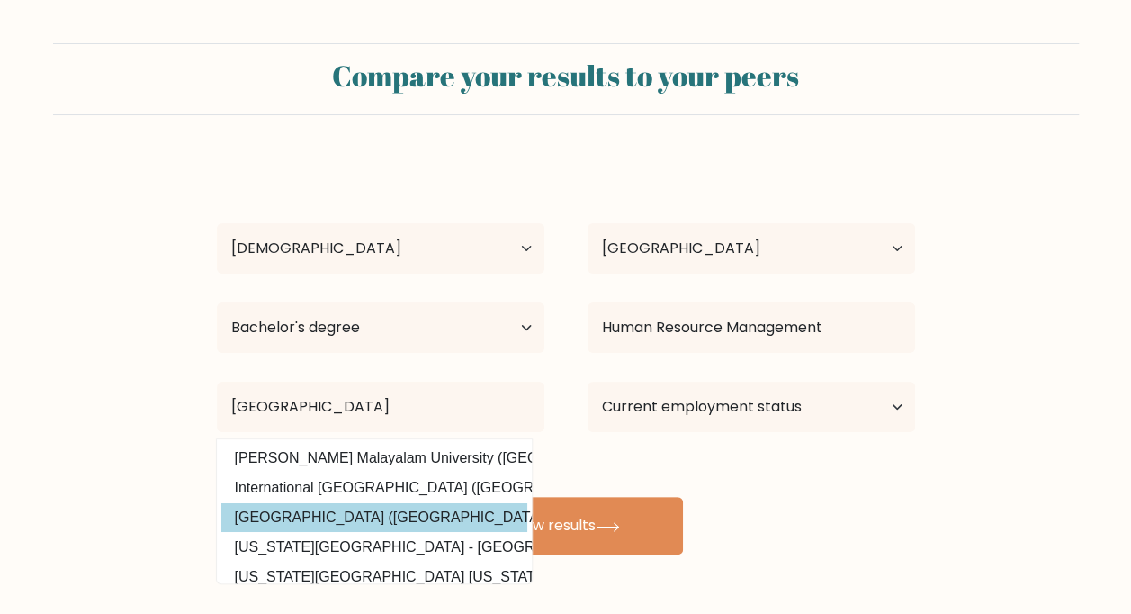
click at [355, 507] on option "Universiti Malaya (Malaysia)" at bounding box center [374, 517] width 306 height 29
type input "[GEOGRAPHIC_DATA]"
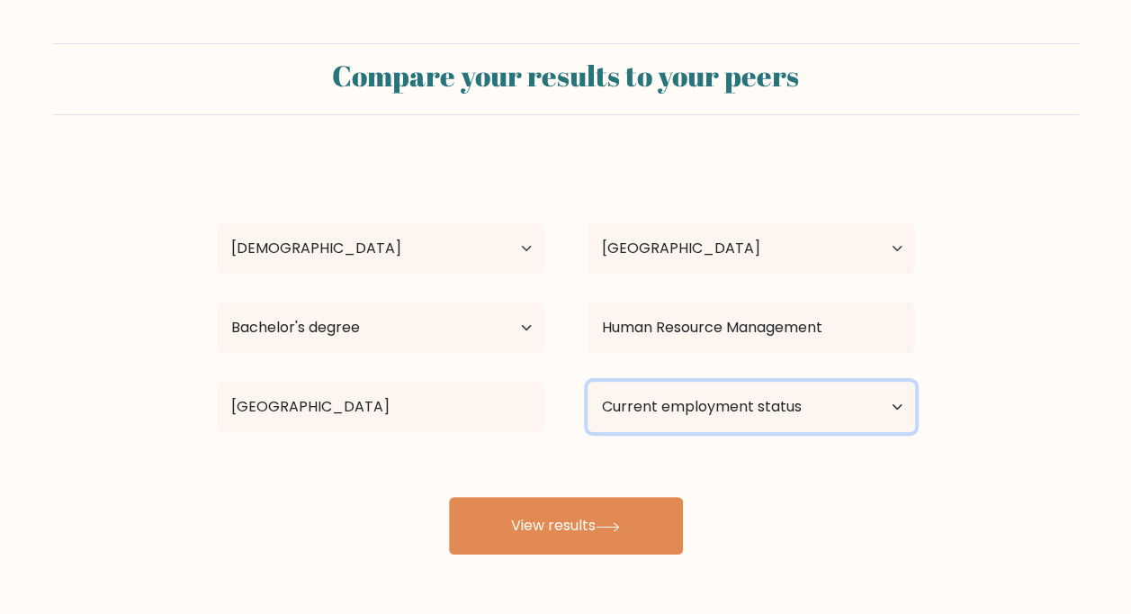
click at [678, 412] on select "Current employment status Employed Student Retired Other / prefer not to answer" at bounding box center [752, 407] width 328 height 50
select select "employed"
click at [588, 382] on select "Current employment status Employed Student Retired Other / prefer not to answer" at bounding box center [752, 407] width 328 height 50
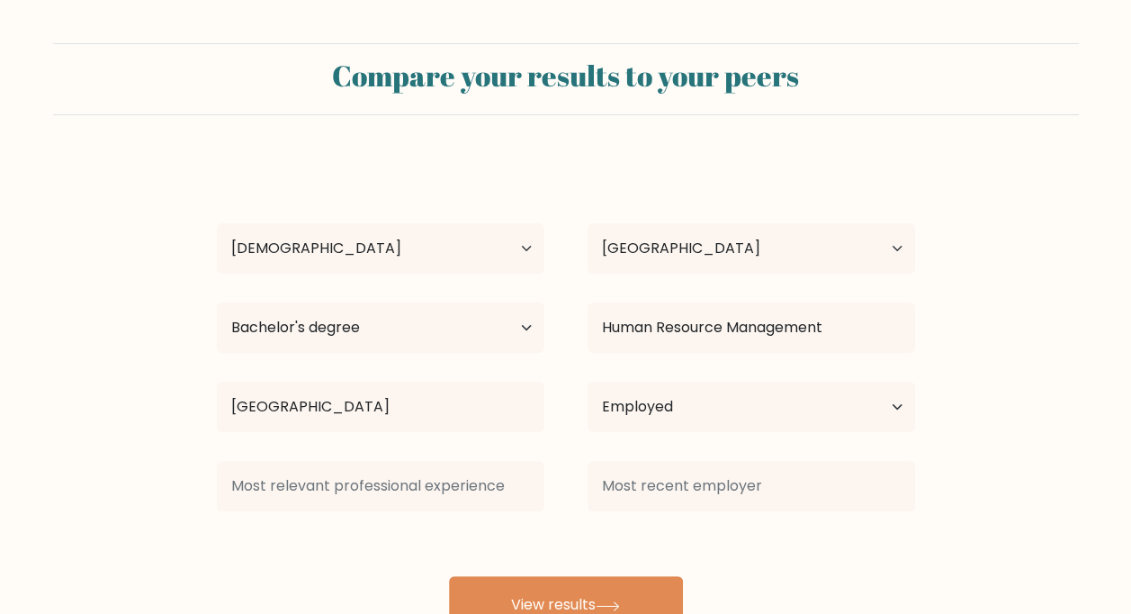
click at [599, 525] on div "Nur Wahidda Mustafa Age Under 18 years old 18-24 years old 25-34 years old 35-4…" at bounding box center [566, 395] width 720 height 475
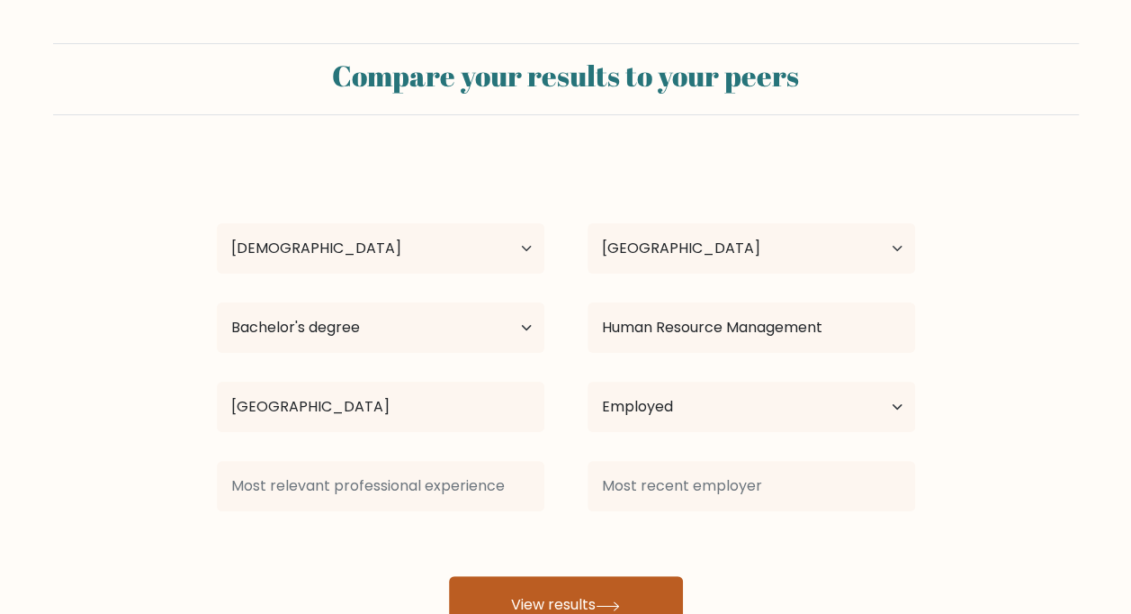
click at [542, 588] on button "View results" at bounding box center [566, 605] width 234 height 58
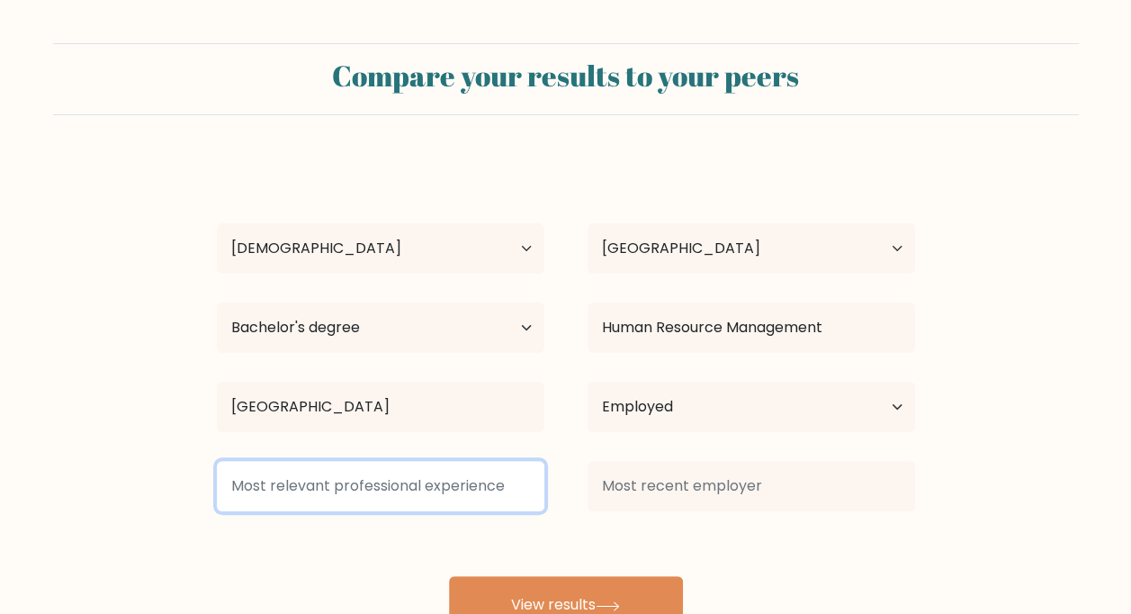
click at [480, 483] on input at bounding box center [381, 486] width 328 height 50
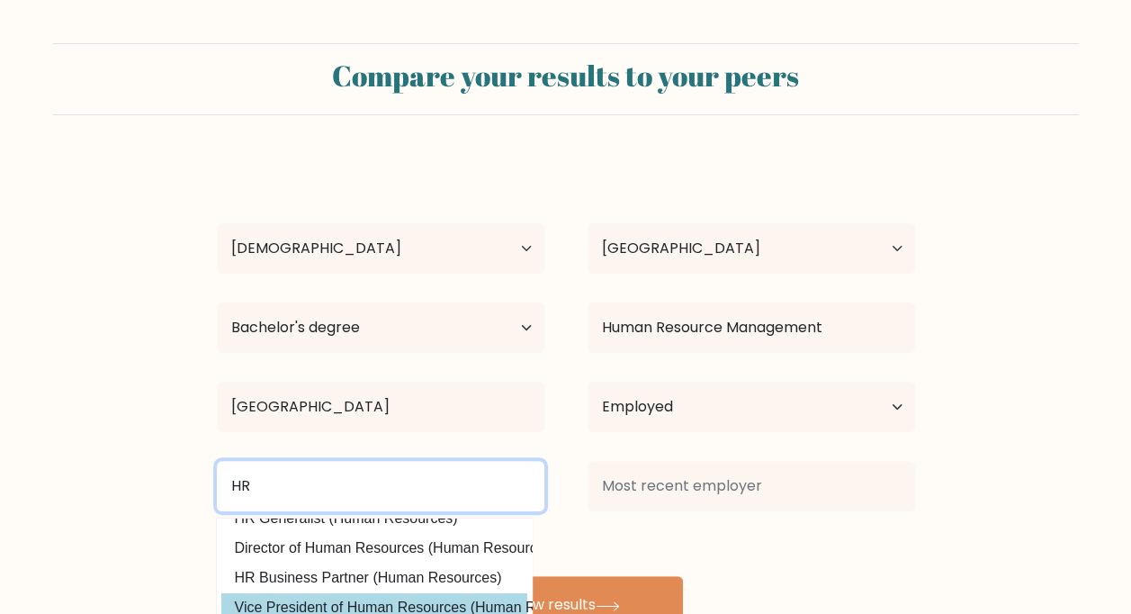
scroll to position [85, 0]
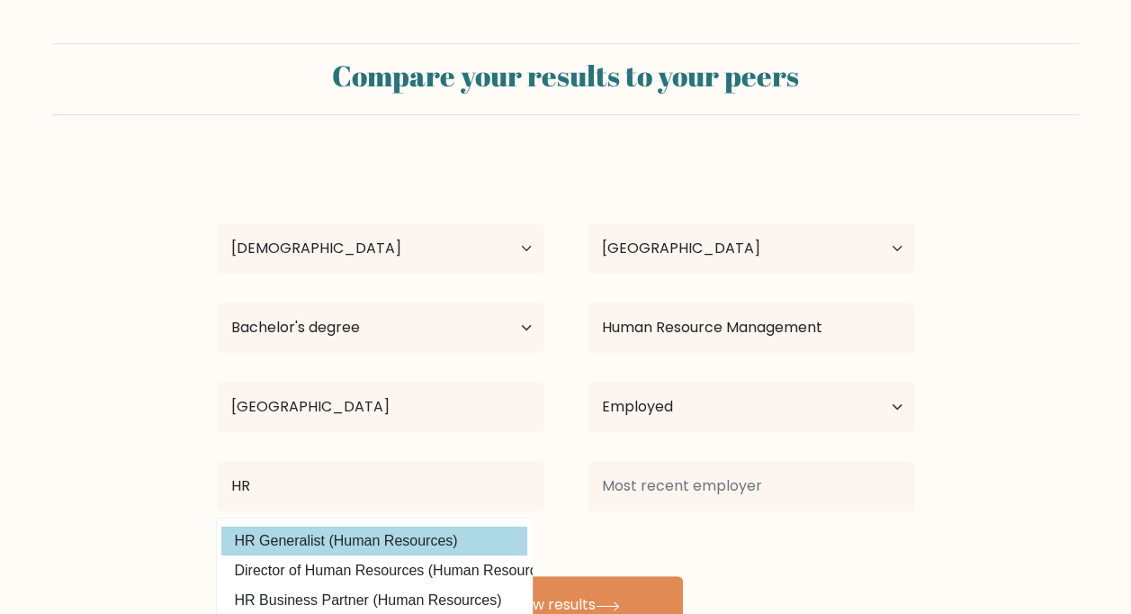
click at [443, 543] on option "HR Generalist (Human Resources)" at bounding box center [374, 540] width 306 height 29
type input "HR Generalist"
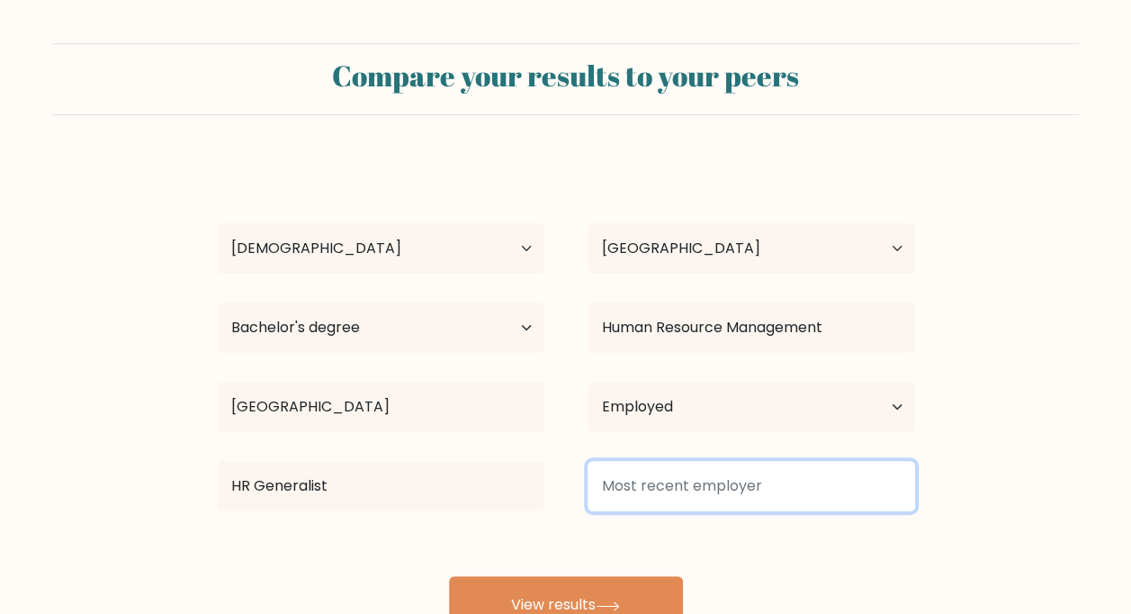
click at [689, 491] on input at bounding box center [752, 486] width 328 height 50
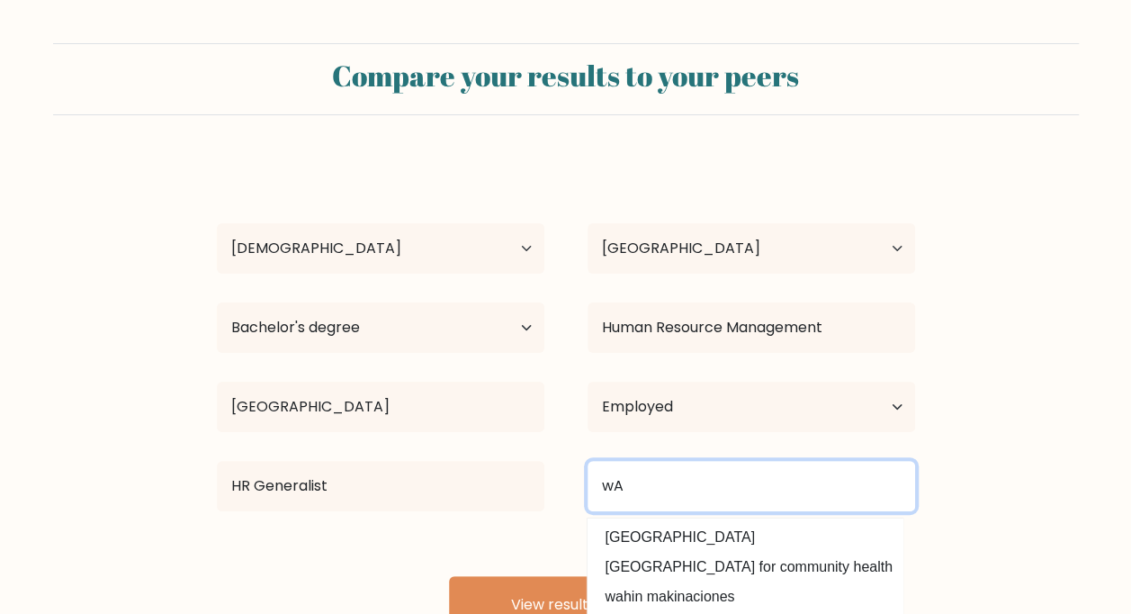
type input "w"
type input "Wahidda Corporation"
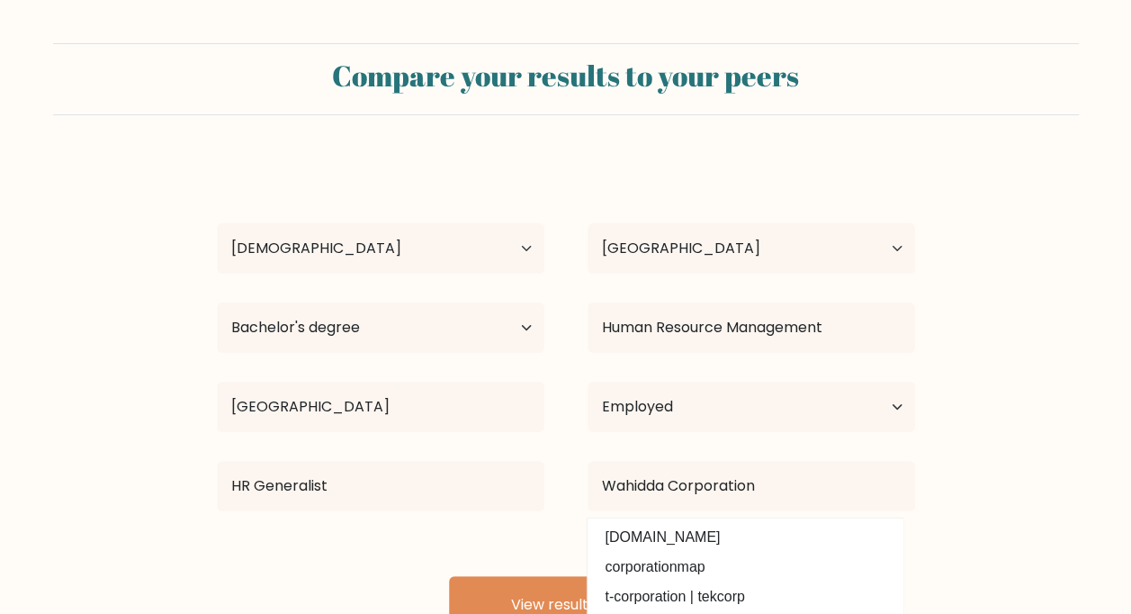
click at [986, 379] on form "Compare your results to your peers Nur Wahidda Mustafa Age Under 18 years old 1…" at bounding box center [565, 338] width 1131 height 590
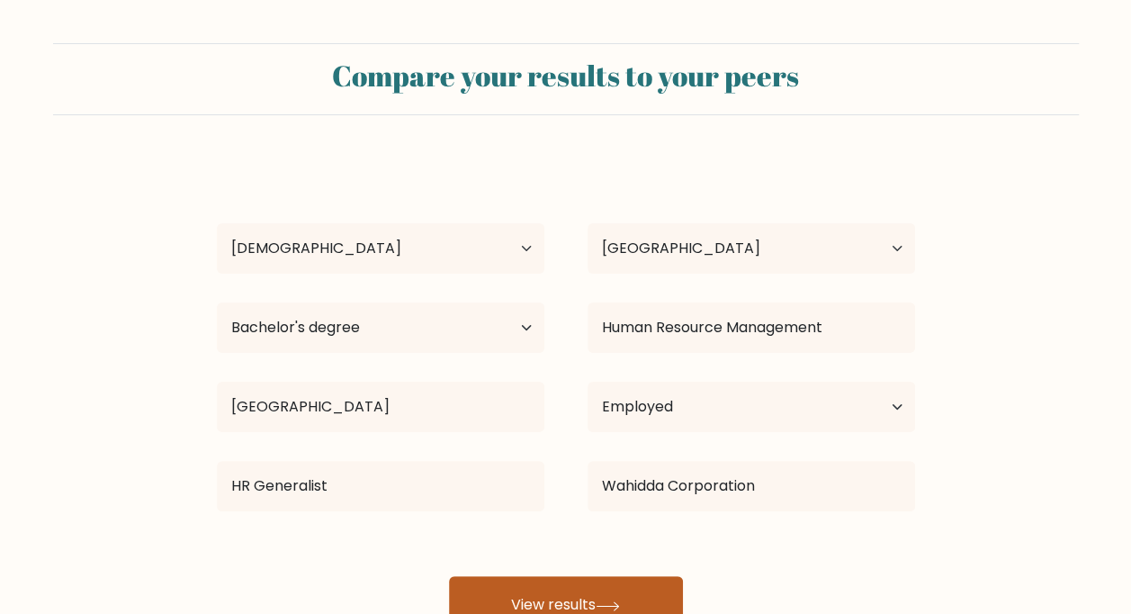
click at [507, 600] on button "View results" at bounding box center [566, 605] width 234 height 58
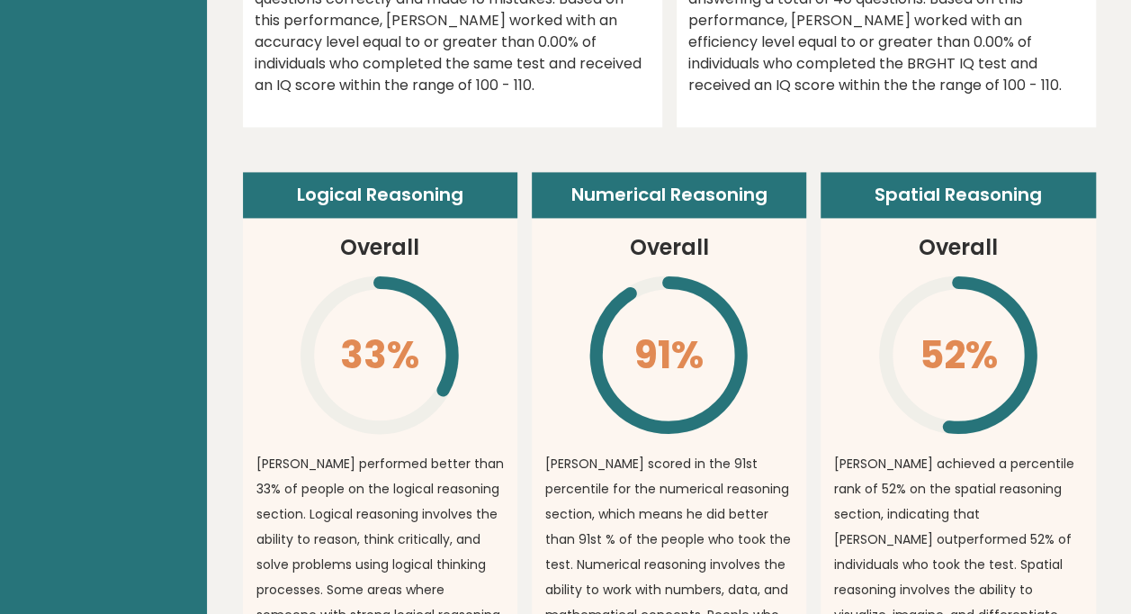
scroll to position [1350, 0]
